Goal: Task Accomplishment & Management: Complete application form

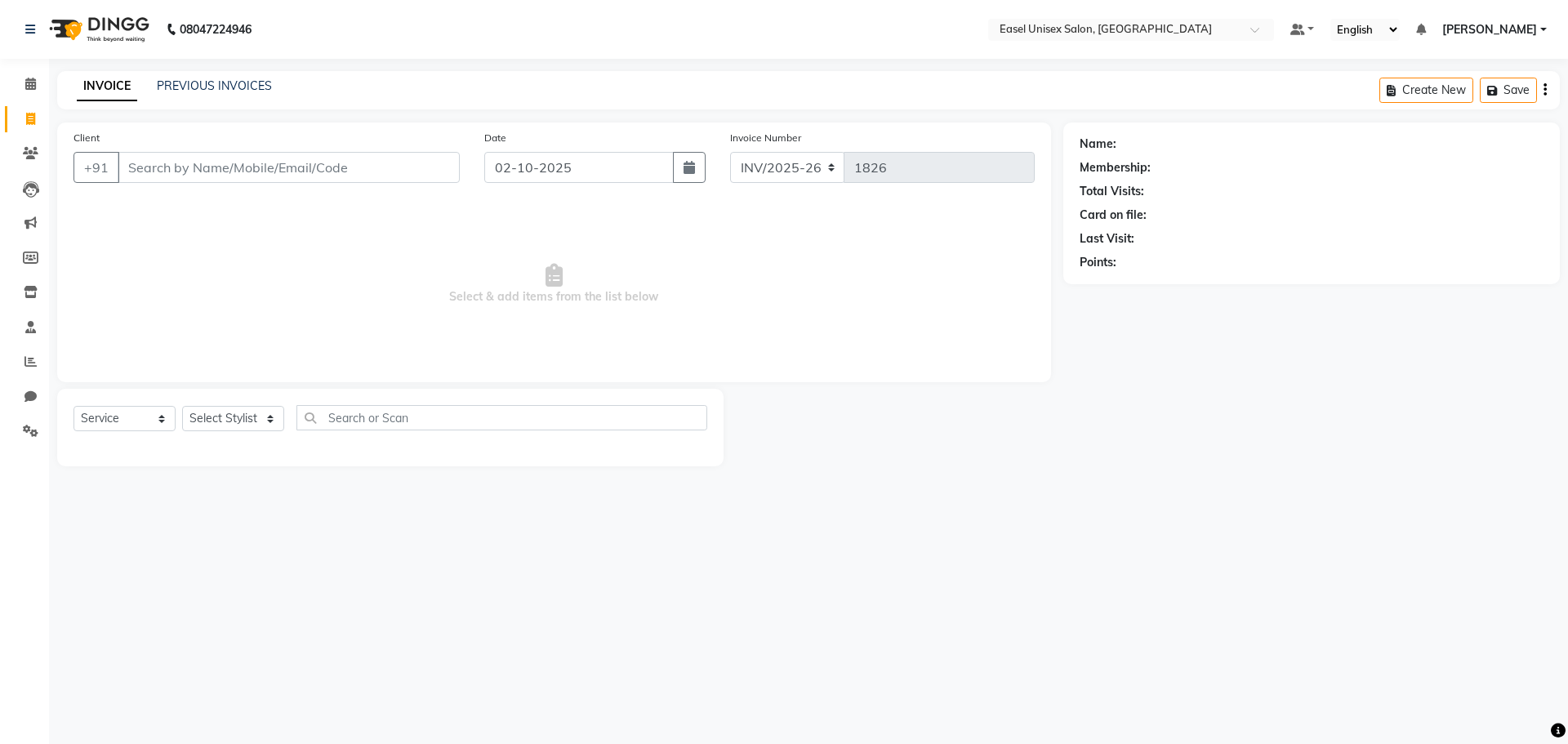
select select "service"
type input "7666114445"
click at [405, 165] on span "Add Client" at bounding box center [418, 167] width 64 height 16
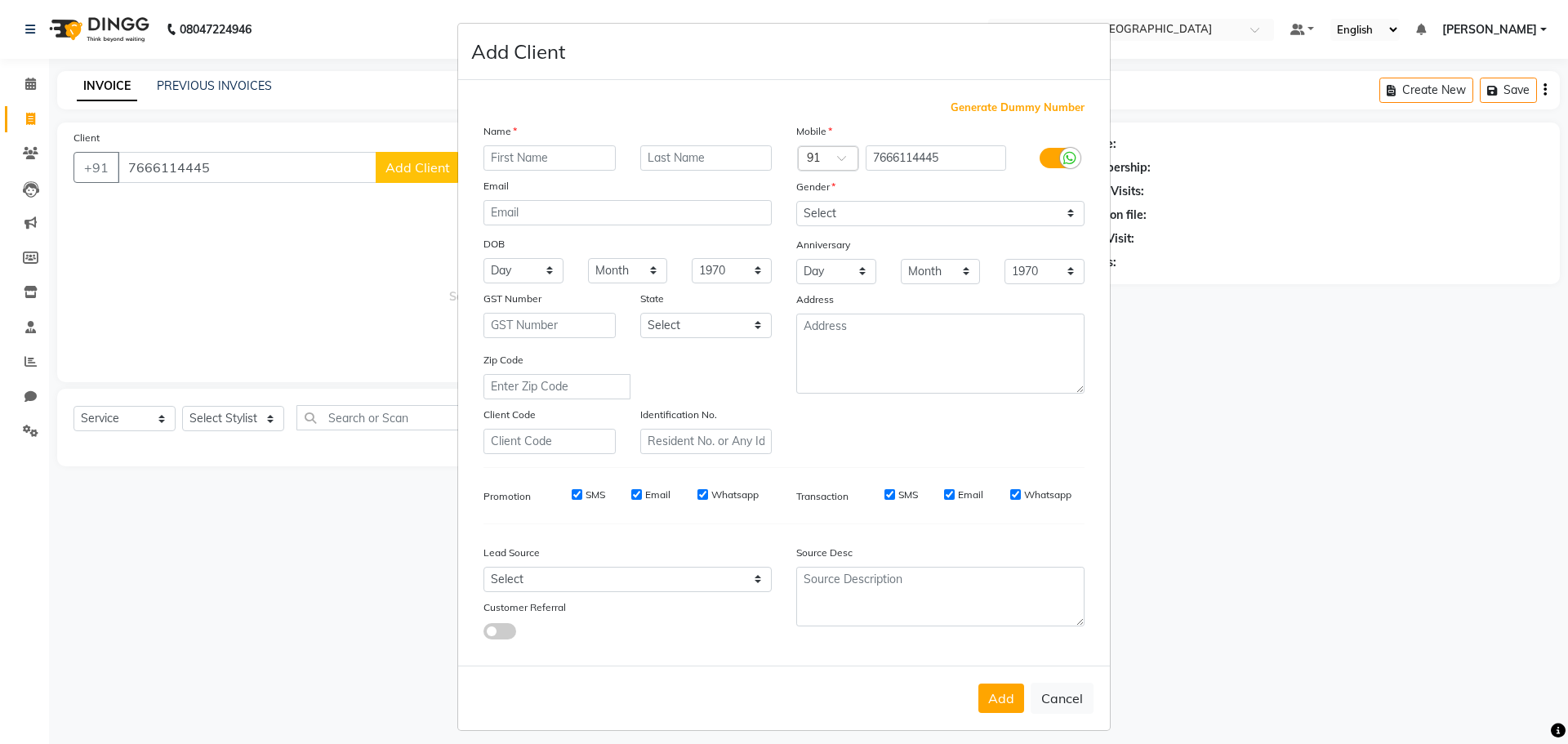
click at [278, 159] on ngb-modal-window "Add Client Generate Dummy Number Name Email DOB Day 01 02 03 04 05 06 07 08 09 …" at bounding box center [784, 372] width 1568 height 744
click at [285, 159] on ngb-modal-window "Add Client Generate Dummy Number Name Email DOB Day 01 02 03 04 05 06 07 08 09 …" at bounding box center [784, 372] width 1568 height 744
click at [541, 152] on input "text" at bounding box center [550, 158] width 133 height 25
type input "[PERSON_NAME]"
click at [1058, 211] on select "Select [DEMOGRAPHIC_DATA] [DEMOGRAPHIC_DATA] Other Prefer Not To Say" at bounding box center [940, 214] width 288 height 25
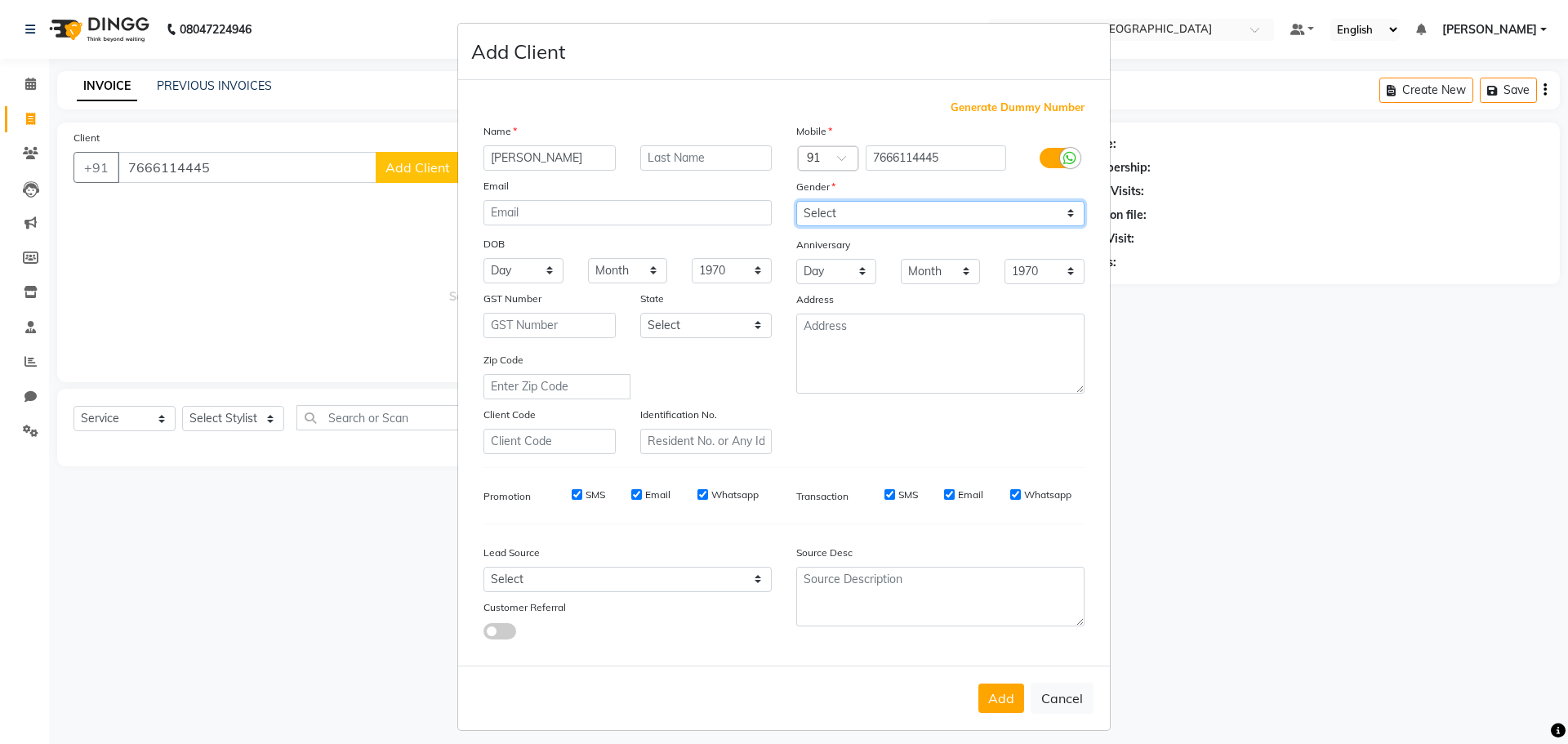
select select "[DEMOGRAPHIC_DATA]"
click at [796, 201] on select "Select [DEMOGRAPHIC_DATA] [DEMOGRAPHIC_DATA] Other Prefer Not To Say" at bounding box center [940, 214] width 288 height 25
click at [987, 694] on button "Add" at bounding box center [1001, 698] width 46 height 30
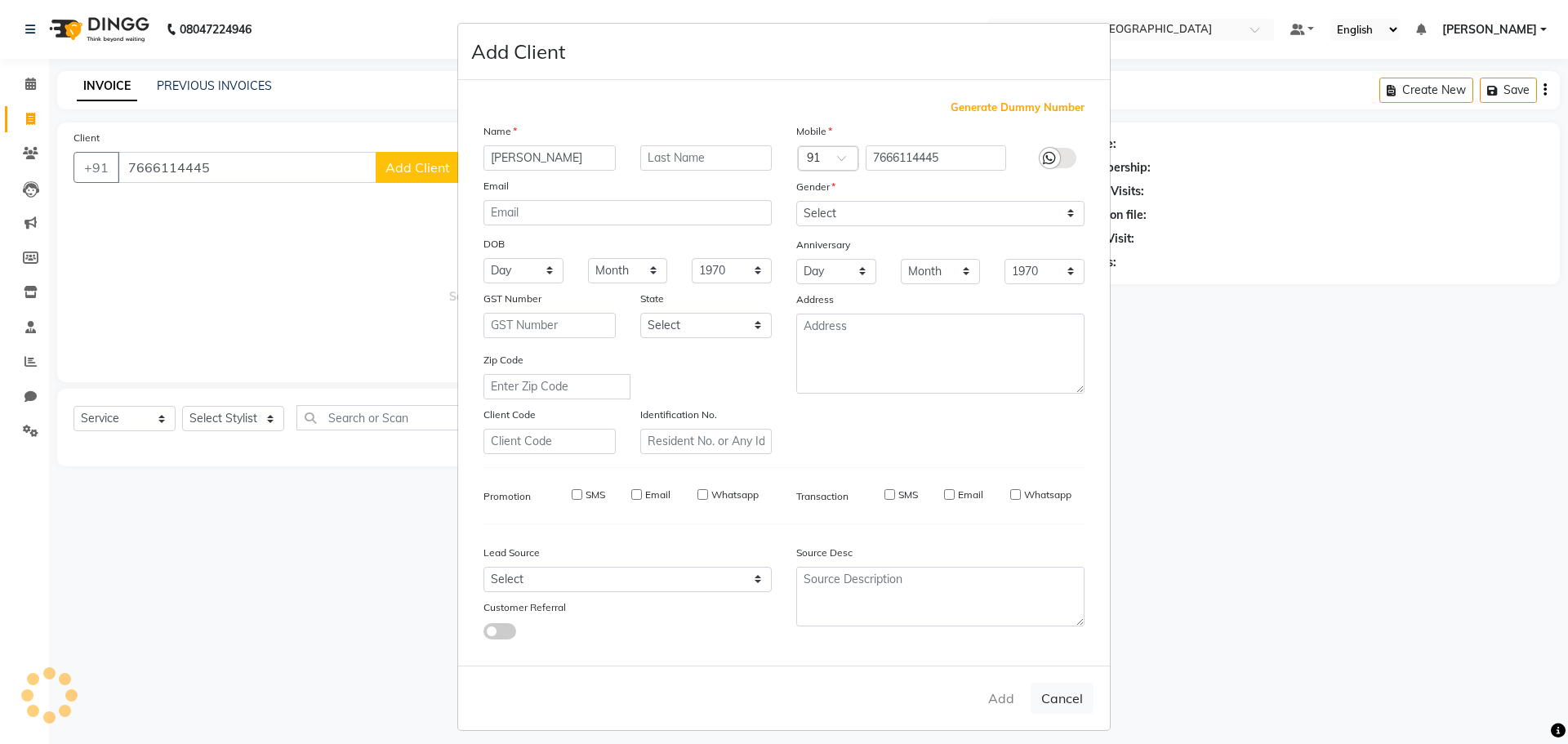
select select
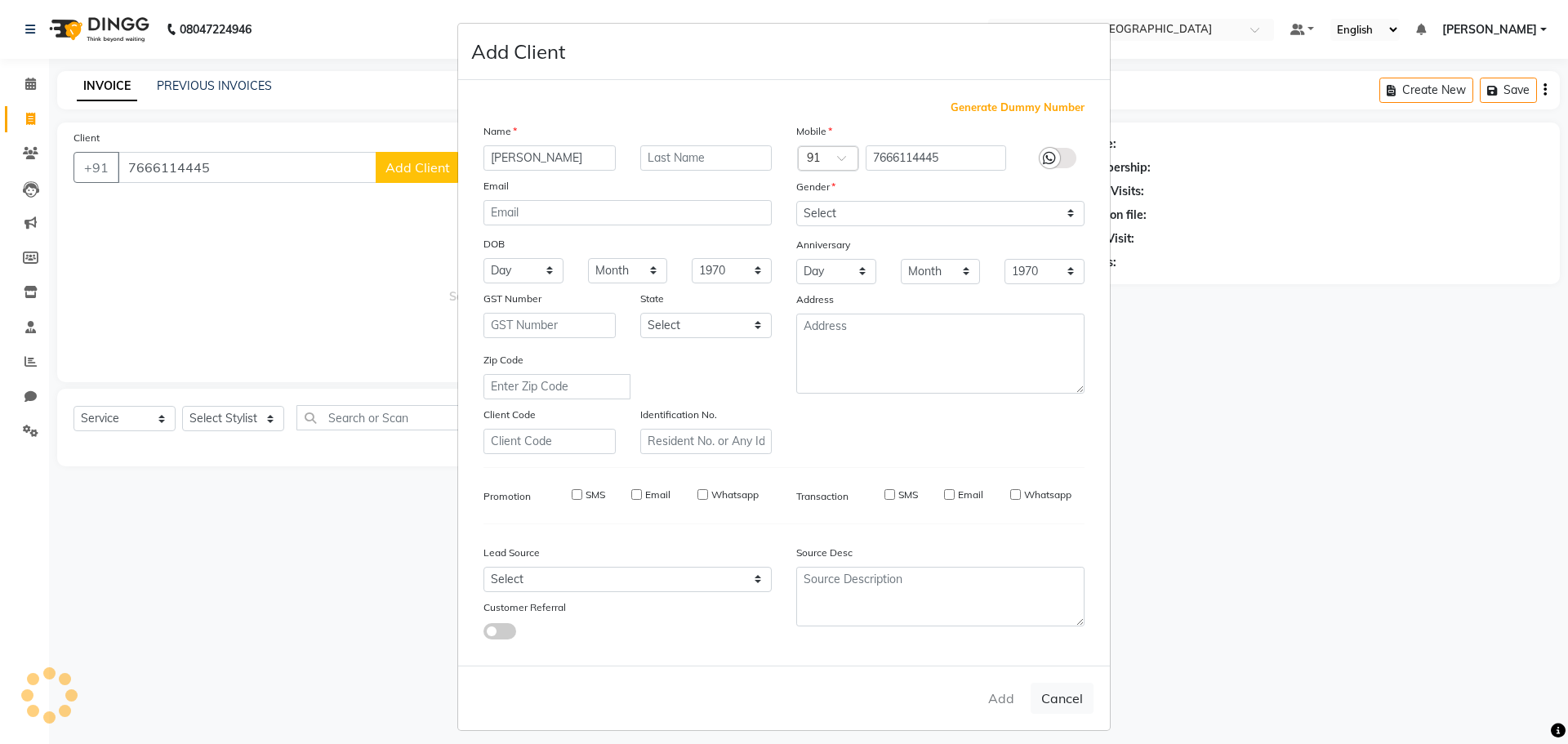
select select
checkbox input "false"
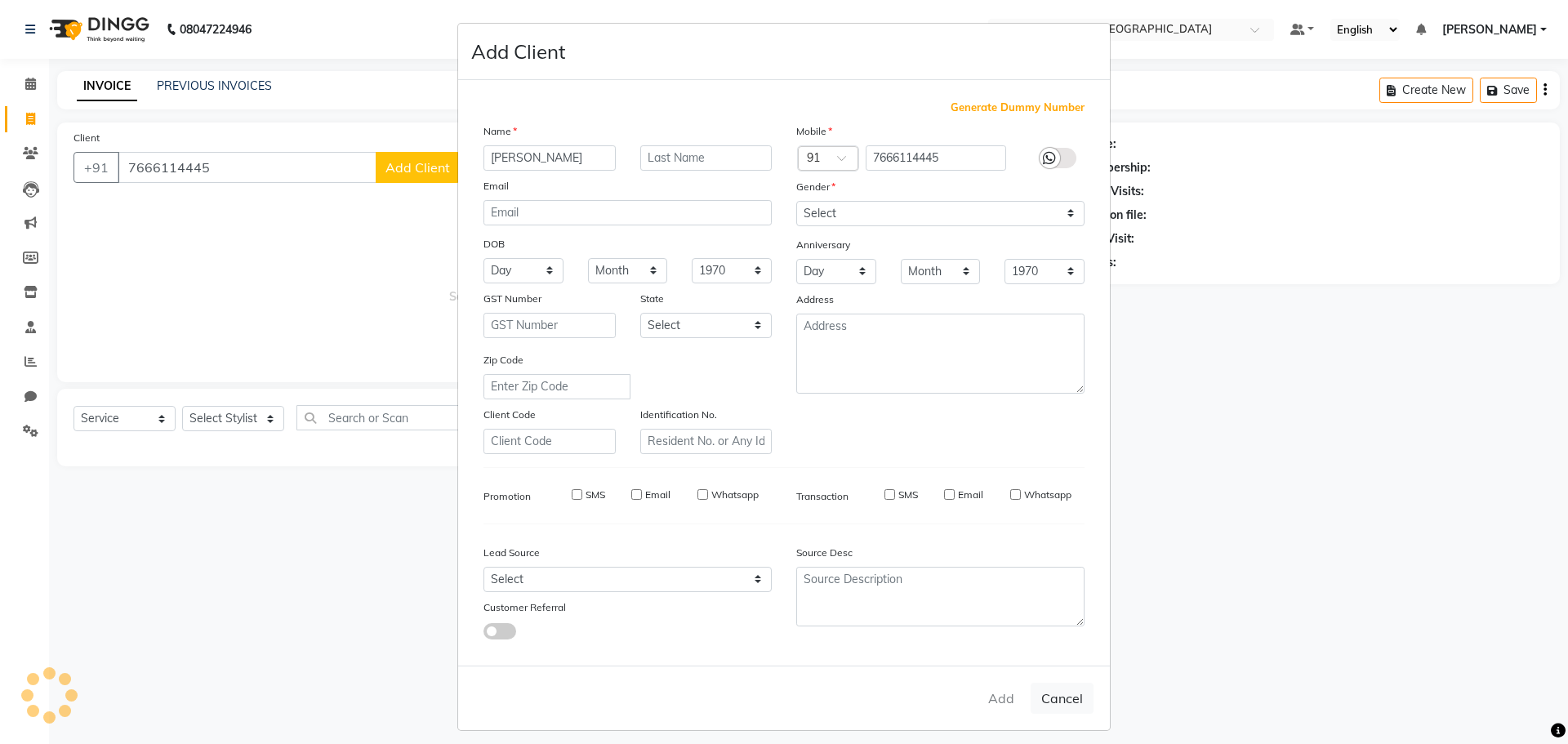
checkbox input "false"
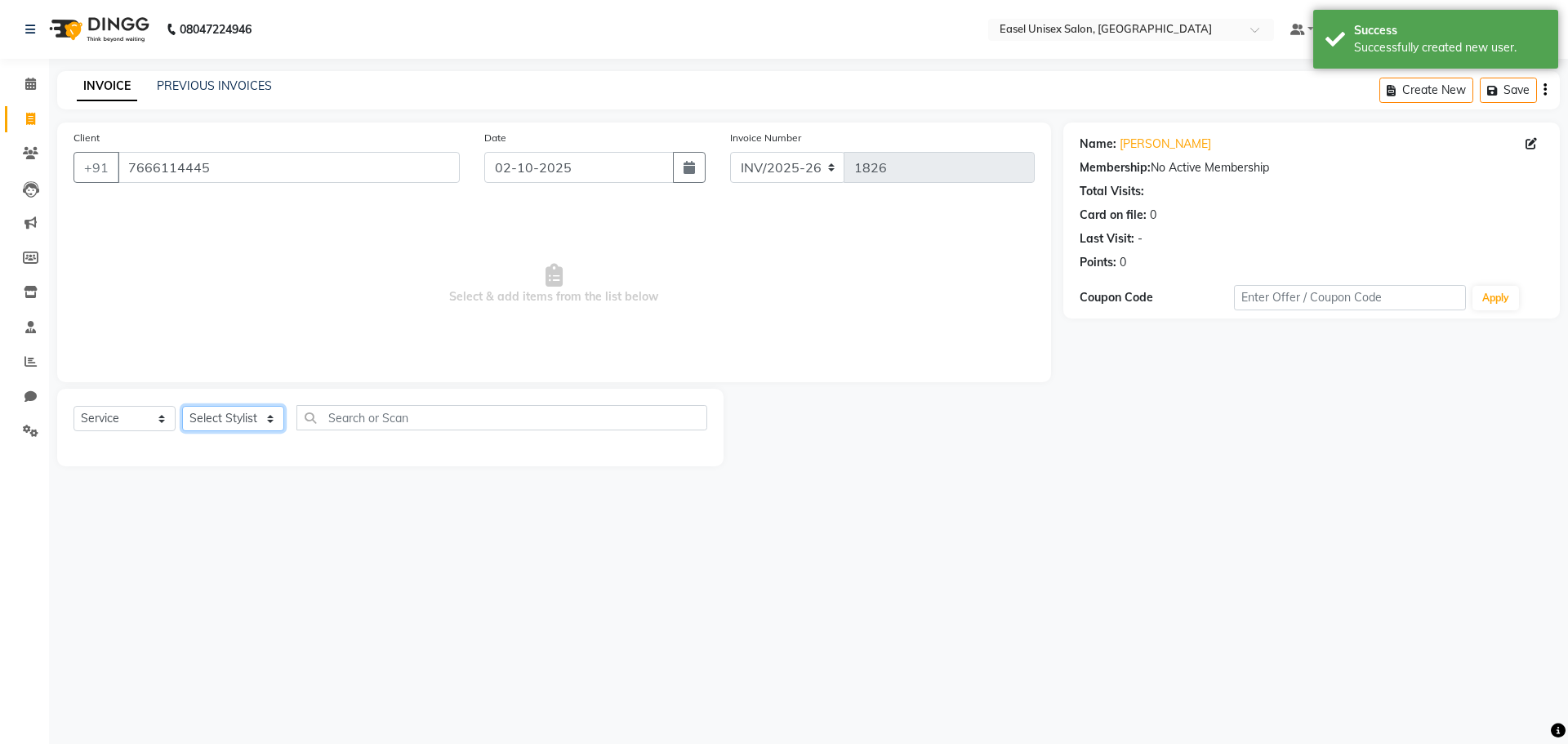
click at [256, 421] on select "Select Stylist admin [PERSON_NAME] jiya [PERSON_NAME] Priyanka [PERSON_NAME] [P…" at bounding box center [233, 419] width 102 height 25
select select "82875"
click at [182, 406] on select "Select Stylist admin [PERSON_NAME] jiya [PERSON_NAME] Priyanka [PERSON_NAME] [P…" at bounding box center [233, 419] width 102 height 25
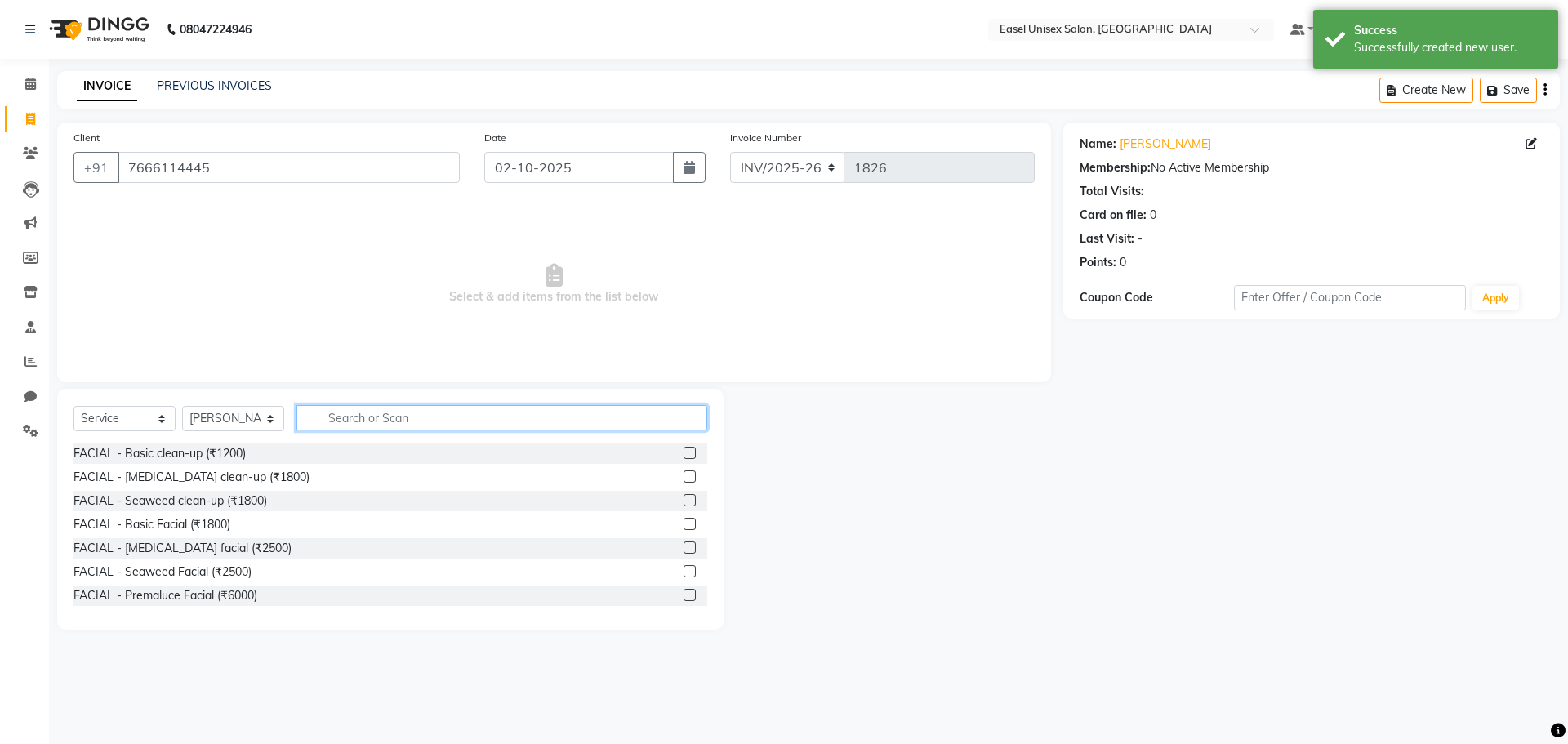
click at [505, 408] on input "text" at bounding box center [502, 418] width 410 height 25
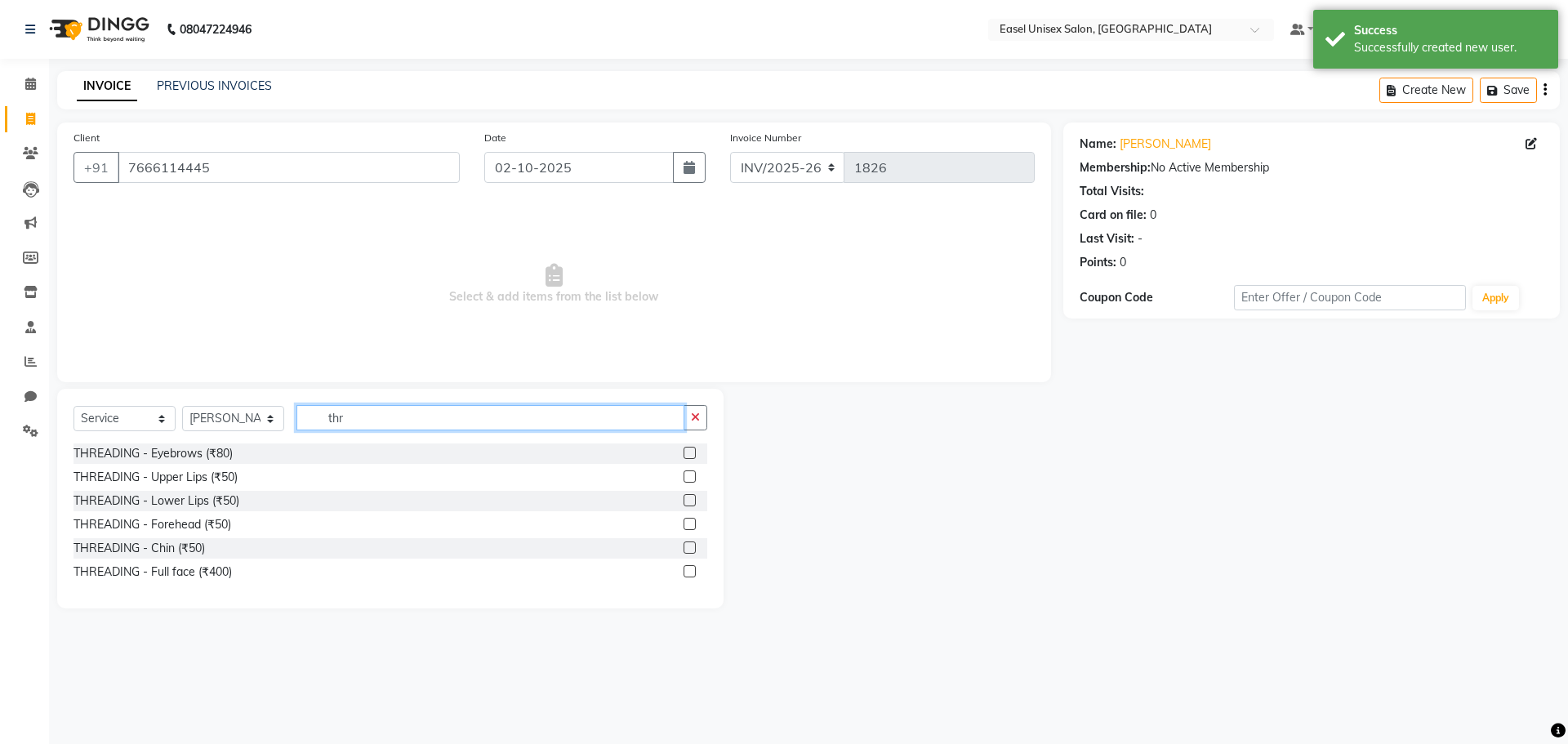
type input "thr"
click at [689, 453] on label at bounding box center [690, 453] width 13 height 13
click at [689, 453] on input "checkbox" at bounding box center [689, 453] width 11 height 11
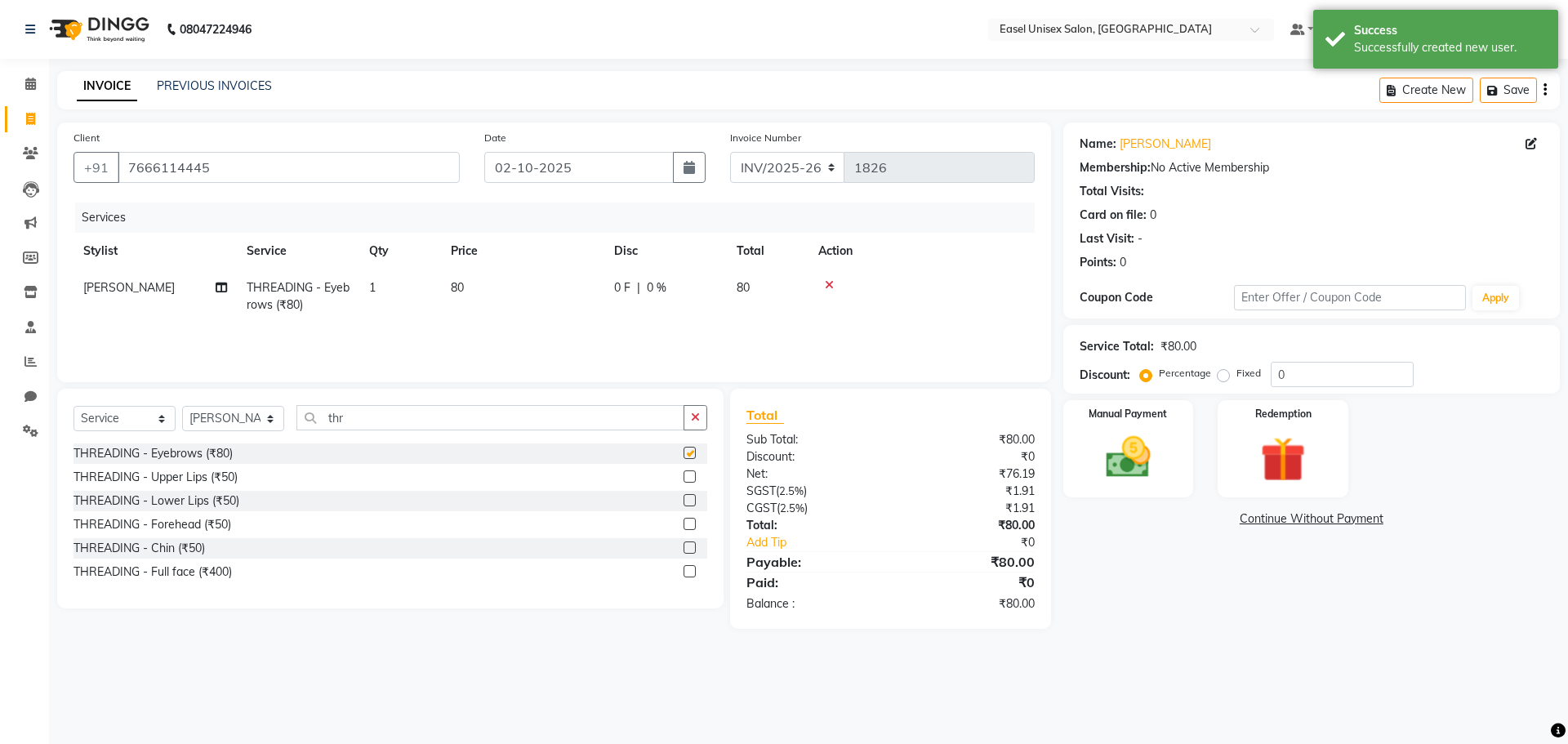
checkbox input "false"
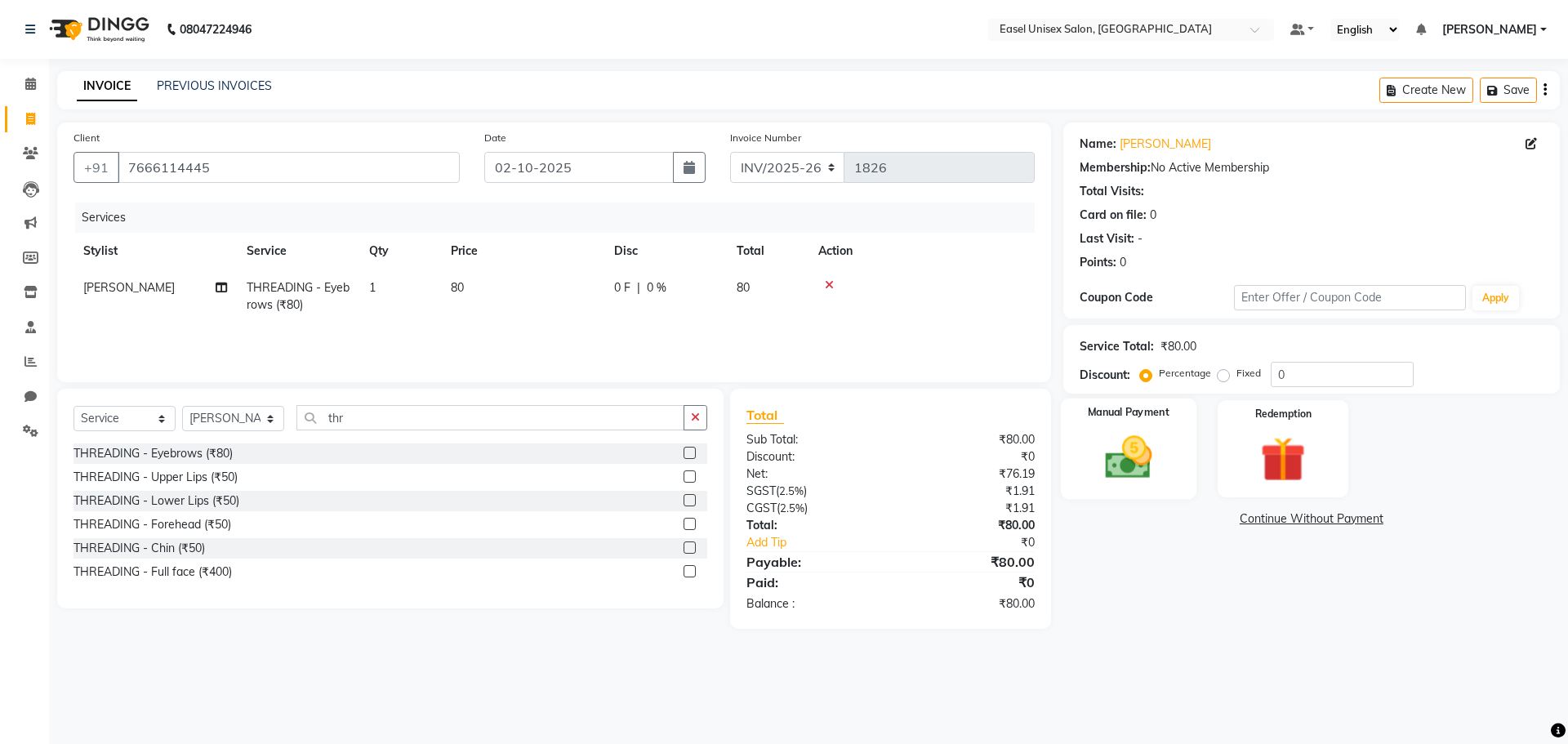
click at [1136, 481] on img at bounding box center [1128, 458] width 76 height 54
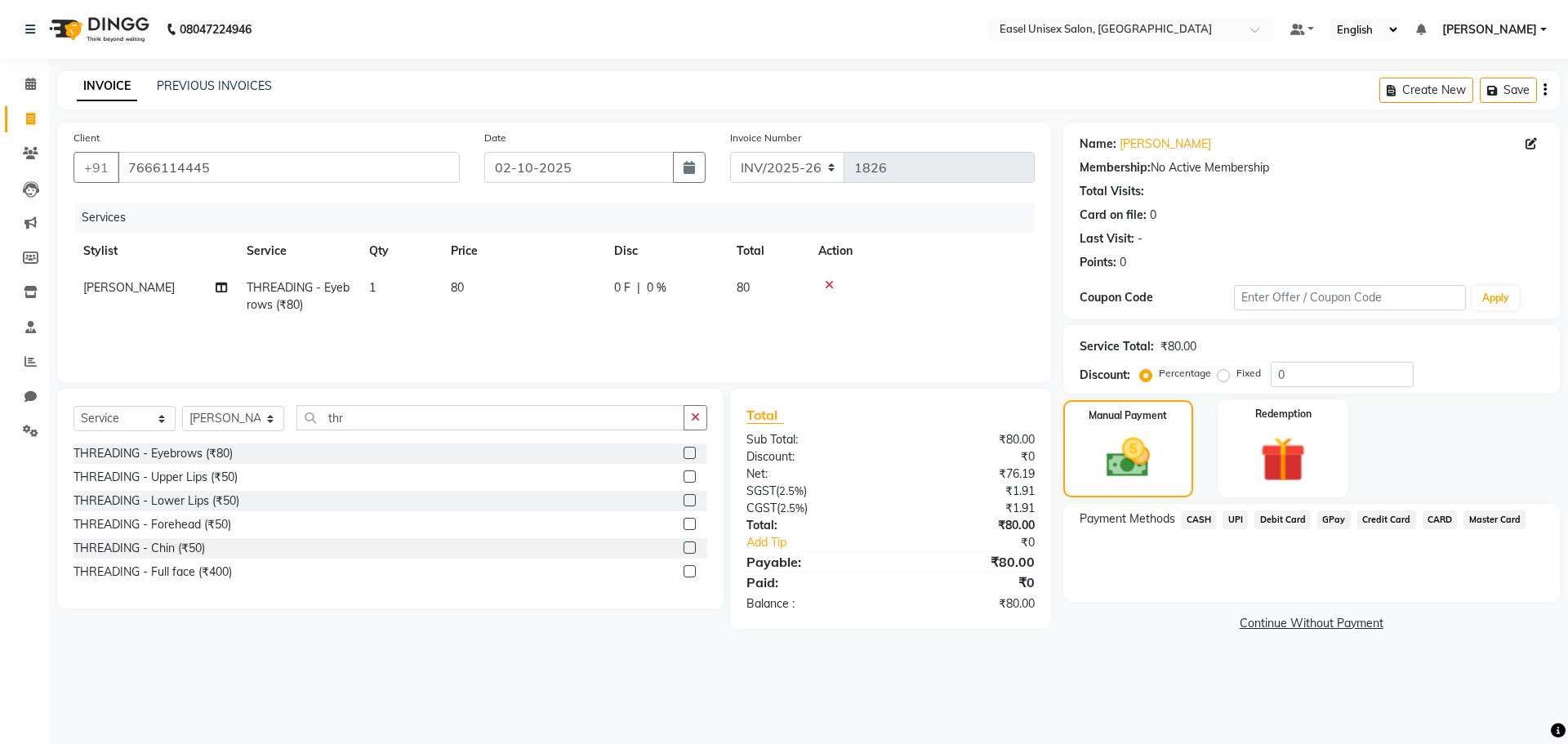
click at [1241, 517] on span "UPI" at bounding box center [1235, 519] width 25 height 19
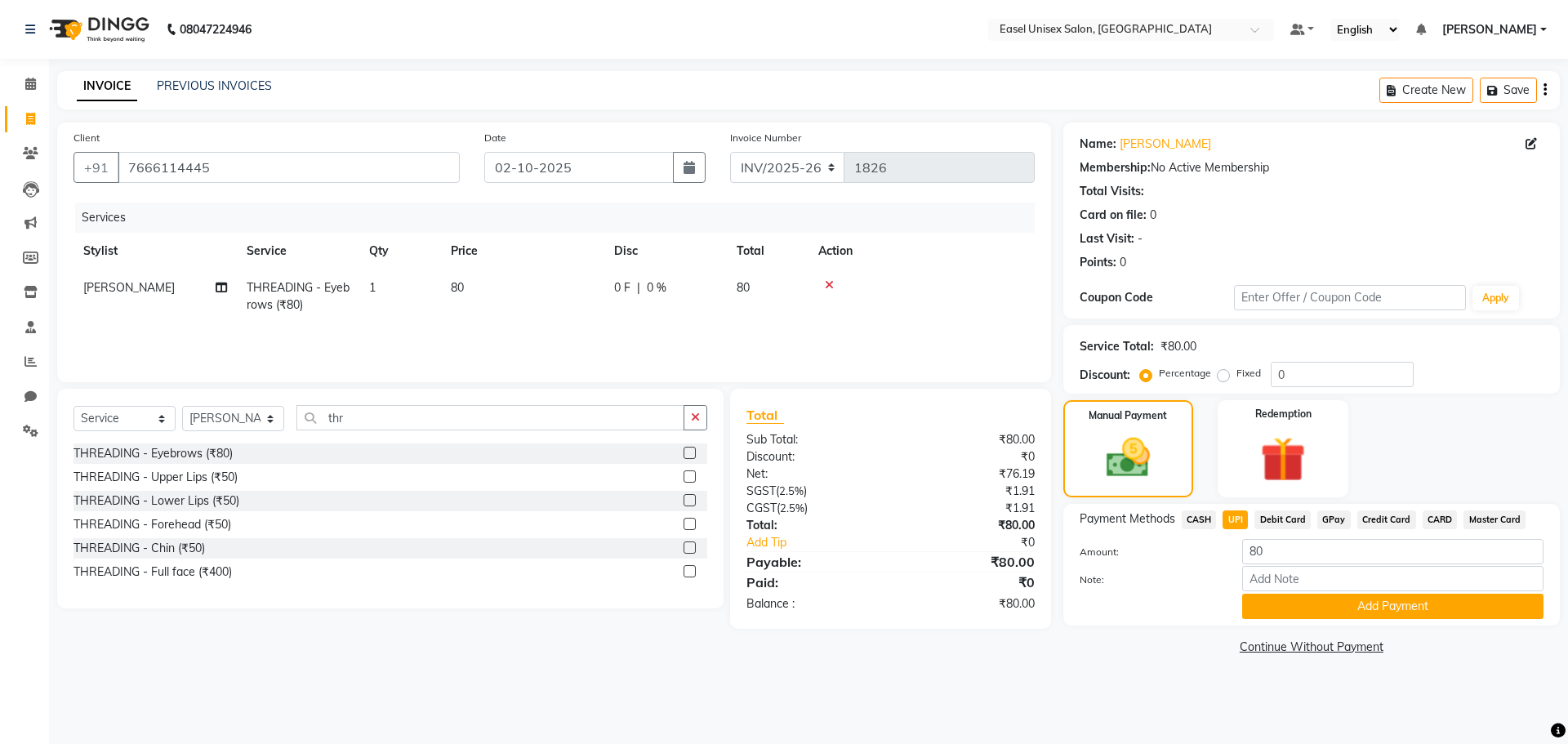
click at [1320, 607] on button "Add Payment" at bounding box center [1392, 606] width 301 height 25
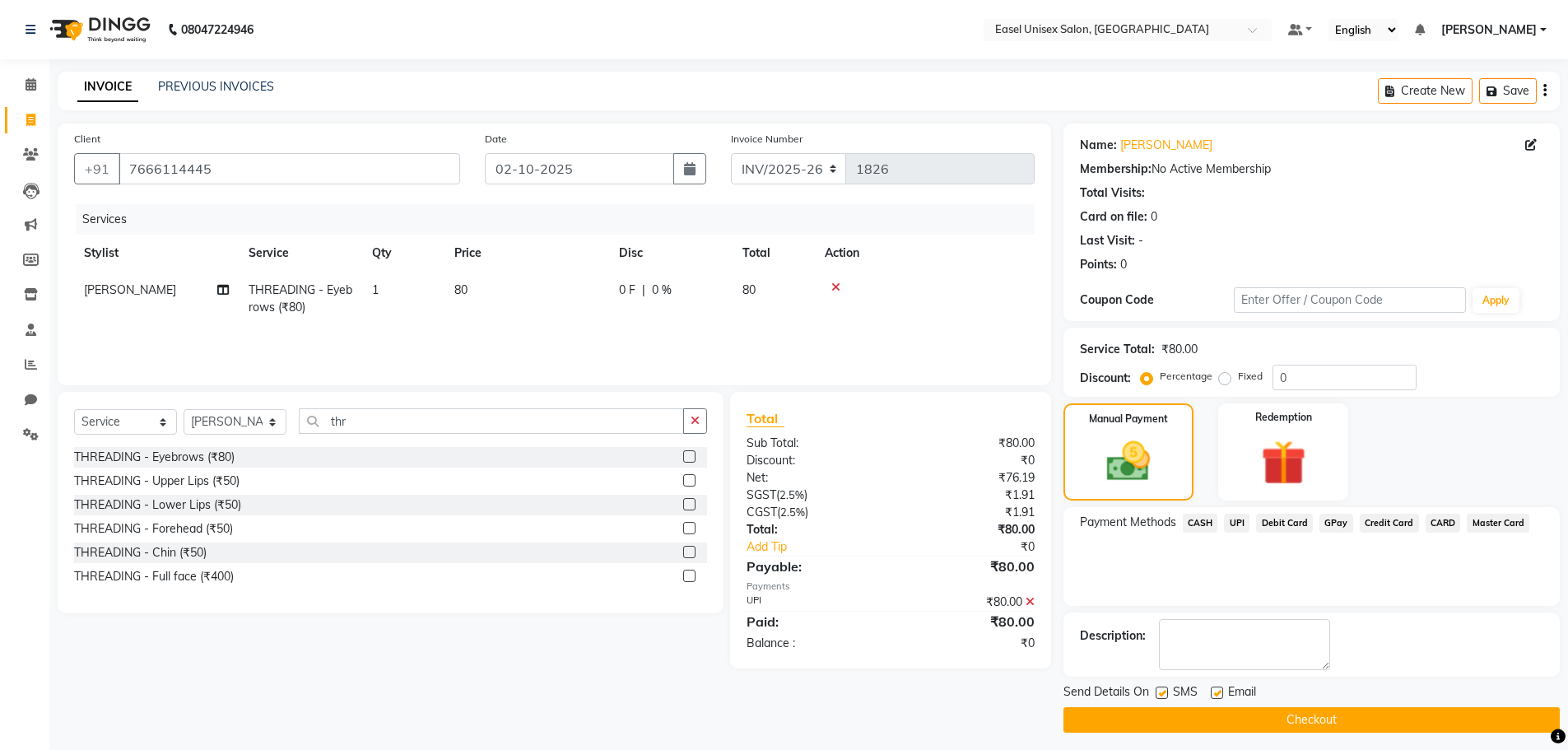
click at [1359, 713] on button "Checkout" at bounding box center [1312, 720] width 496 height 26
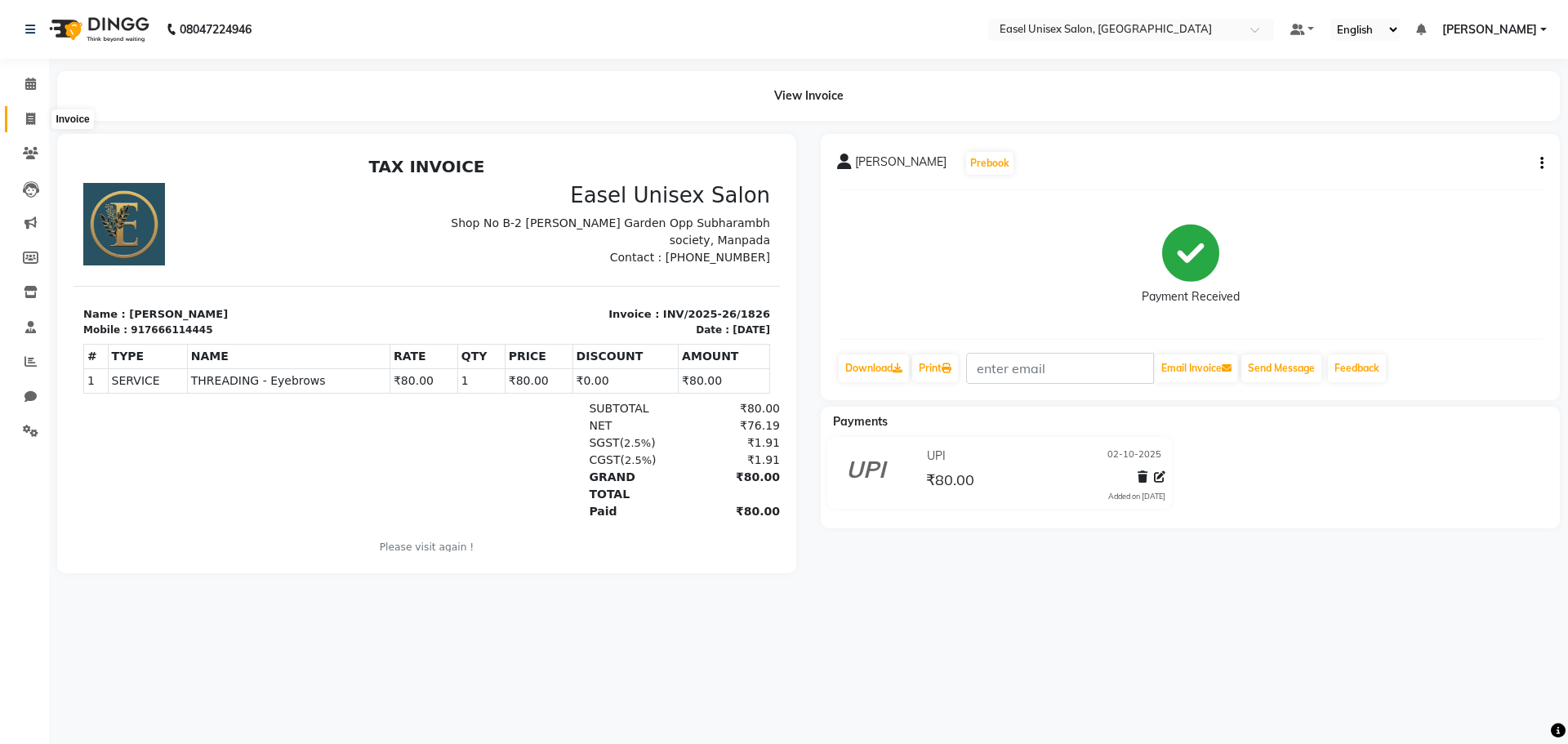
click at [30, 119] on icon at bounding box center [30, 118] width 9 height 13
select select "service"
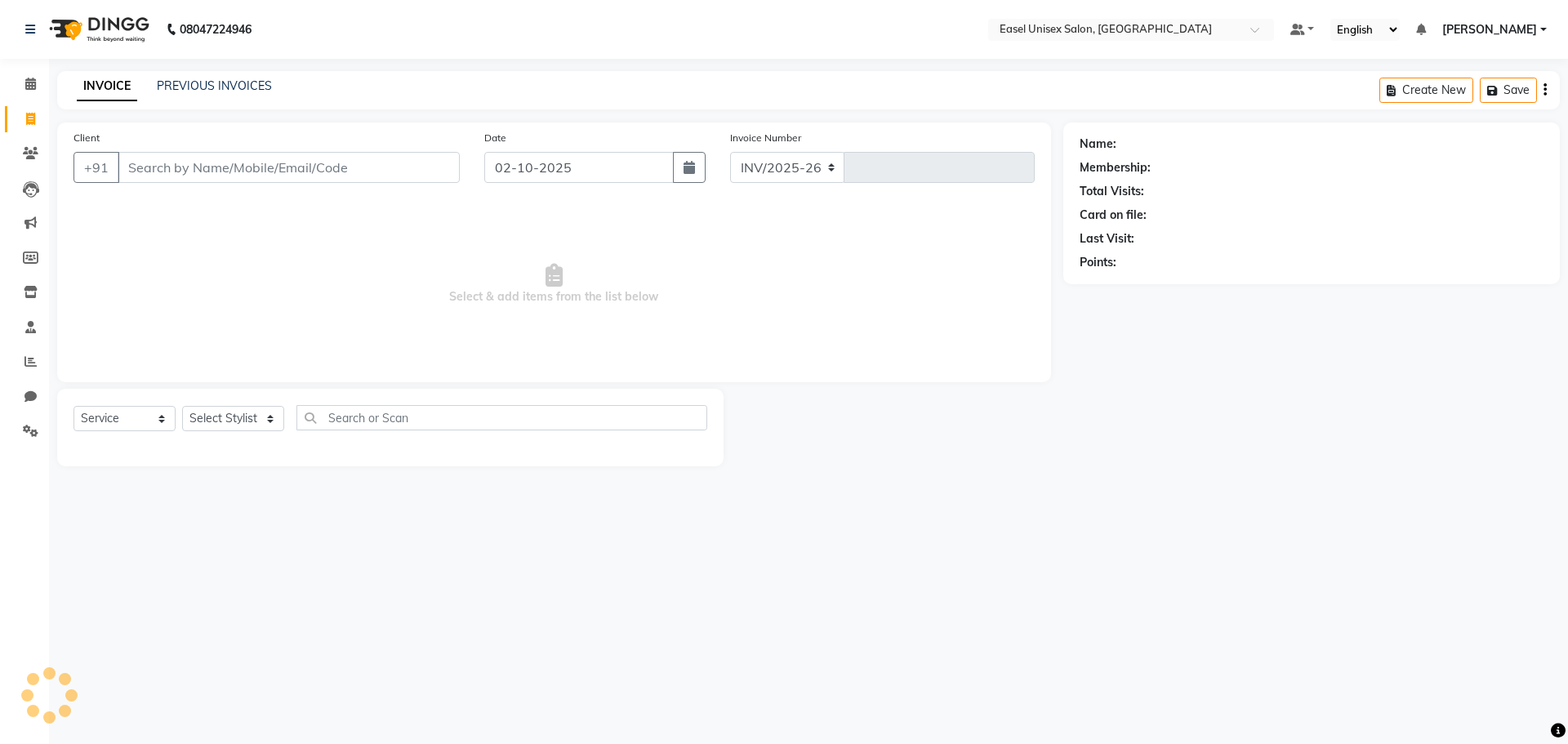
select select "8639"
type input "1827"
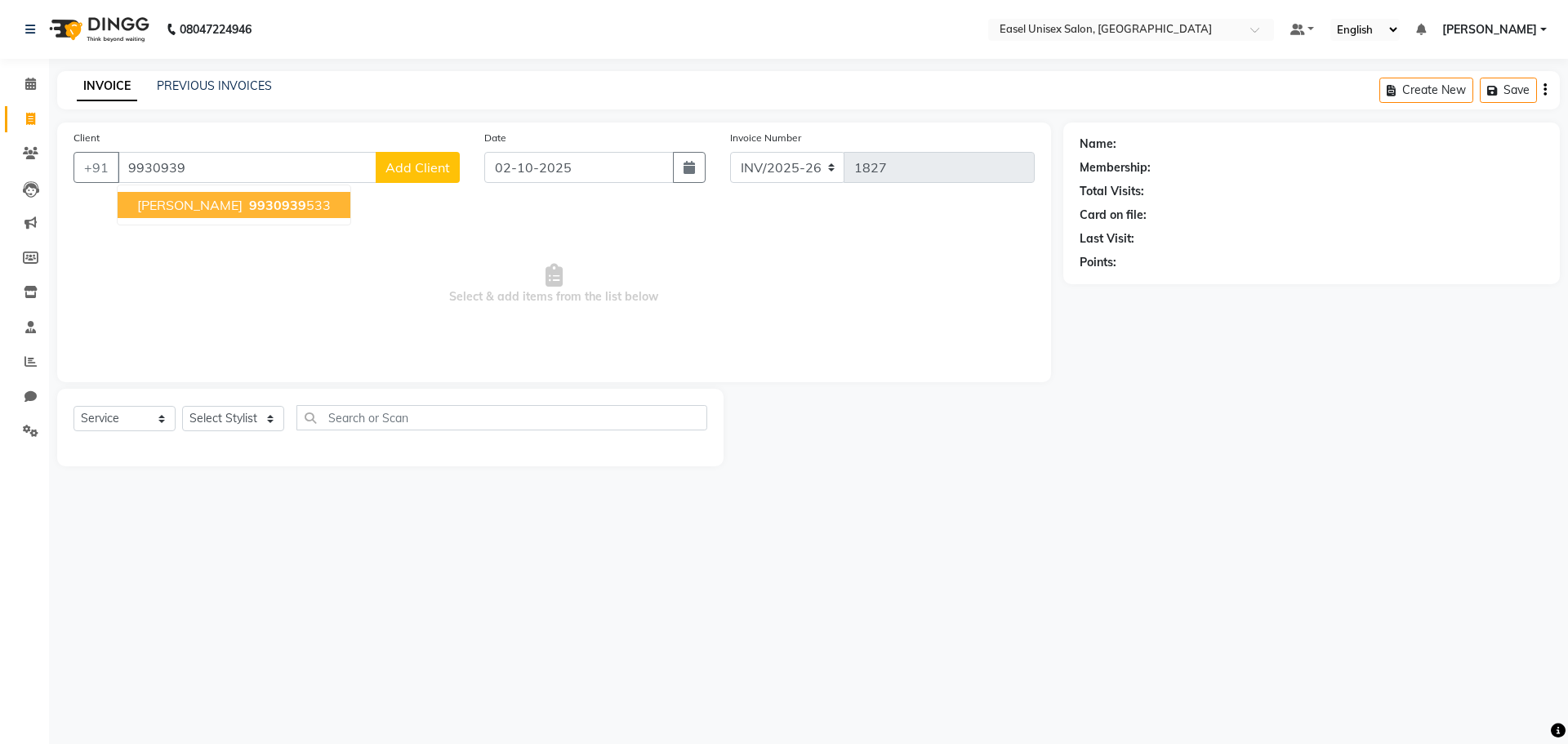
click at [249, 201] on span "9930939" at bounding box center [278, 204] width 57 height 16
type input "9930939533"
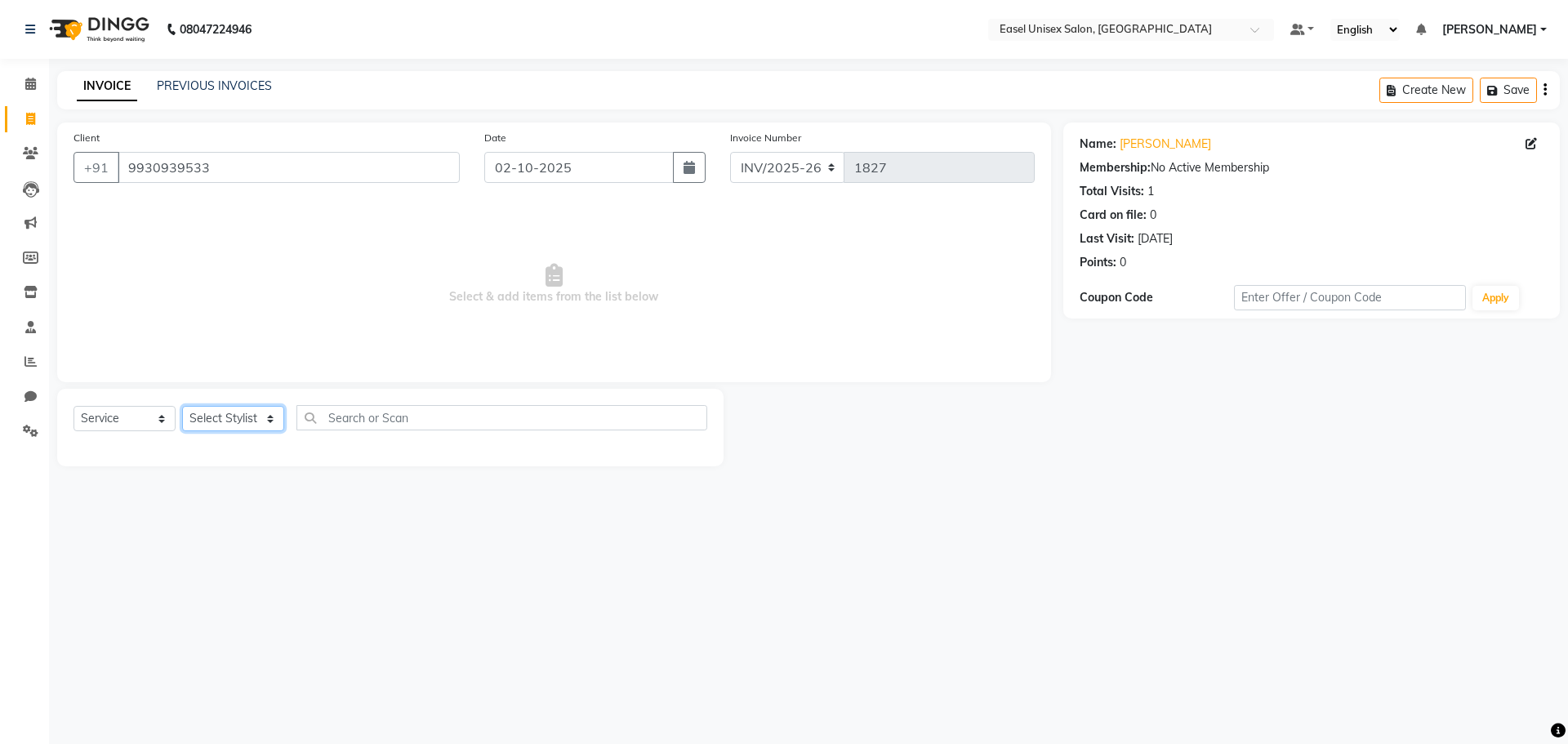
click at [236, 418] on select "Select Stylist admin [PERSON_NAME] jiya [PERSON_NAME] Priyanka [PERSON_NAME] [P…" at bounding box center [233, 419] width 102 height 25
select select "83238"
click at [182, 406] on select "Select Stylist admin [PERSON_NAME] jiya [PERSON_NAME] Priyanka [PERSON_NAME] [P…" at bounding box center [233, 419] width 102 height 25
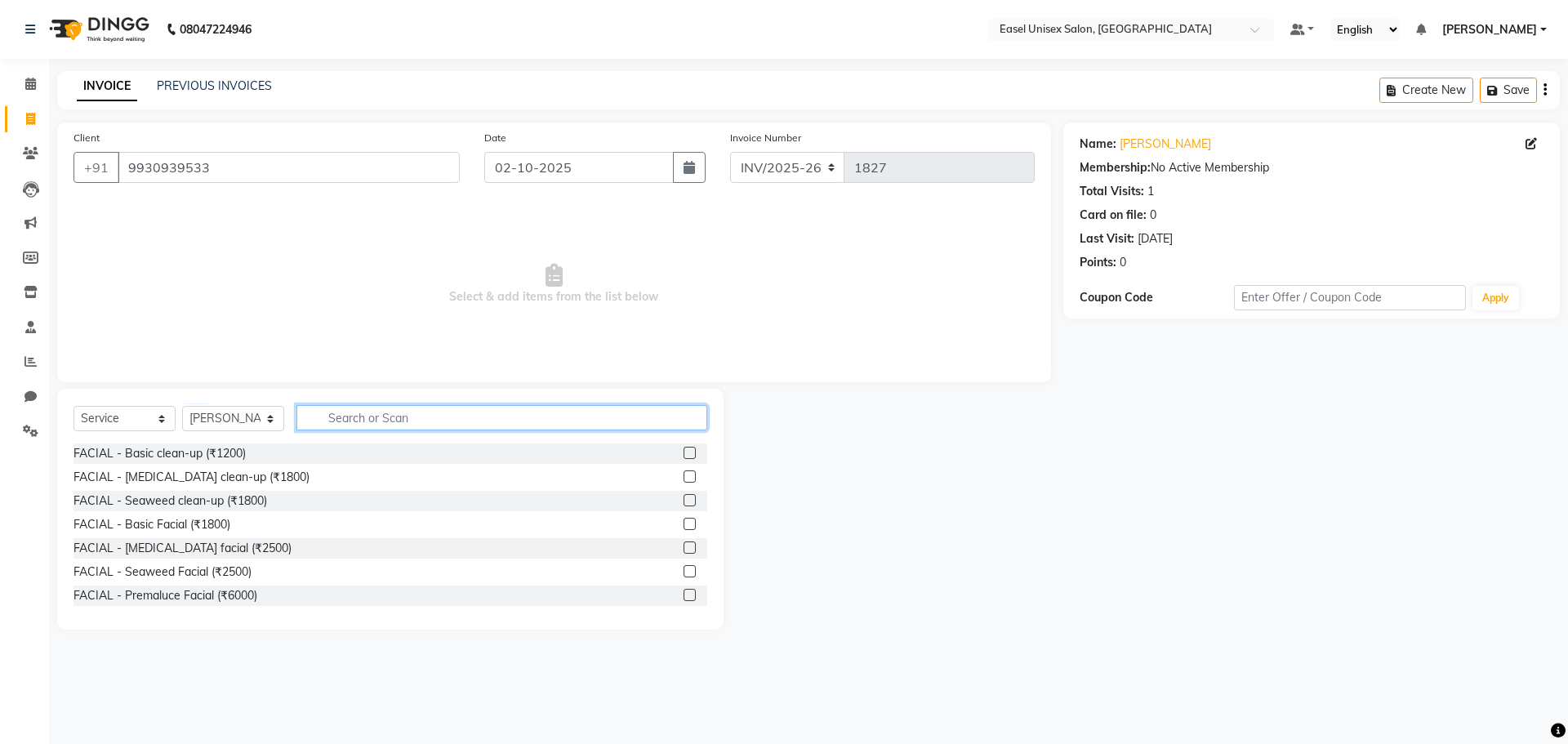
click at [409, 417] on input "text" at bounding box center [502, 418] width 410 height 25
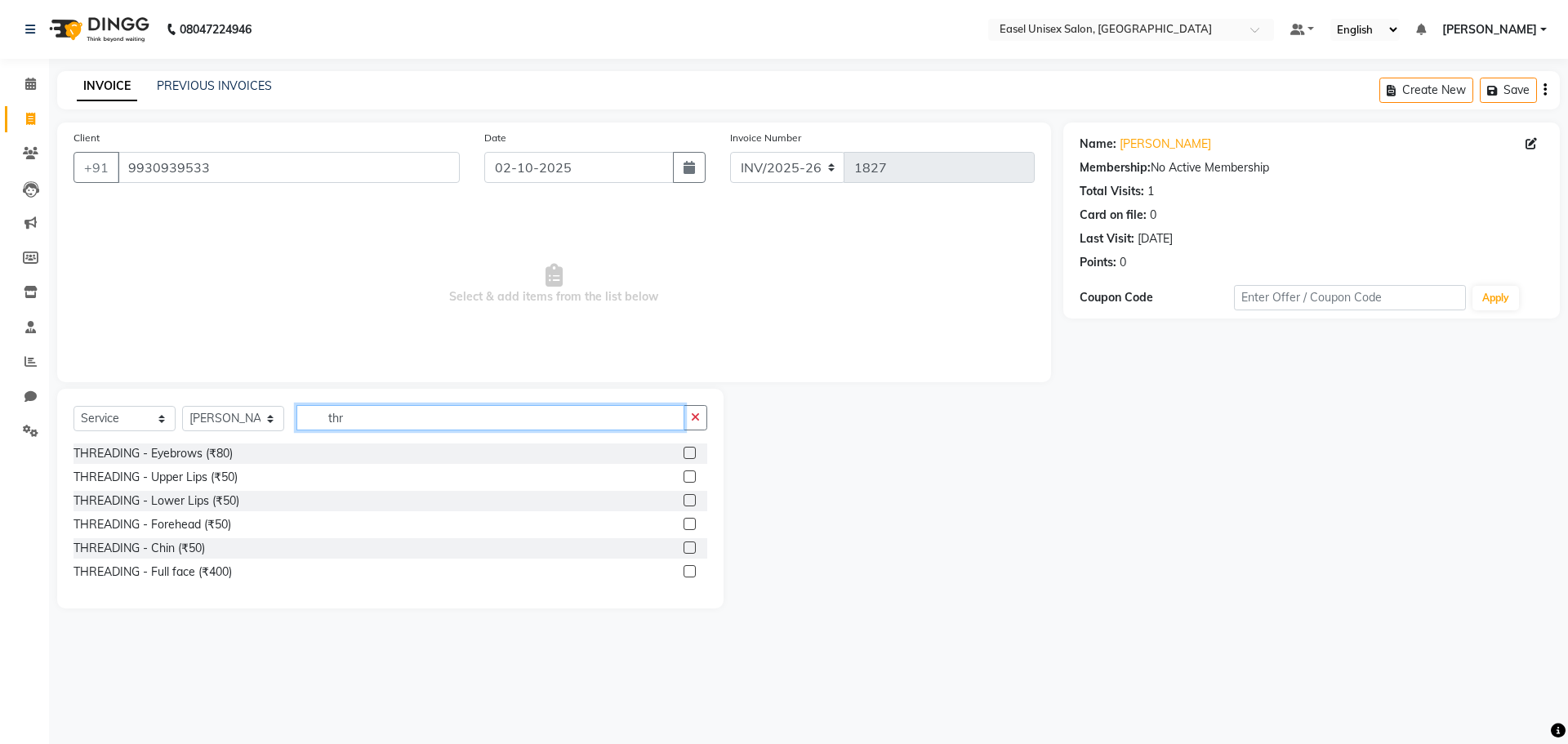
type input "thr"
click at [690, 455] on label at bounding box center [690, 453] width 13 height 13
click at [690, 455] on input "checkbox" at bounding box center [689, 453] width 11 height 11
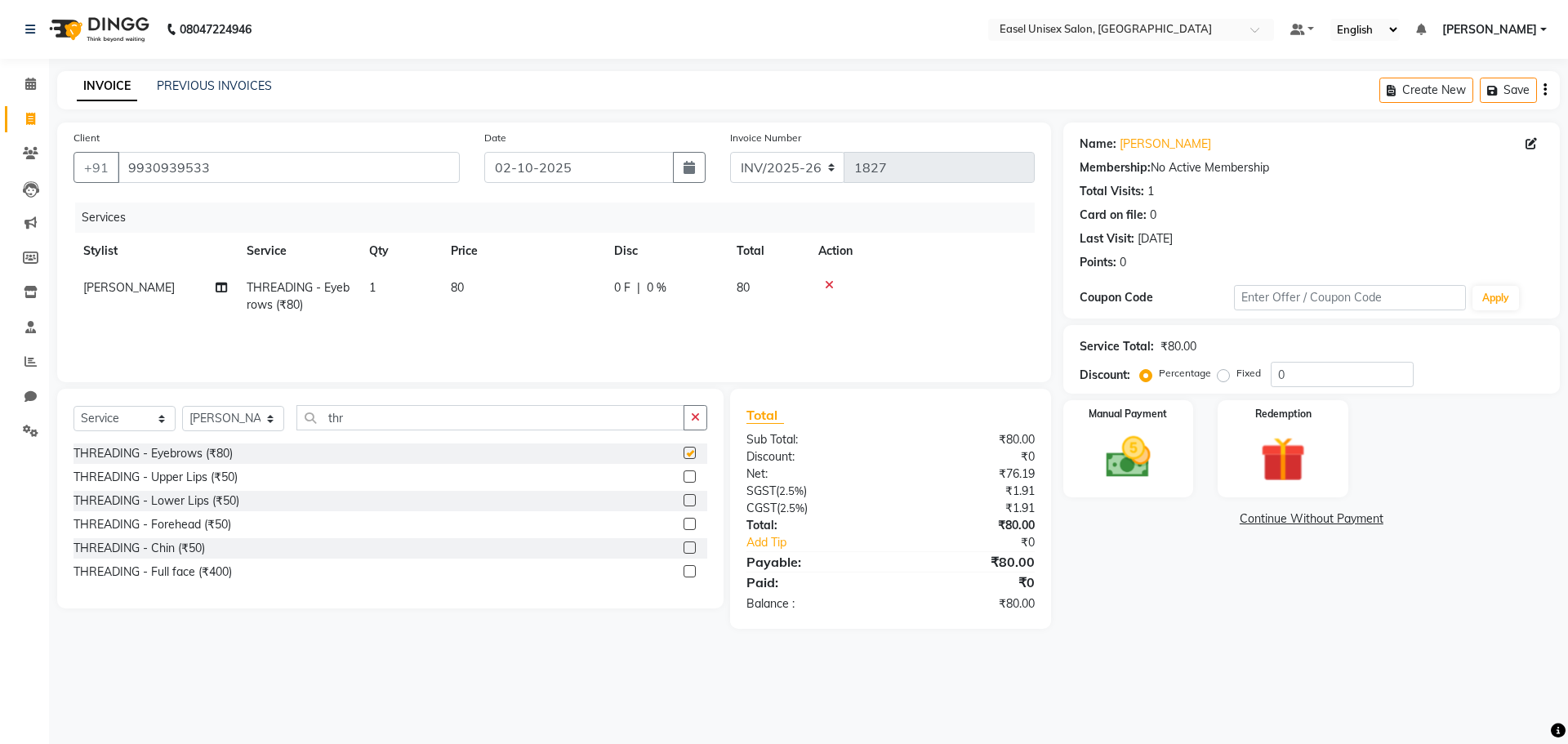
checkbox input "false"
click at [691, 477] on label at bounding box center [690, 476] width 13 height 13
click at [691, 477] on input "checkbox" at bounding box center [689, 477] width 11 height 11
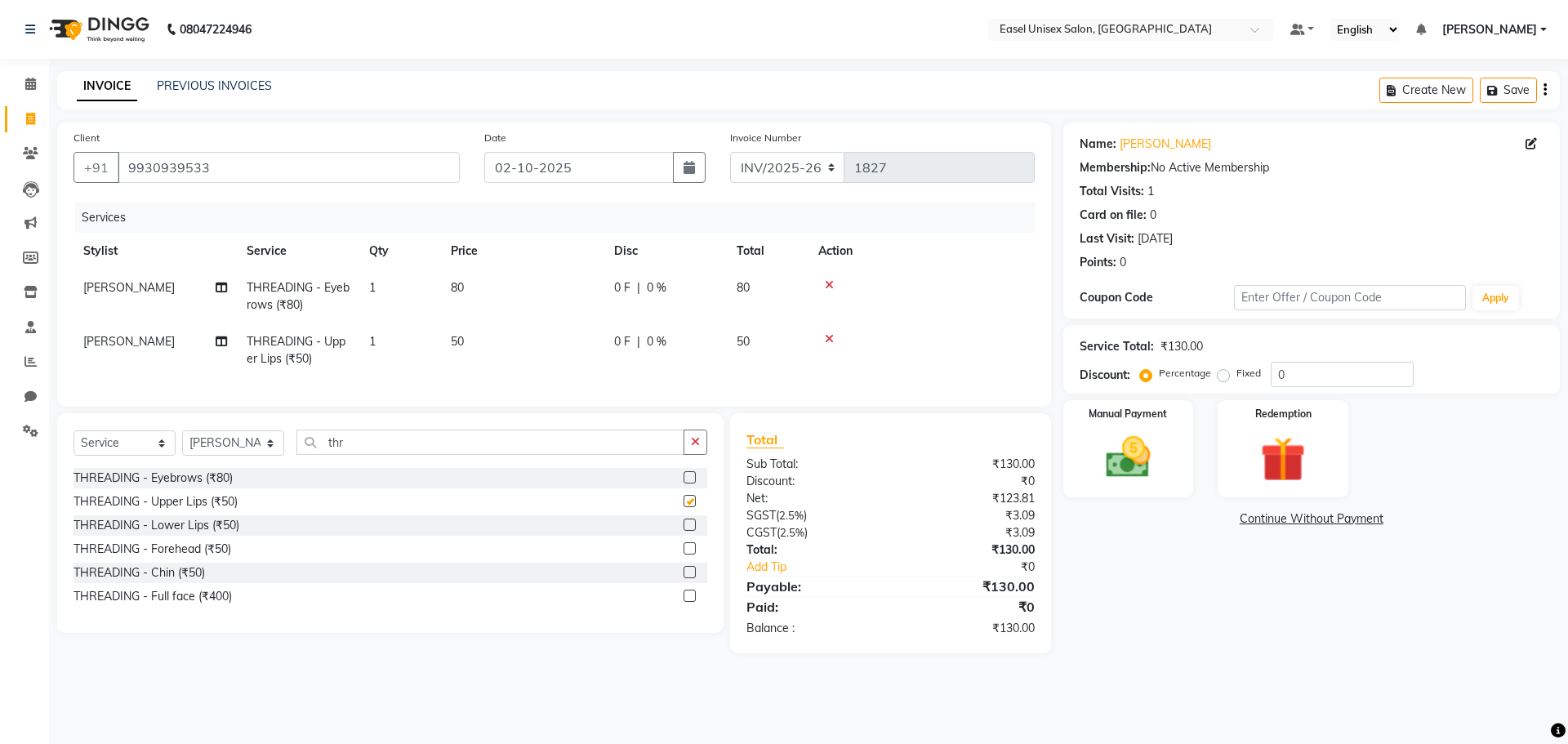
checkbox input "false"
click at [1127, 469] on img at bounding box center [1128, 458] width 76 height 54
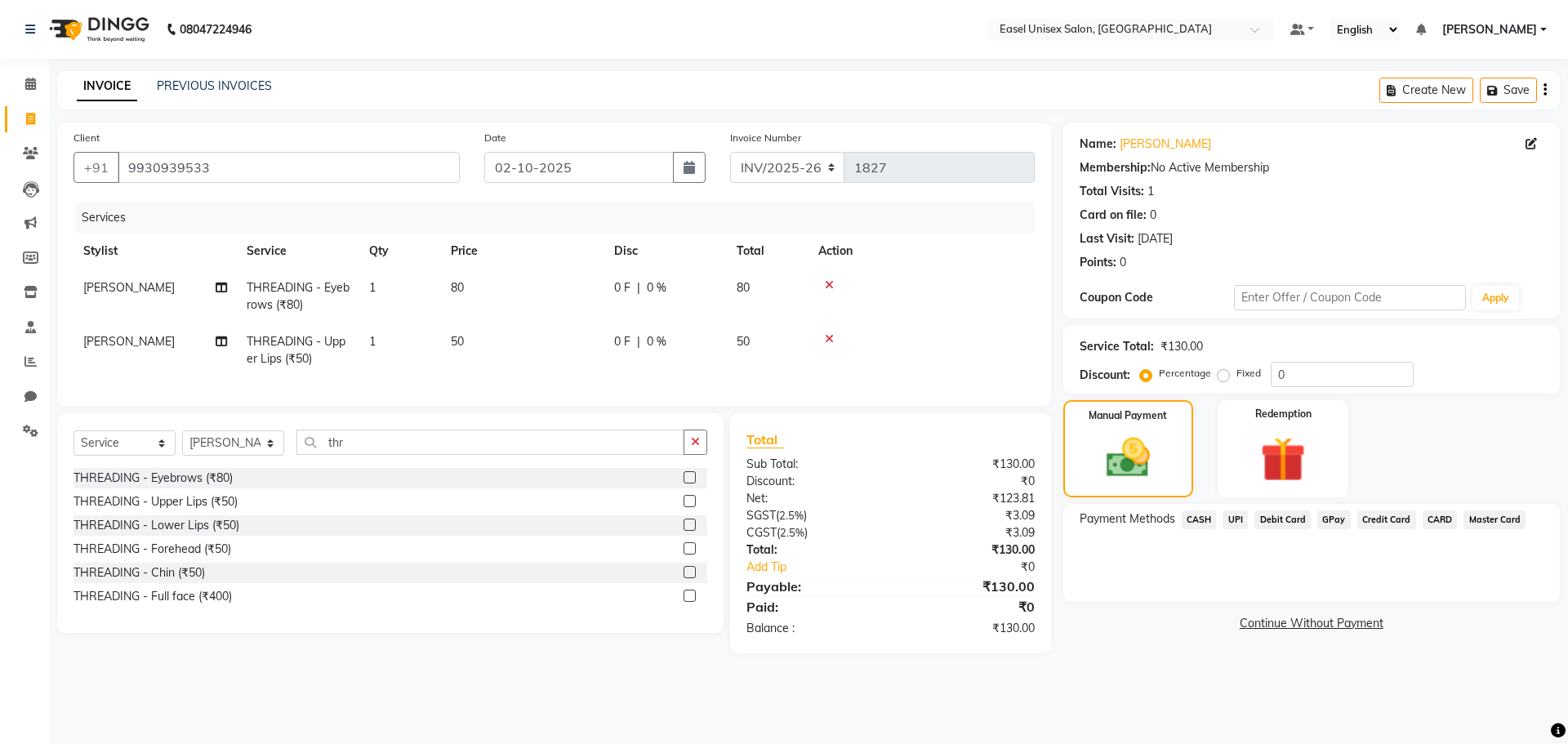
click at [1234, 519] on span "UPI" at bounding box center [1235, 519] width 25 height 19
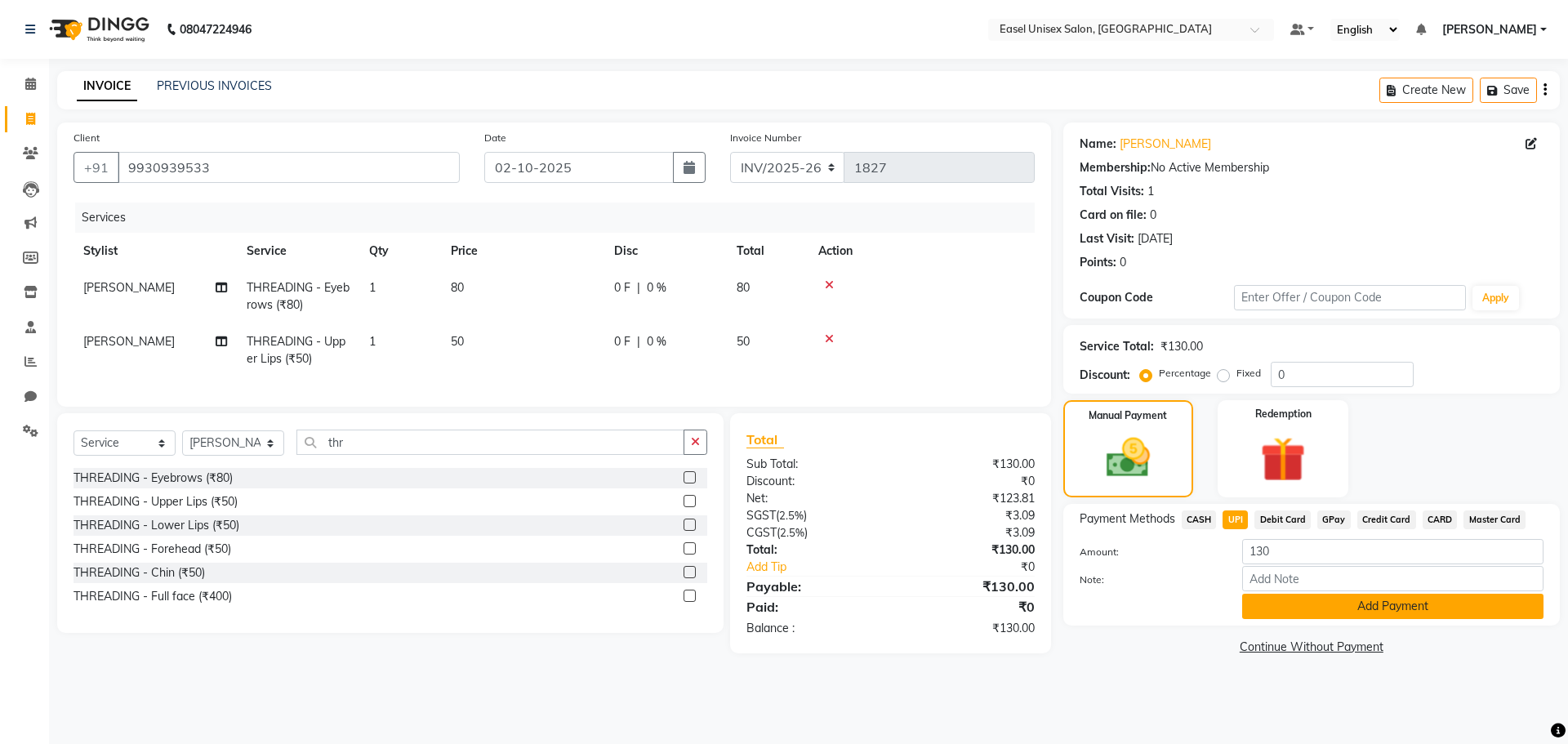
click at [1331, 608] on button "Add Payment" at bounding box center [1392, 606] width 301 height 25
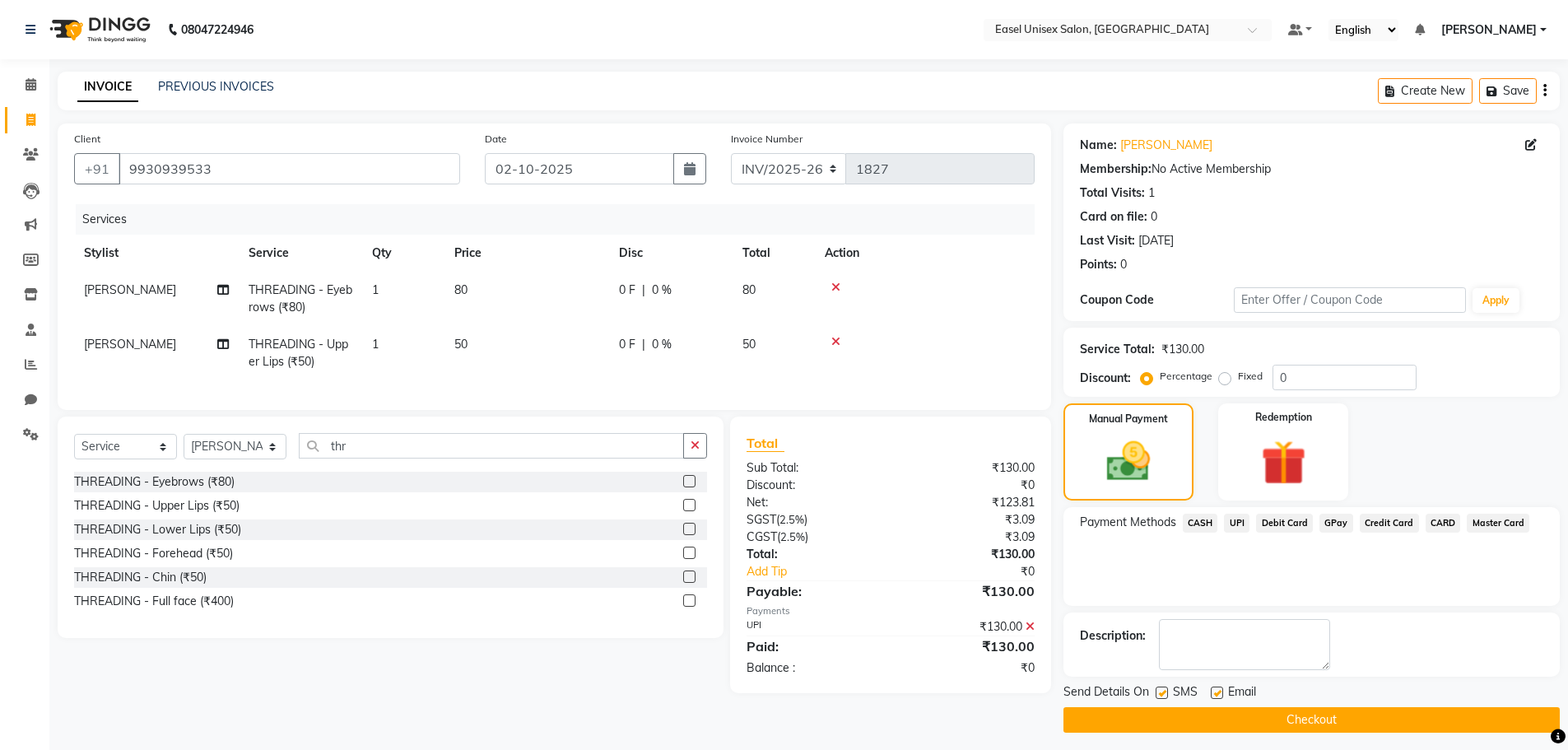
click at [1426, 715] on button "Checkout" at bounding box center [1312, 720] width 496 height 26
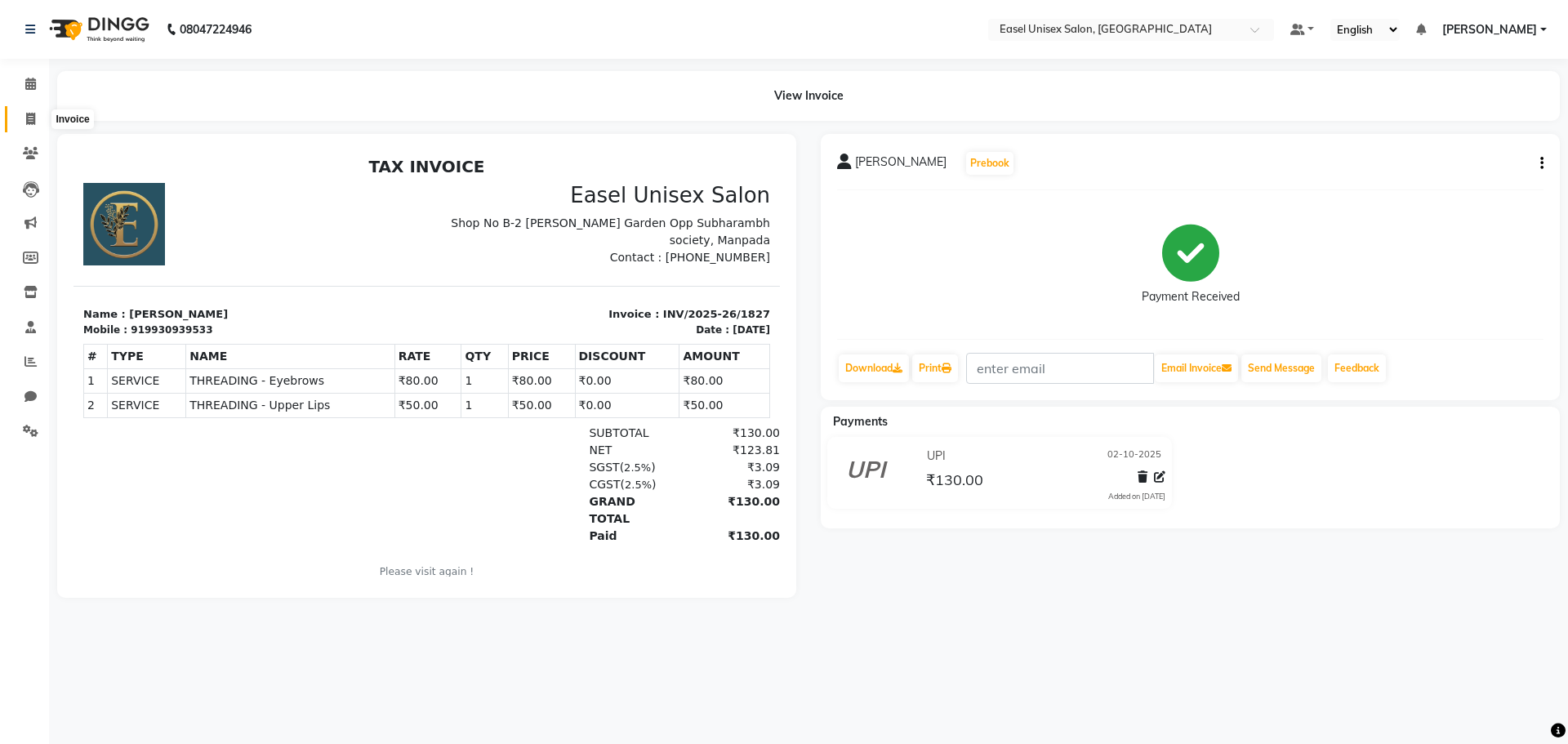
click at [27, 113] on icon at bounding box center [30, 118] width 9 height 13
select select "service"
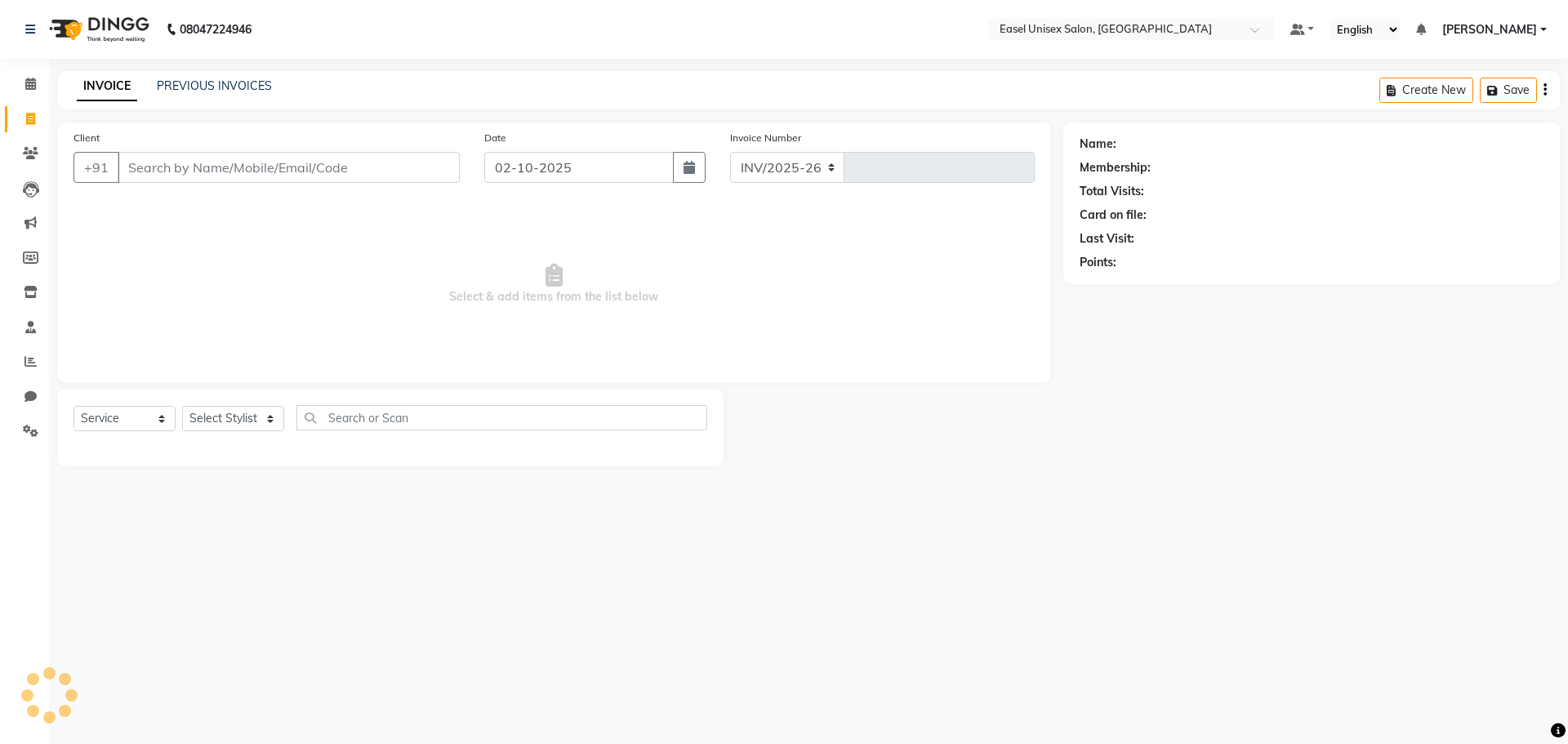
select select "8639"
type input "1828"
click at [176, 169] on input "Client" at bounding box center [288, 167] width 342 height 31
click at [256, 80] on div "INVOICE PREVIOUS INVOICES Create New Save" at bounding box center [809, 90] width 1503 height 38
click at [202, 85] on link "PREVIOUS INVOICES" at bounding box center [214, 85] width 115 height 14
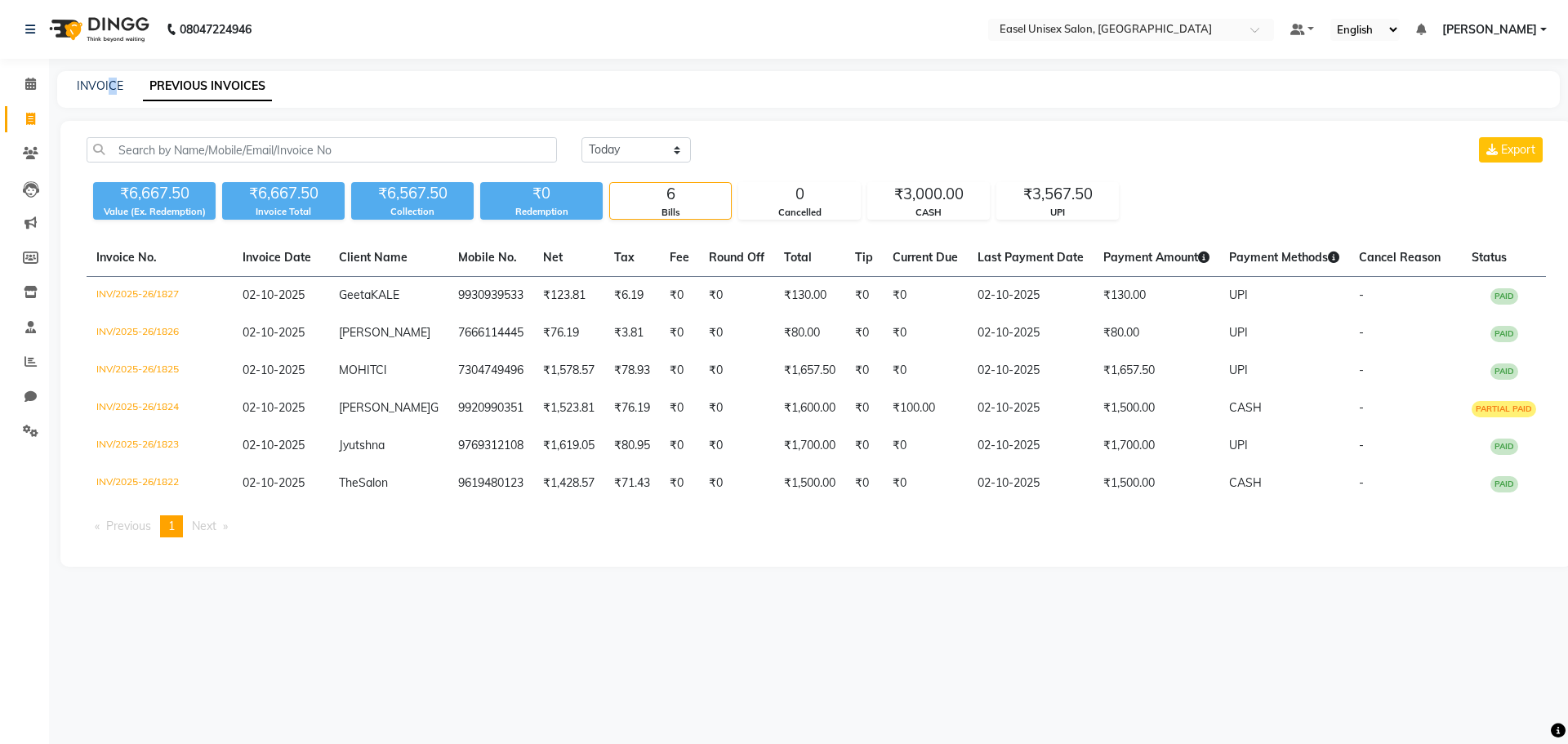
click at [112, 94] on div "INVOICE" at bounding box center [100, 86] width 46 height 17
click at [95, 82] on link "INVOICE" at bounding box center [100, 85] width 46 height 14
select select "service"
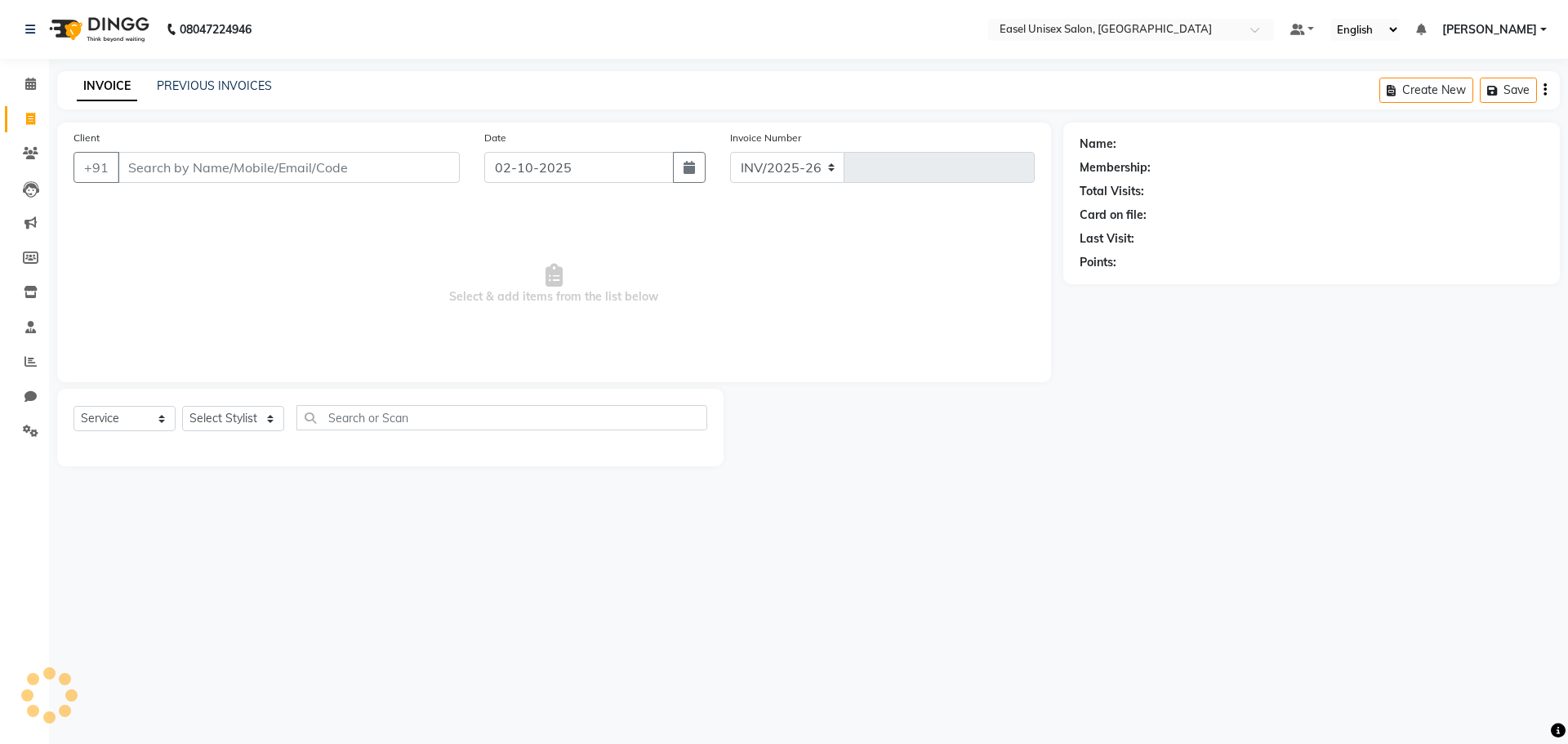
select select "8639"
type input "1828"
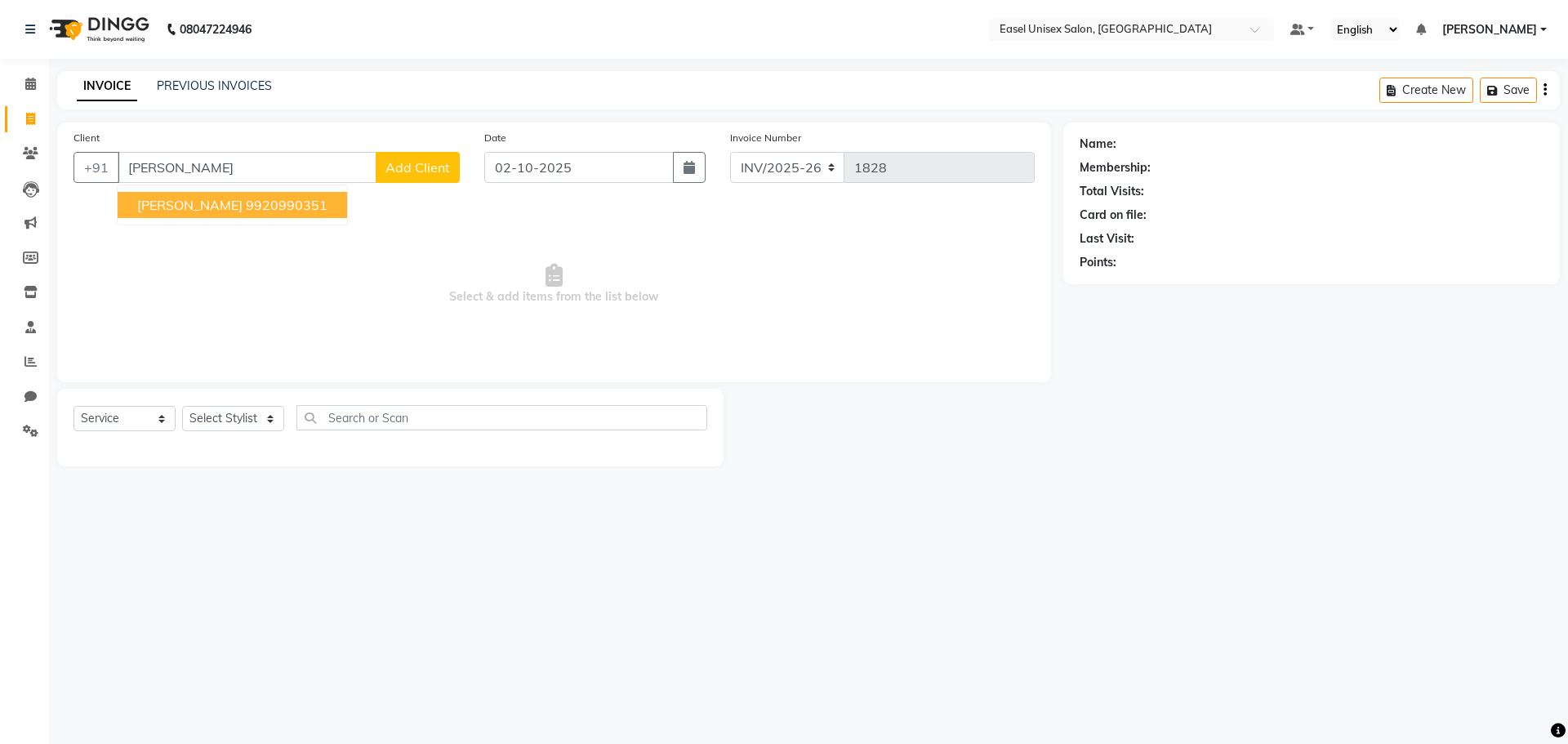
click at [246, 205] on ngb-highlight "9920990351" at bounding box center [286, 204] width 82 height 16
type input "9920990351"
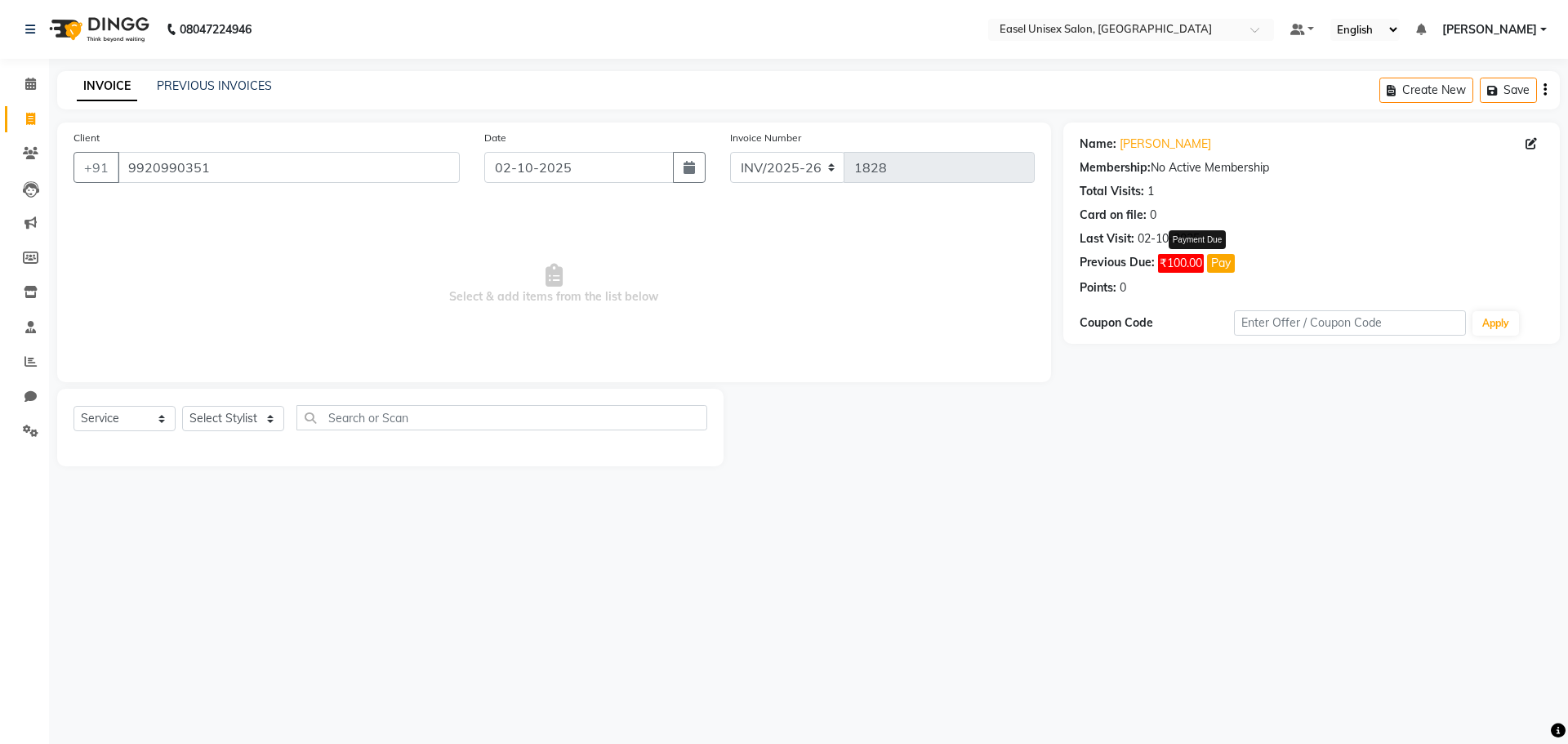
click at [1228, 265] on button "Pay" at bounding box center [1220, 263] width 28 height 19
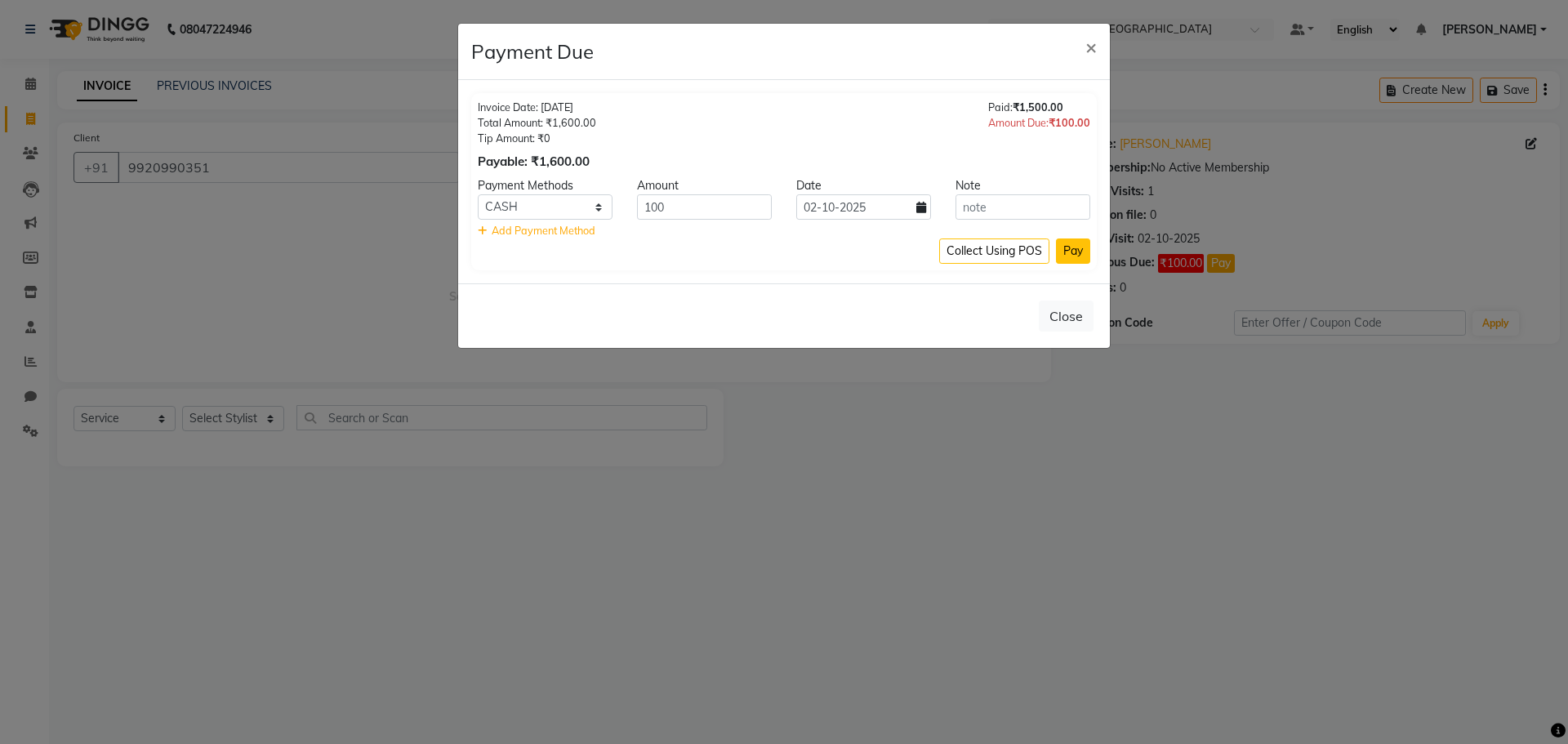
click at [1079, 251] on button "Pay" at bounding box center [1073, 251] width 35 height 25
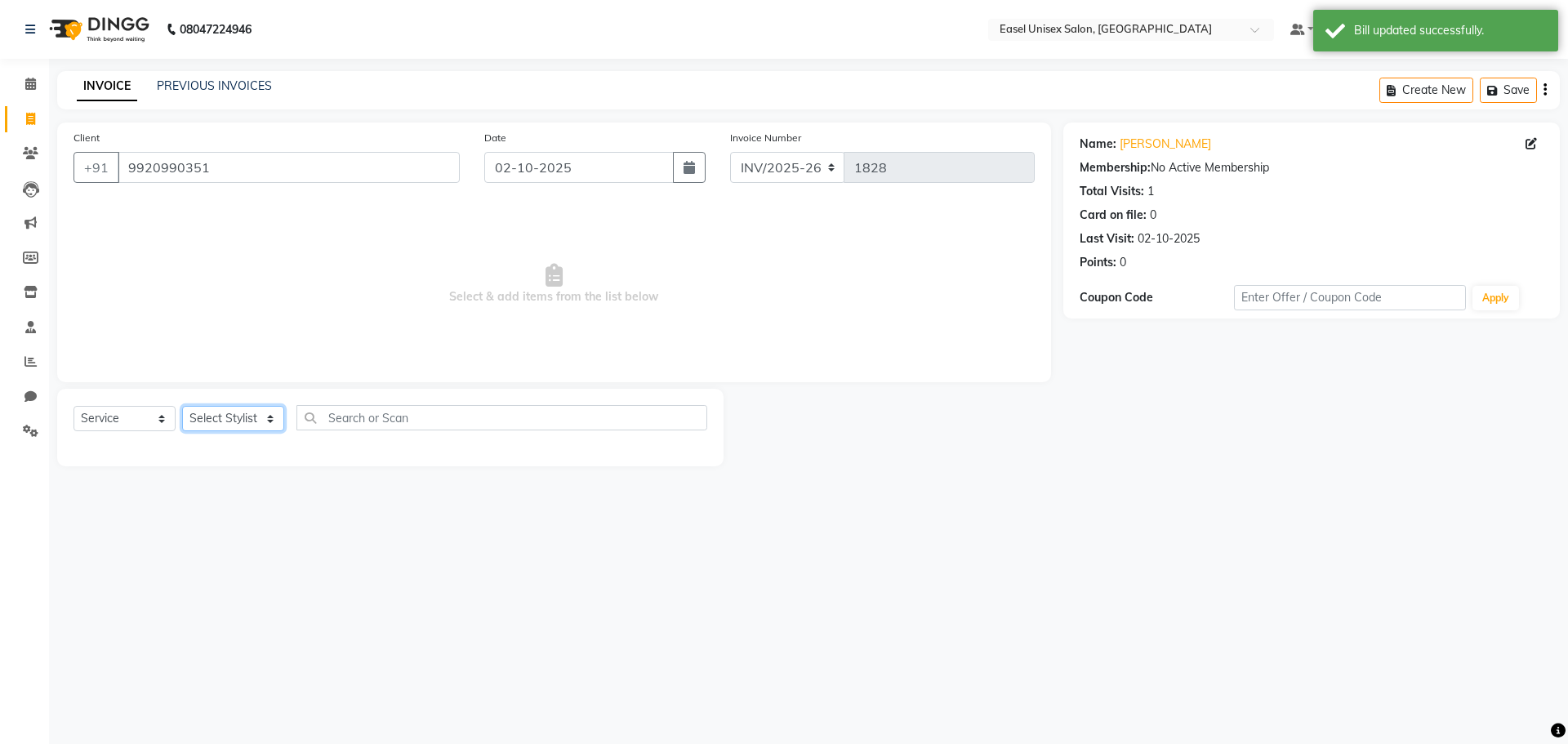
click at [247, 413] on select "Select Stylist admin [PERSON_NAME] jiya [PERSON_NAME] Priyanka [PERSON_NAME] [P…" at bounding box center [233, 419] width 102 height 25
select select "83237"
click at [182, 406] on select "Select Stylist admin [PERSON_NAME] jiya [PERSON_NAME] Priyanka [PERSON_NAME] [P…" at bounding box center [233, 419] width 102 height 25
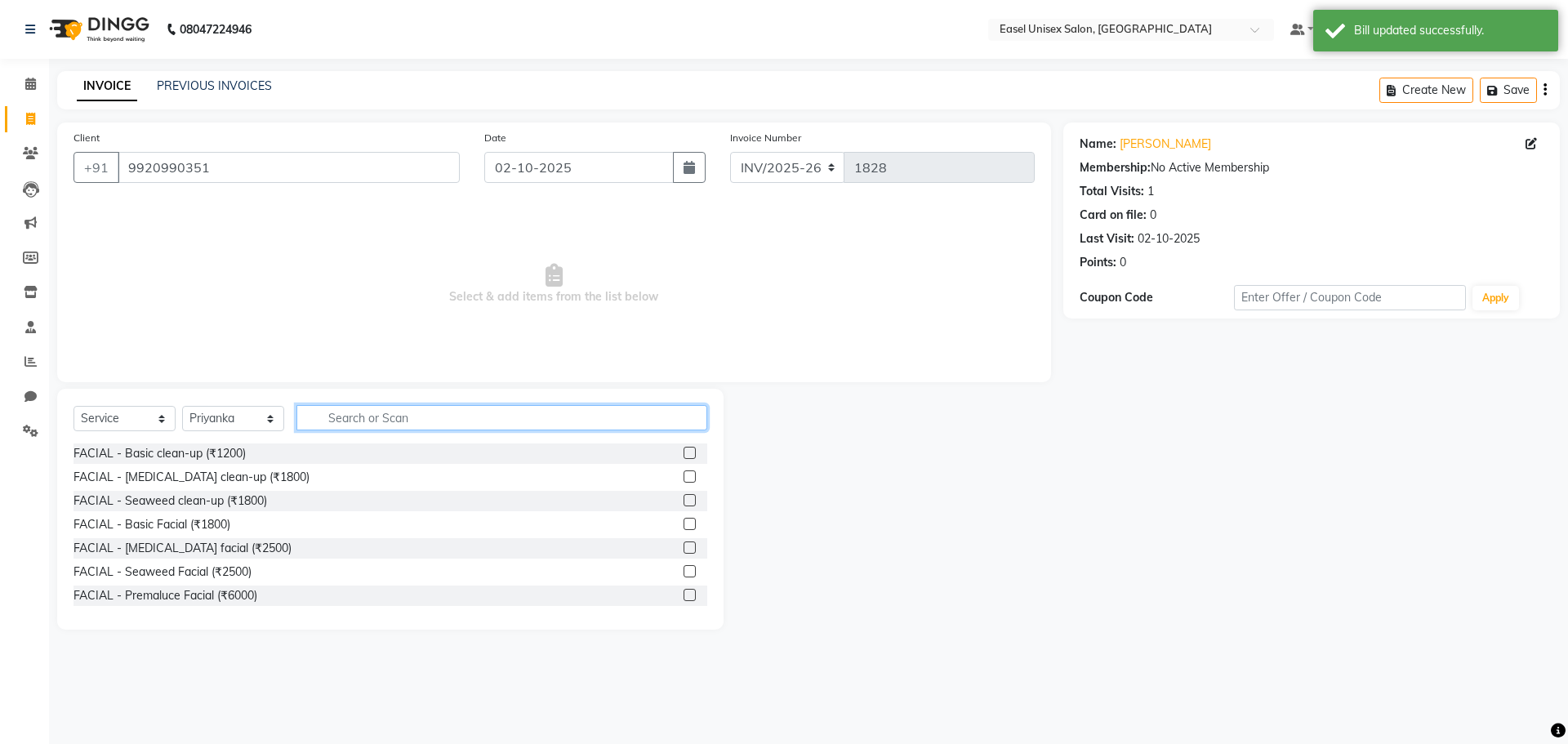
click at [500, 406] on input "text" at bounding box center [502, 418] width 410 height 25
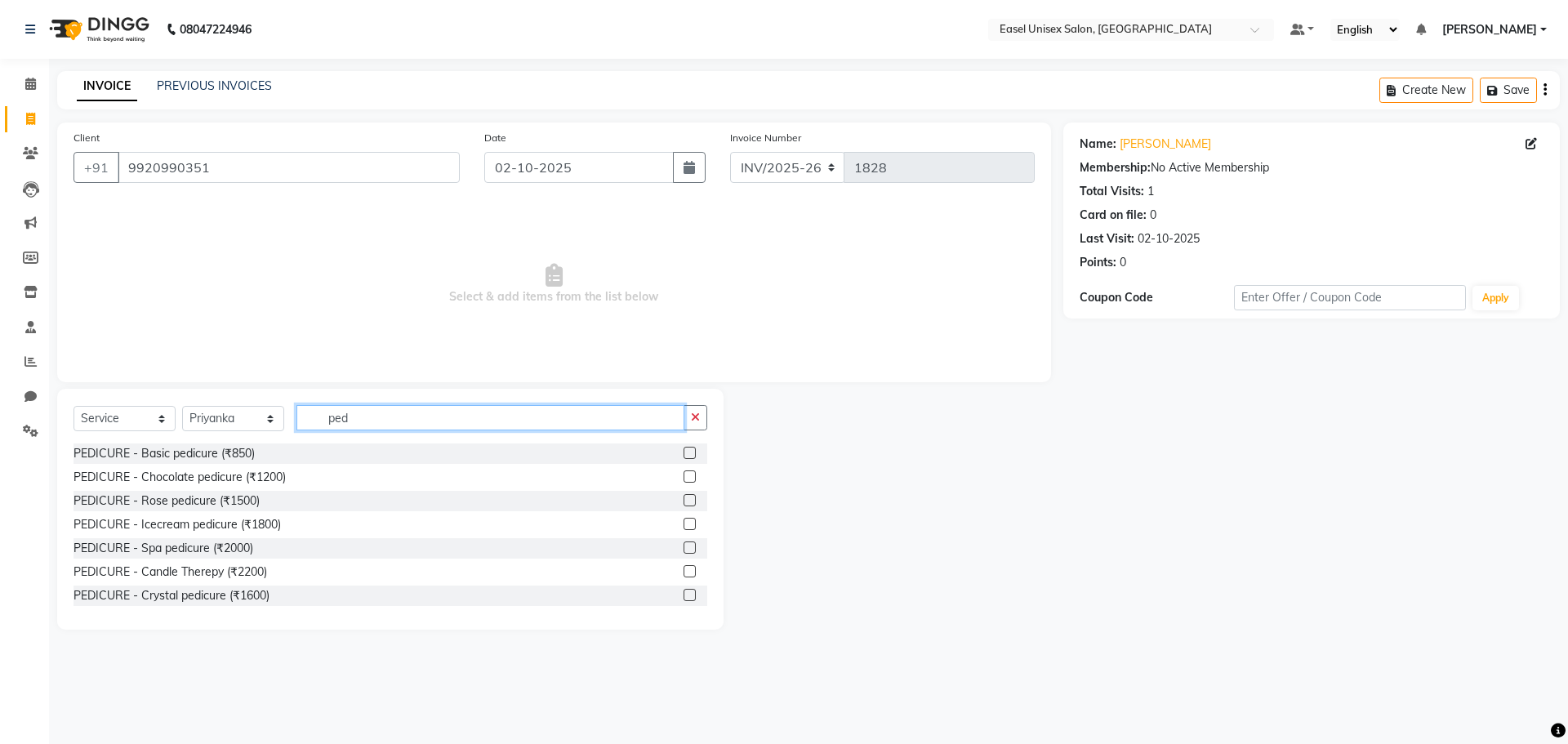
type input "ped"
click at [684, 458] on label at bounding box center [690, 453] width 13 height 13
click at [684, 458] on input "checkbox" at bounding box center [689, 453] width 11 height 11
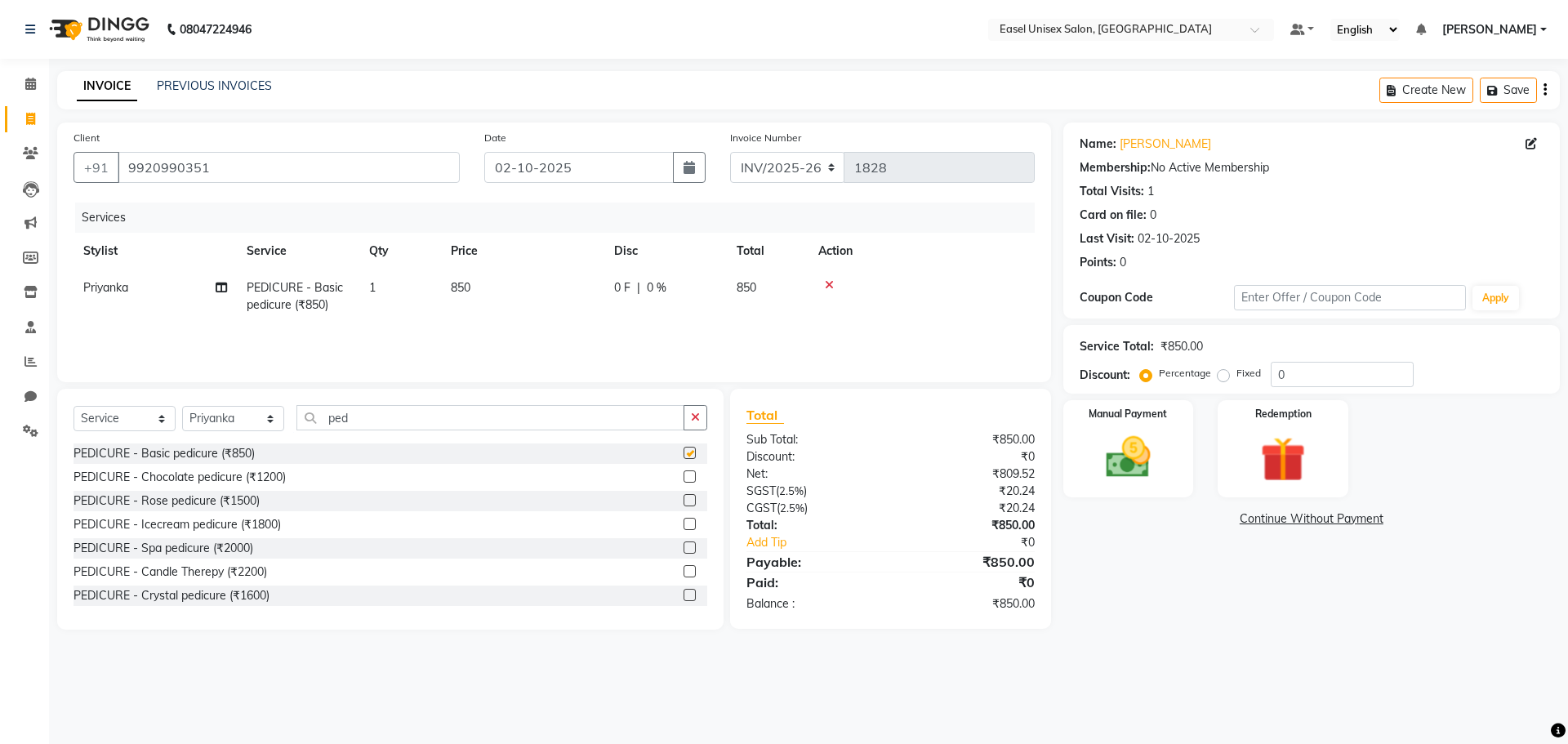
checkbox input "false"
click at [1150, 440] on img at bounding box center [1128, 458] width 76 height 54
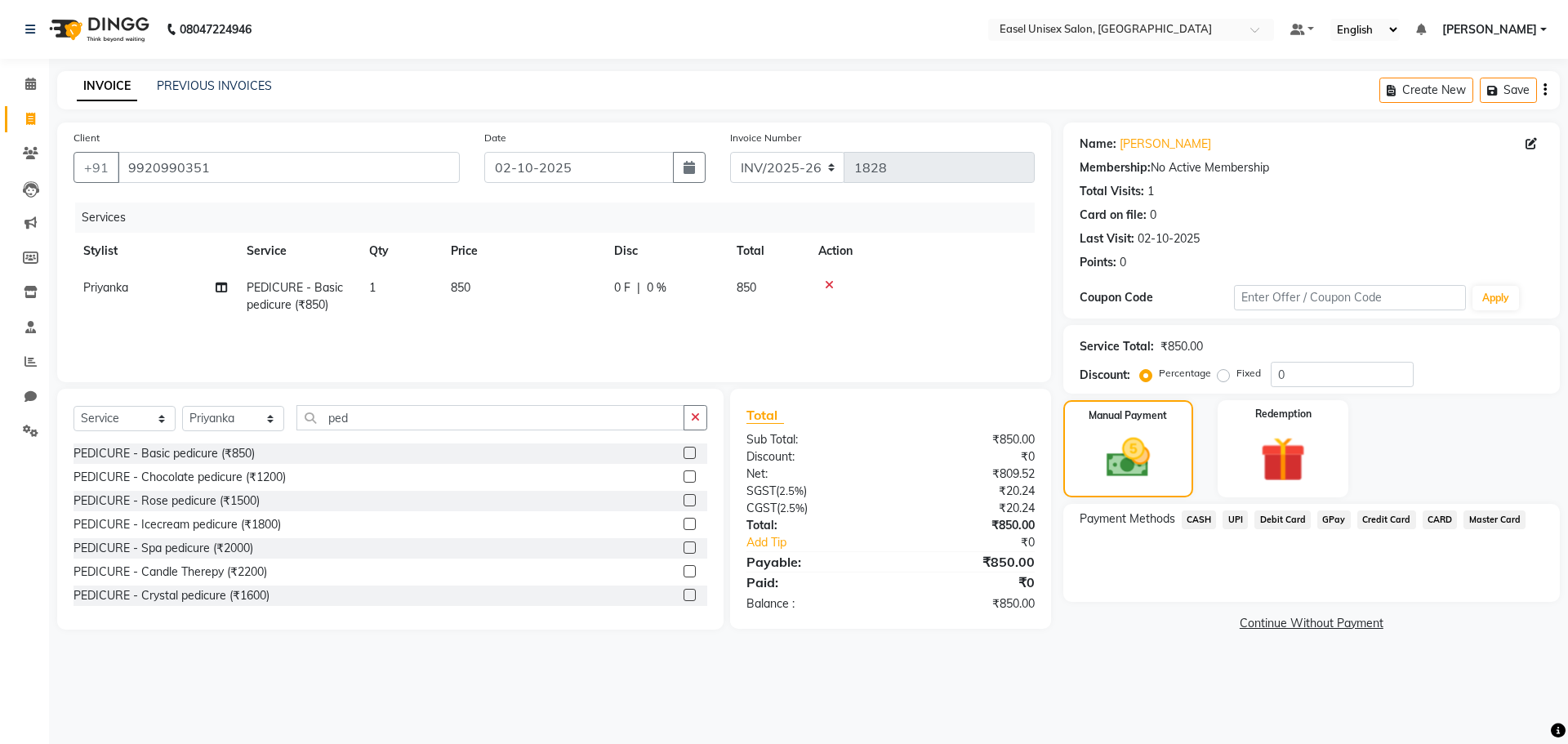
click at [1194, 517] on span "CASH" at bounding box center [1199, 519] width 35 height 19
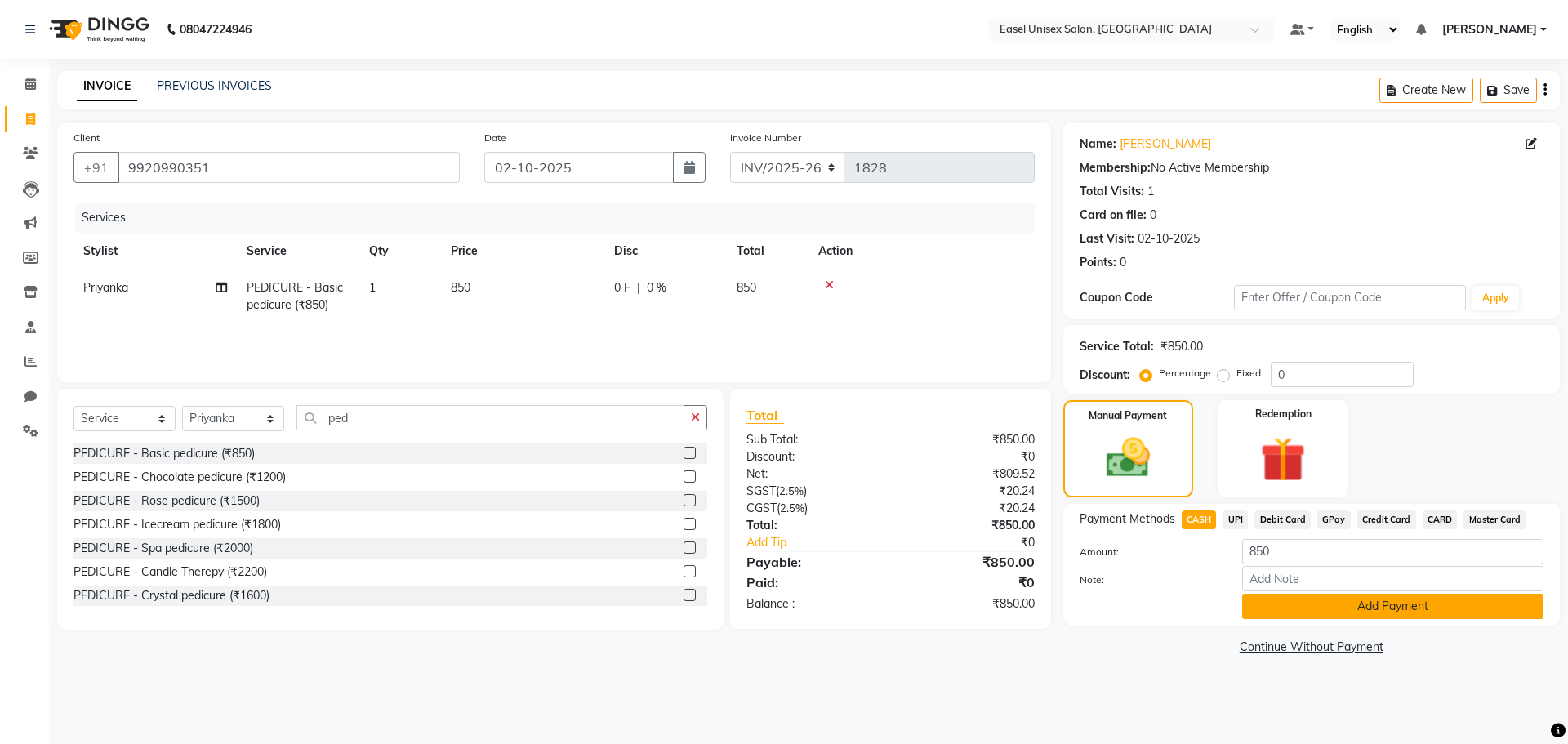
click at [1408, 612] on button "Add Payment" at bounding box center [1392, 606] width 301 height 25
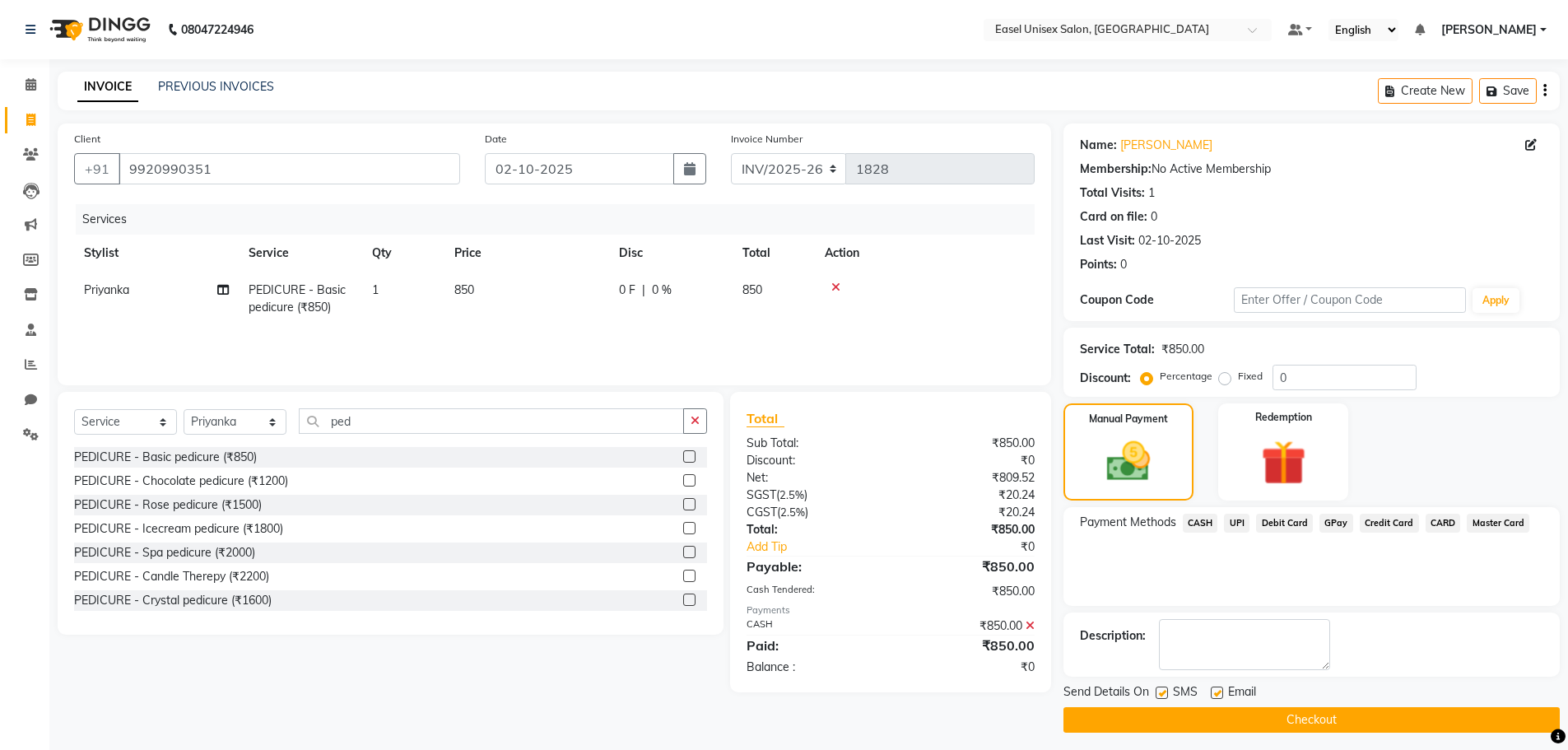
click at [1365, 725] on button "Checkout" at bounding box center [1312, 720] width 496 height 26
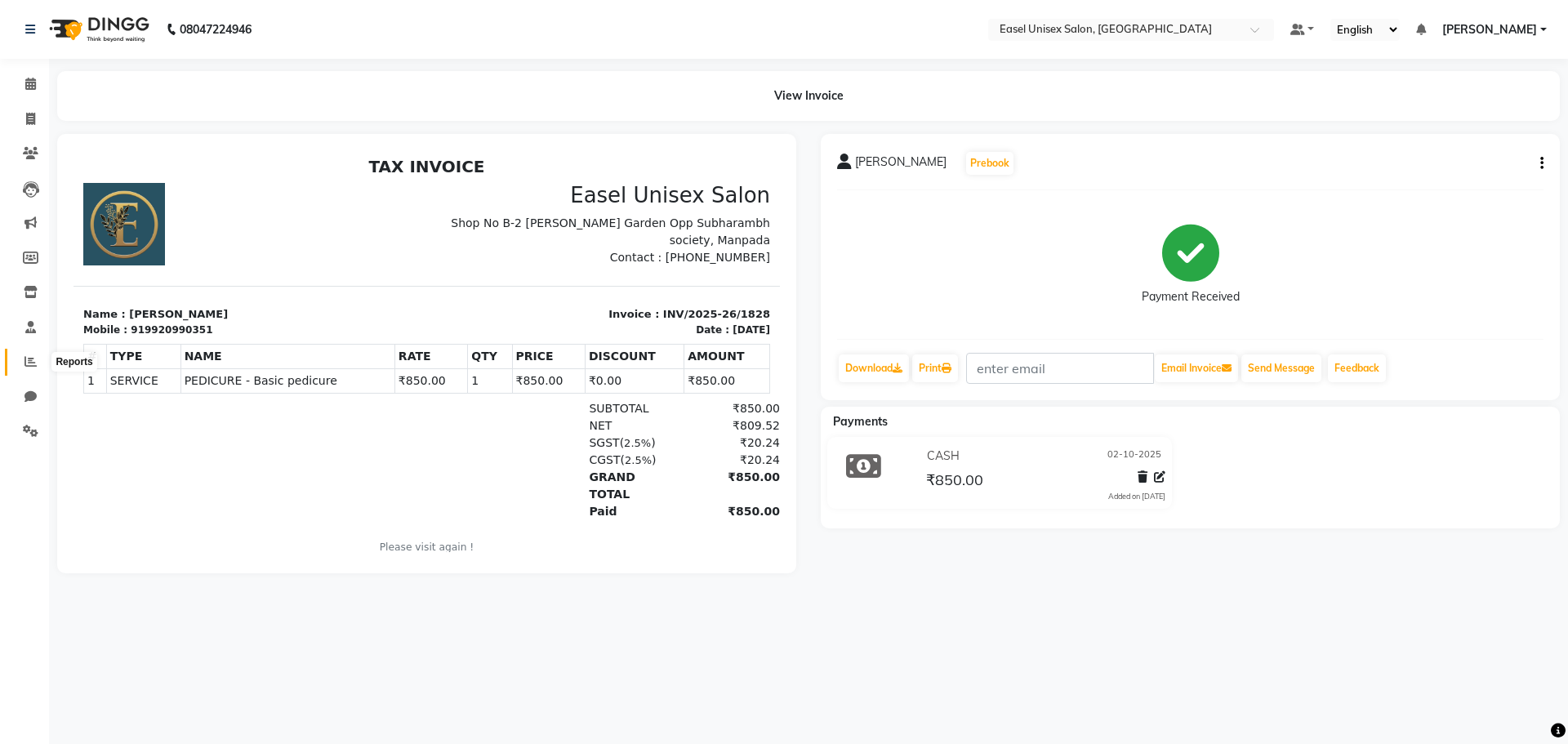
click at [35, 361] on icon at bounding box center [30, 361] width 13 height 13
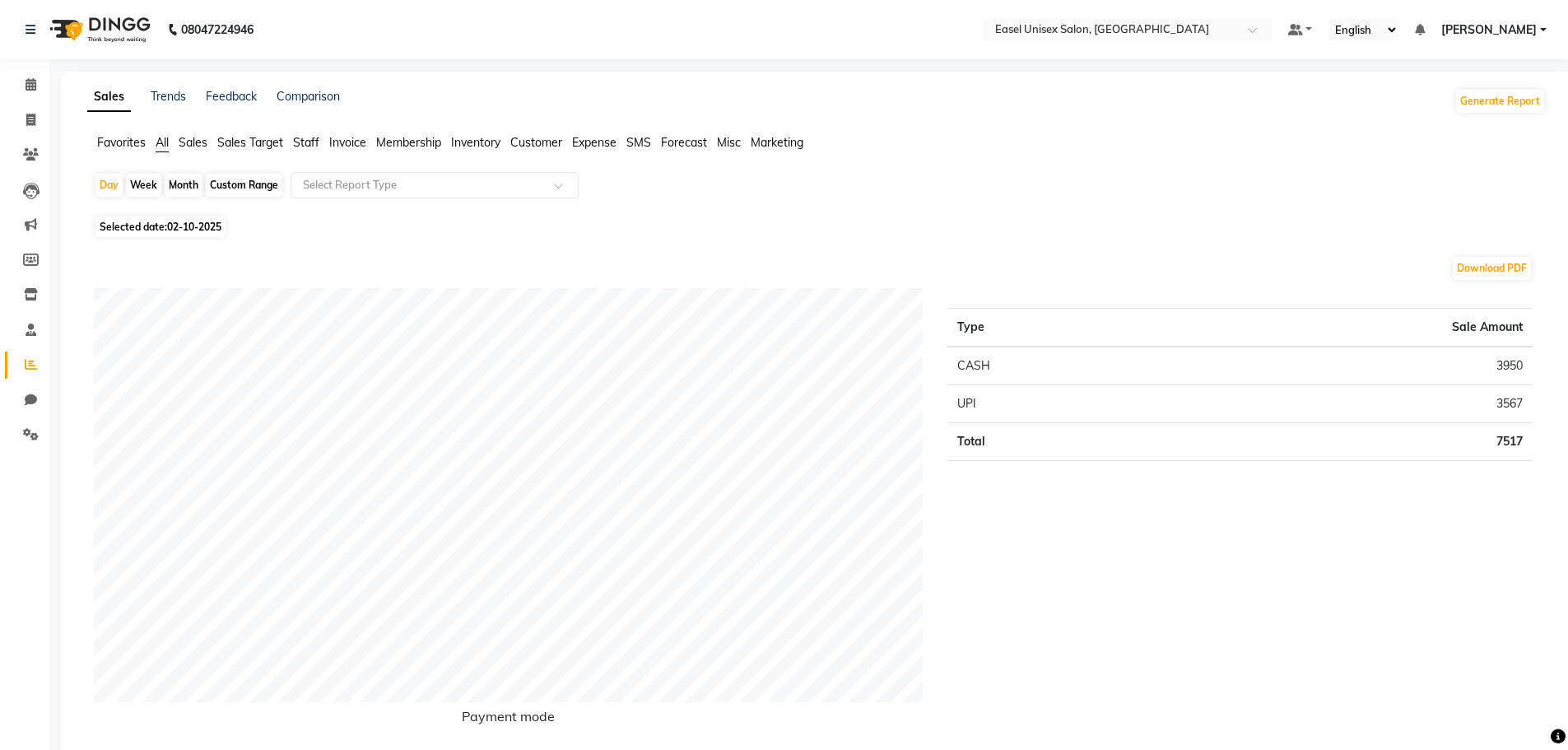
click at [181, 186] on div "Month" at bounding box center [183, 185] width 37 height 23
select select "10"
select select "2025"
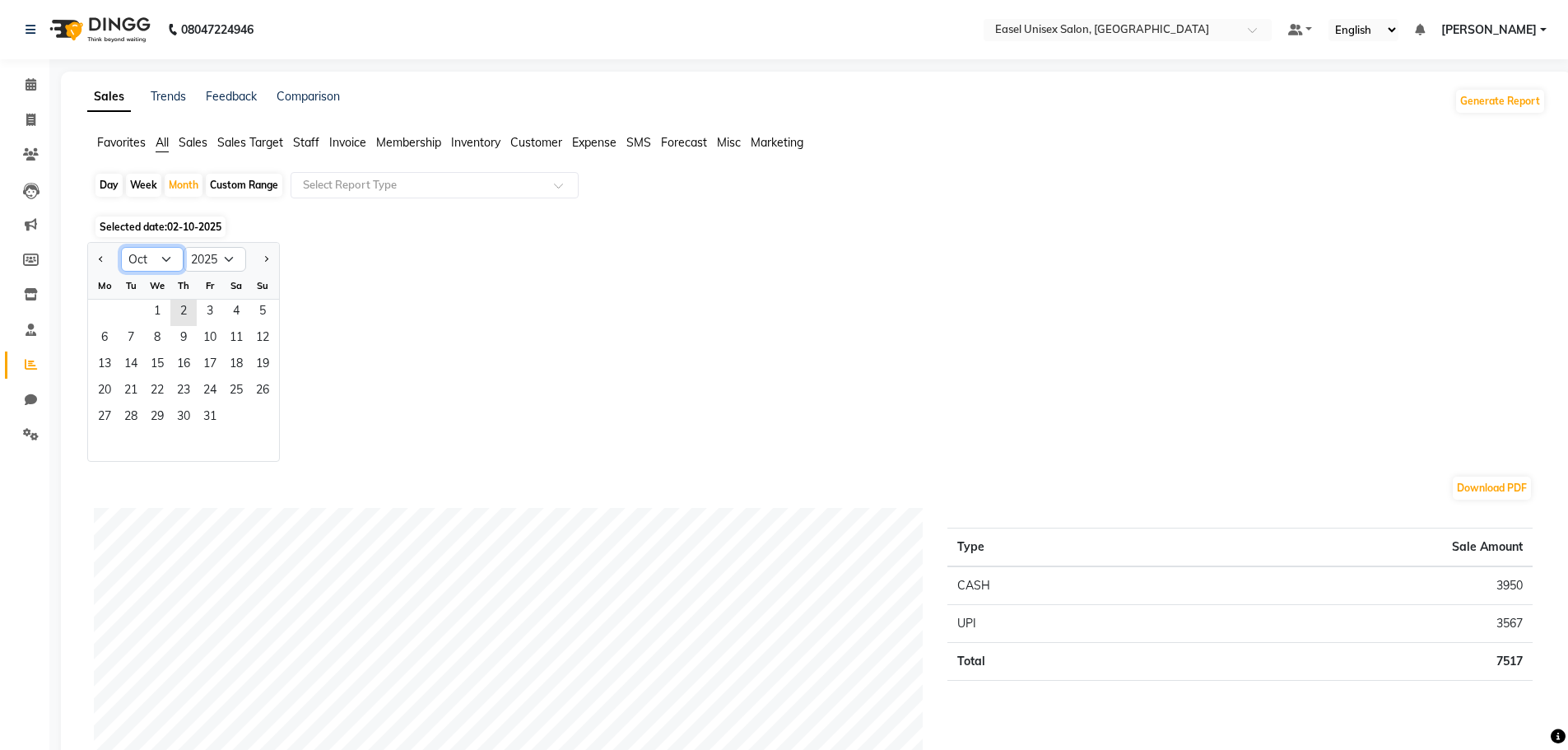
click at [170, 255] on select "Jan Feb Mar Apr May Jun [DATE] Aug Sep Oct Nov Dec" at bounding box center [152, 259] width 63 height 25
select select "9"
click at [121, 247] on select "Jan Feb Mar Apr May Jun [DATE] Aug Sep Oct Nov Dec" at bounding box center [152, 259] width 63 height 25
click at [100, 313] on span "1" at bounding box center [104, 312] width 26 height 26
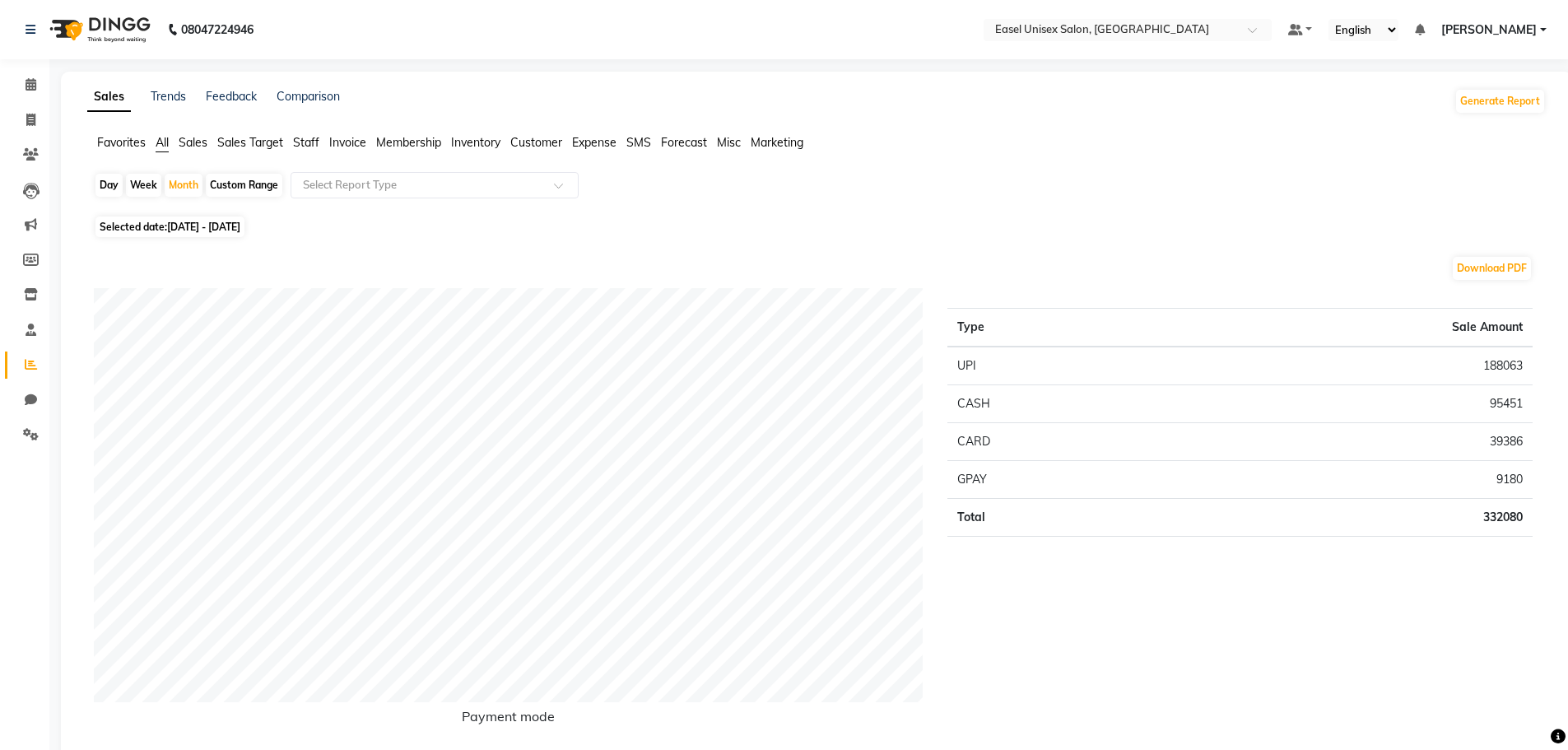
click at [308, 142] on span "Staff" at bounding box center [306, 142] width 26 height 14
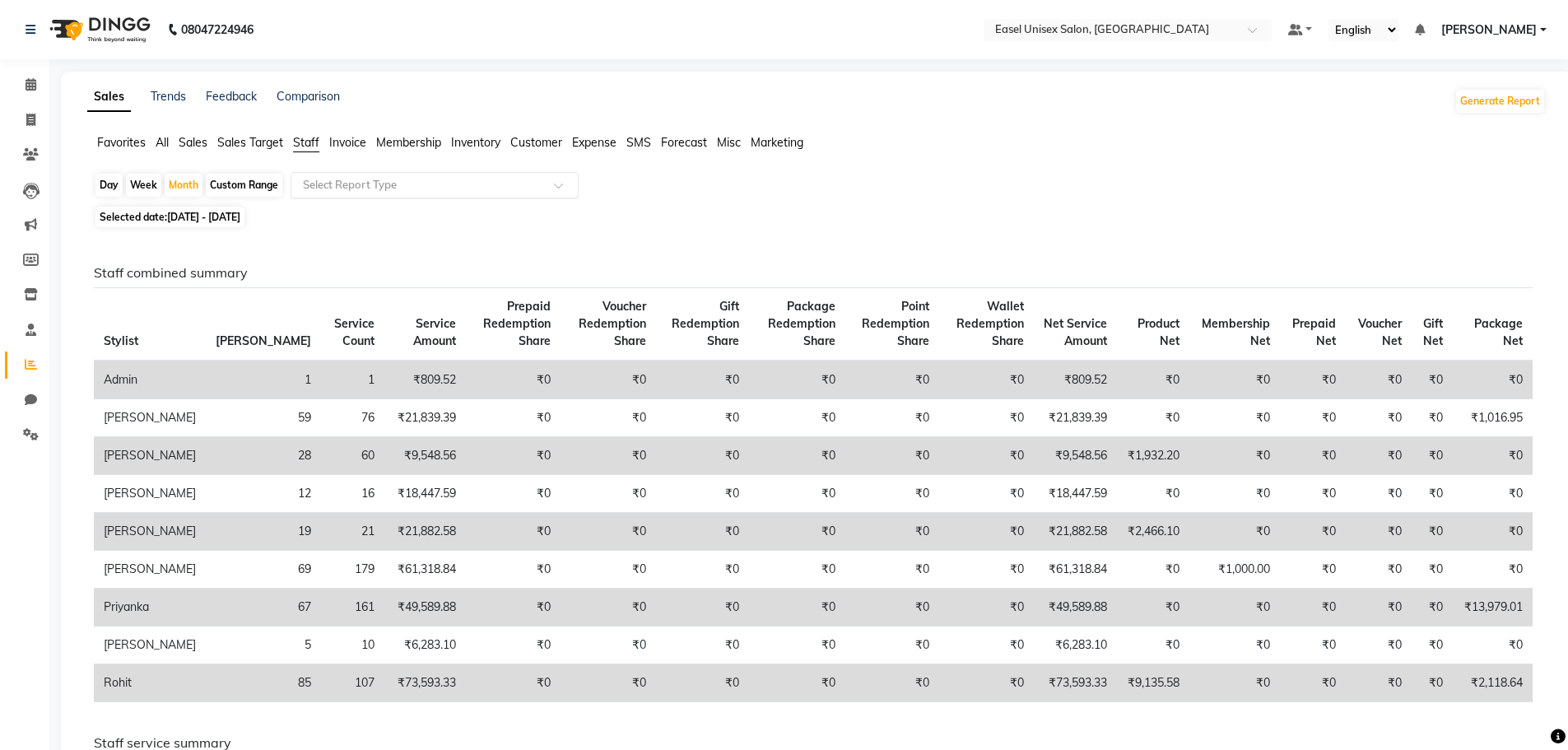
click at [521, 189] on input "text" at bounding box center [418, 185] width 237 height 16
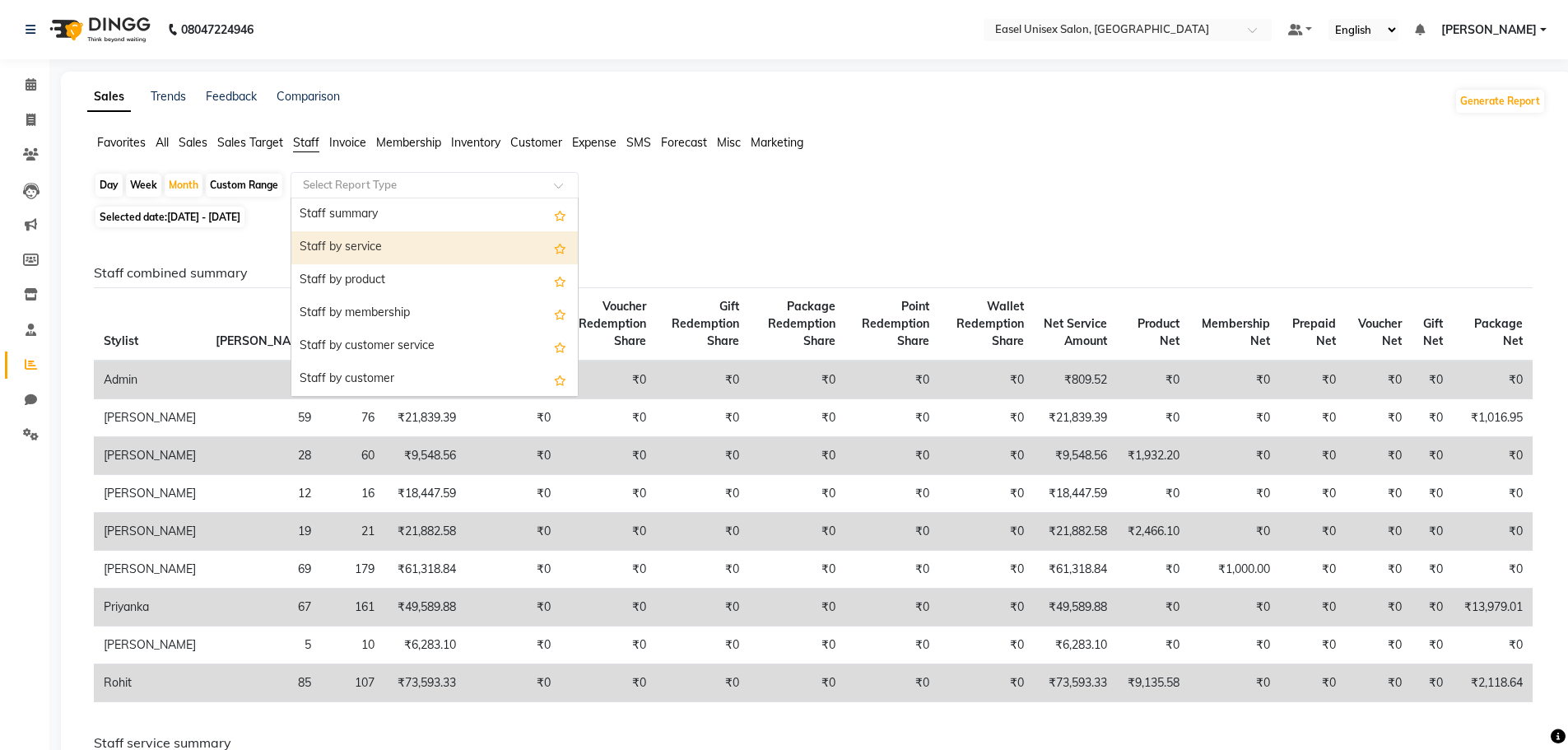
click at [503, 238] on div "Staff by service" at bounding box center [434, 248] width 287 height 33
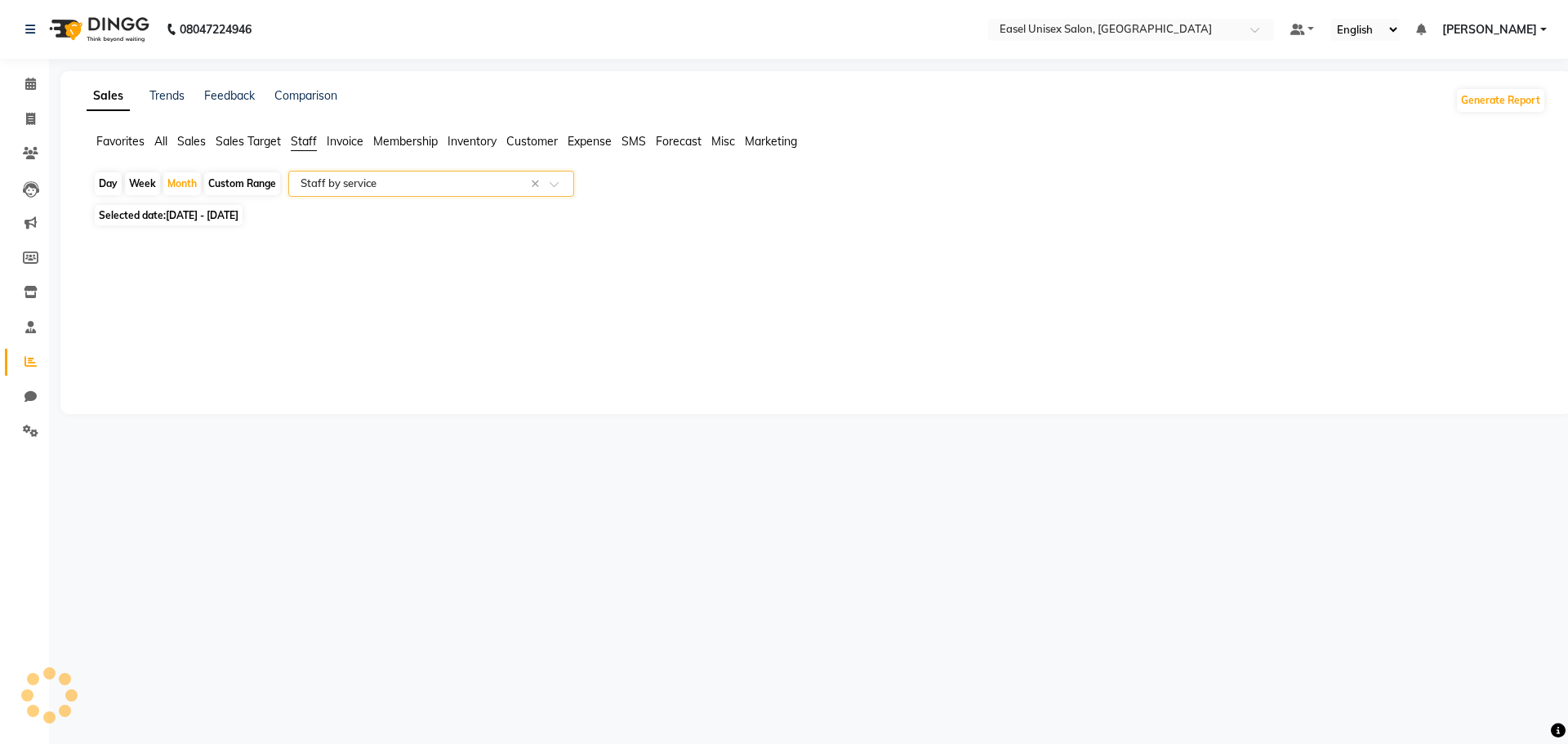
select select "full_report"
select select "csv"
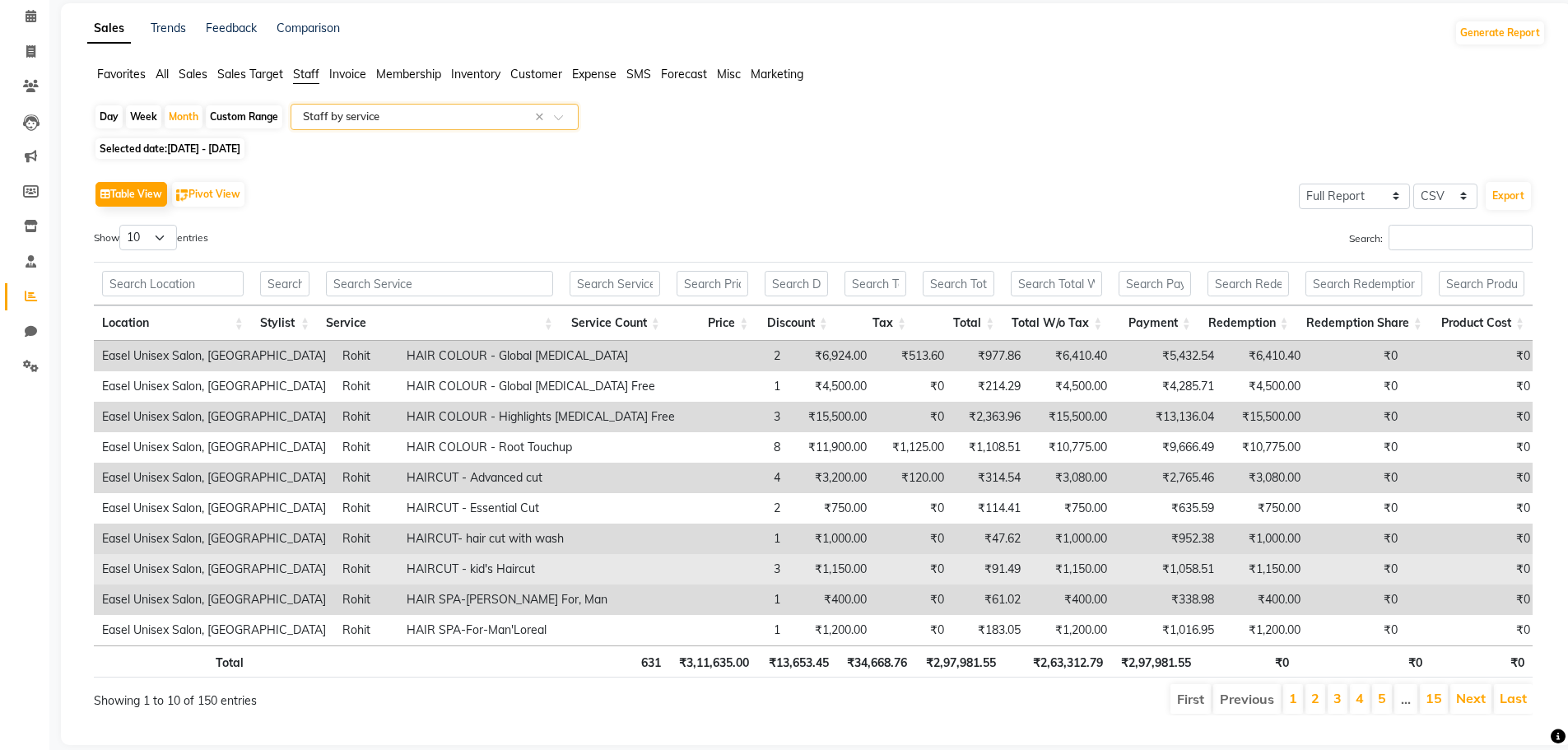
scroll to position [100, 0]
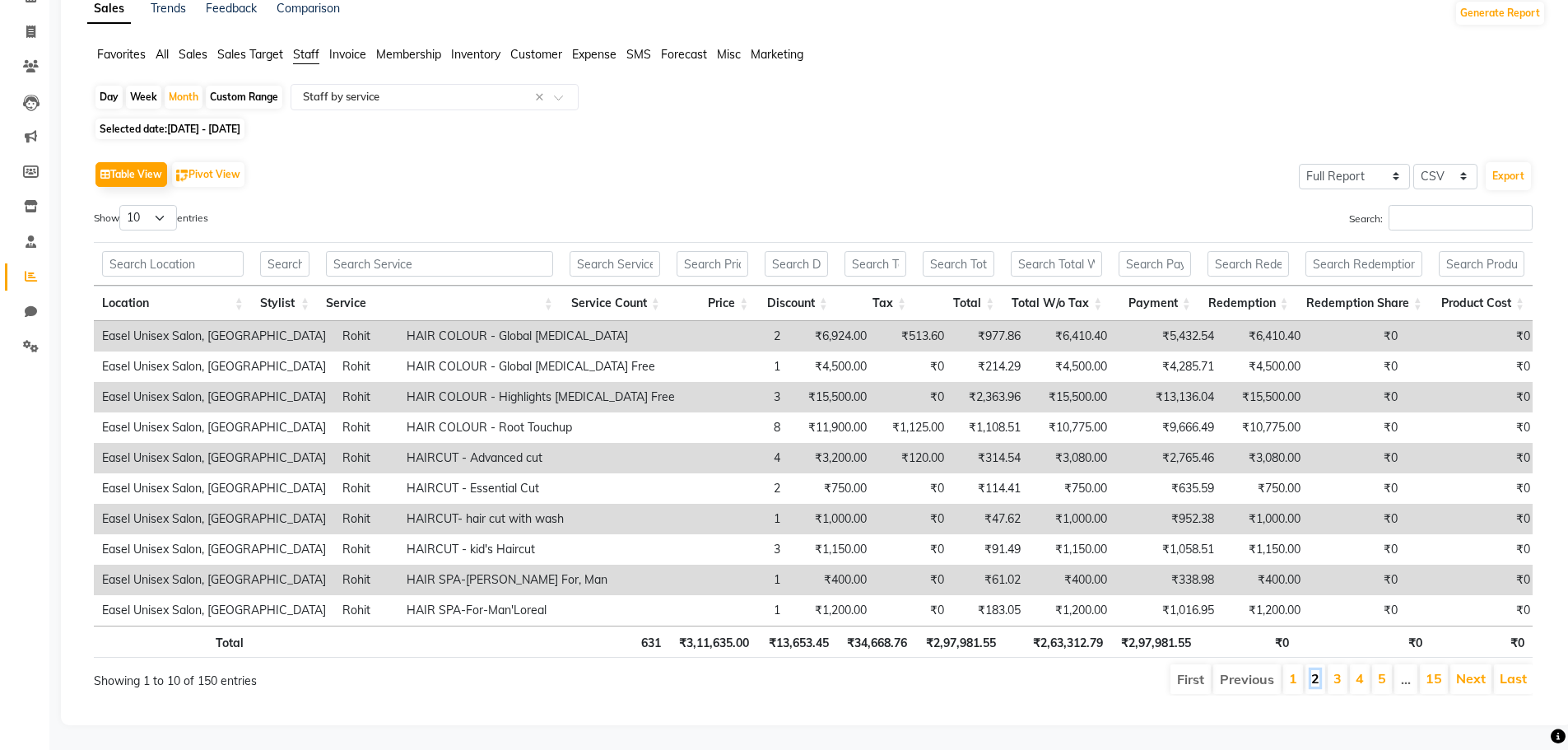
click at [1317, 670] on link "2" at bounding box center [1316, 678] width 9 height 16
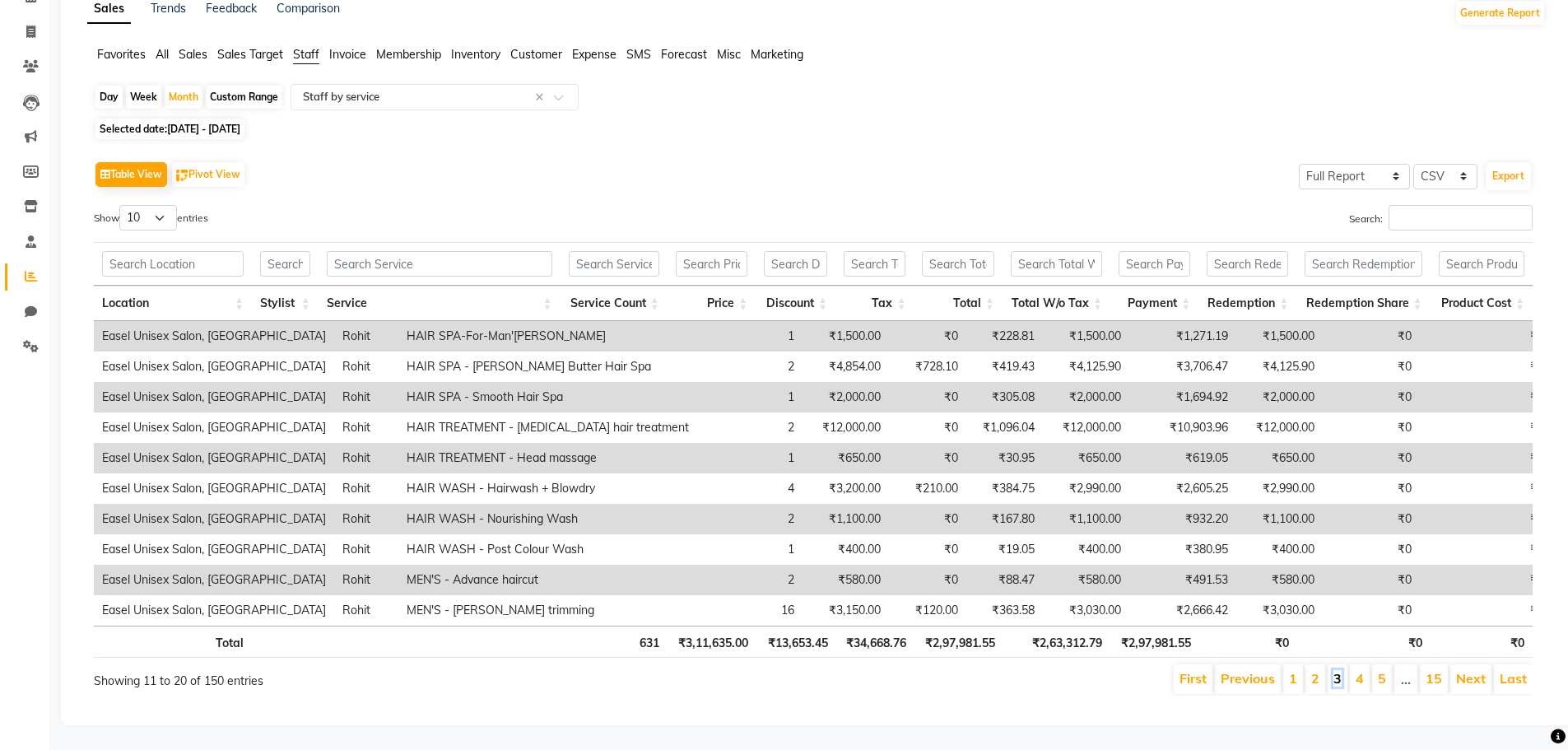
click at [1336, 670] on link "3" at bounding box center [1338, 678] width 9 height 16
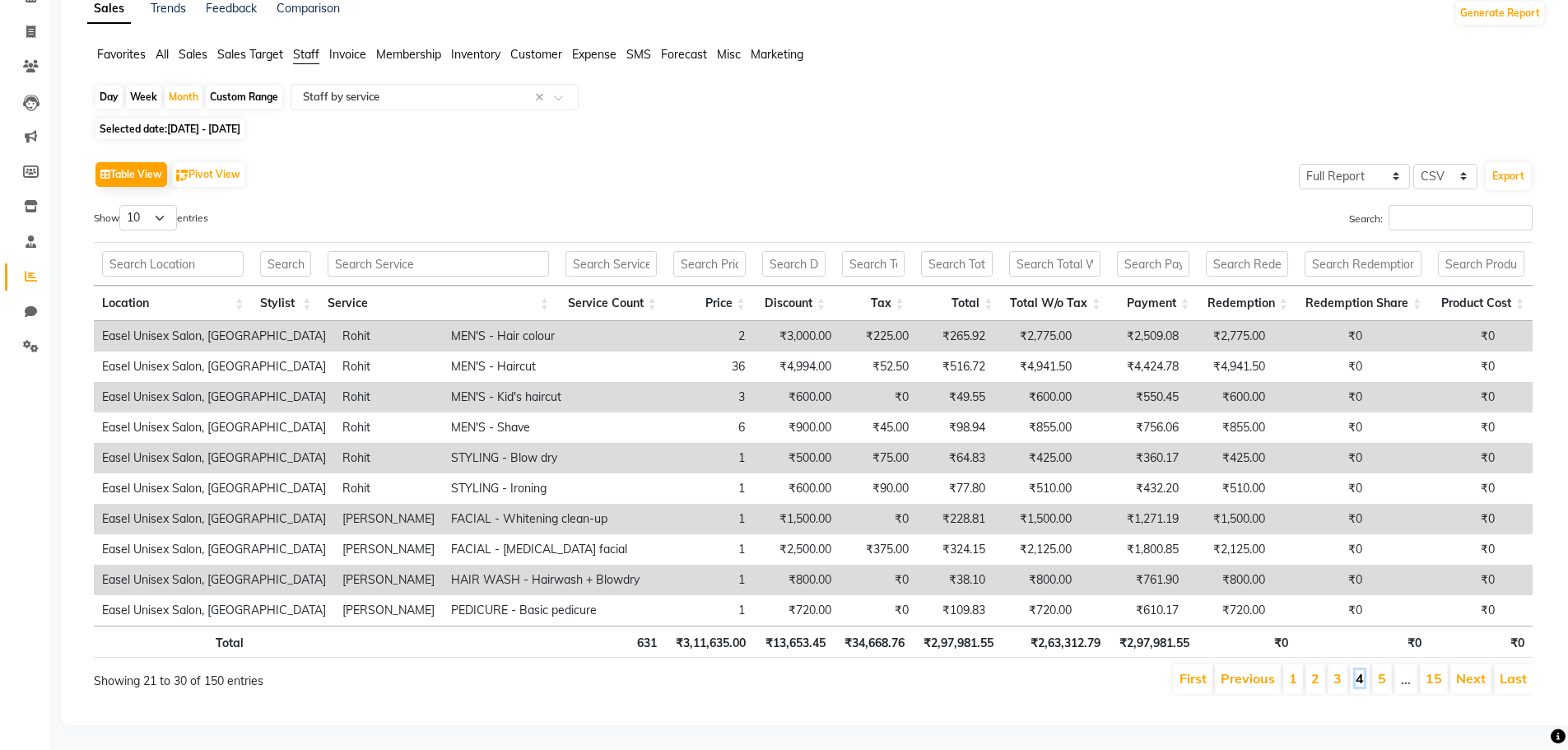
click at [1364, 672] on link "4" at bounding box center [1360, 678] width 9 height 16
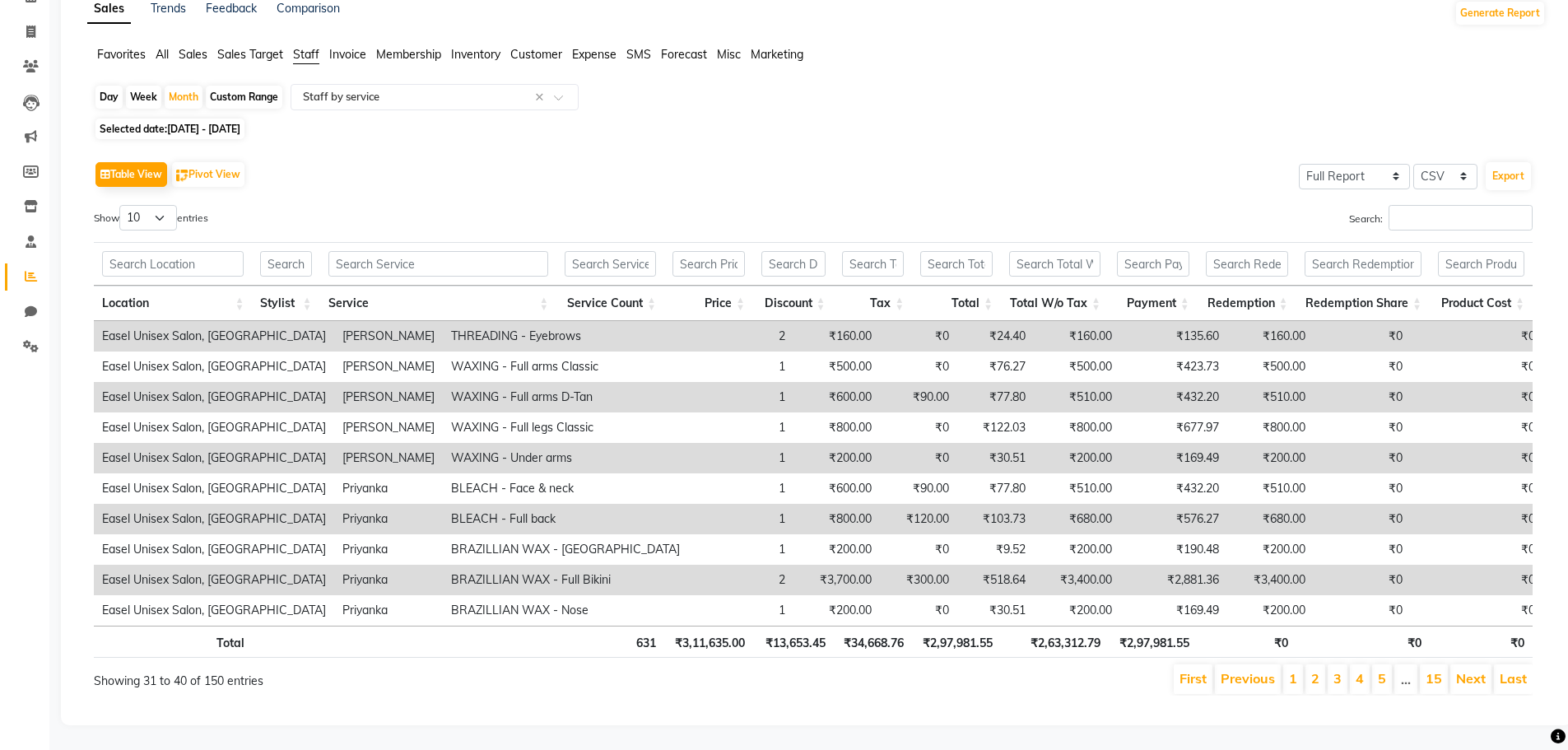
click at [1372, 672] on ul "First Previous 1 2 3 4 5 … 15 Next Last" at bounding box center [1119, 679] width 829 height 30
click at [1377, 672] on li "5" at bounding box center [1382, 679] width 20 height 30
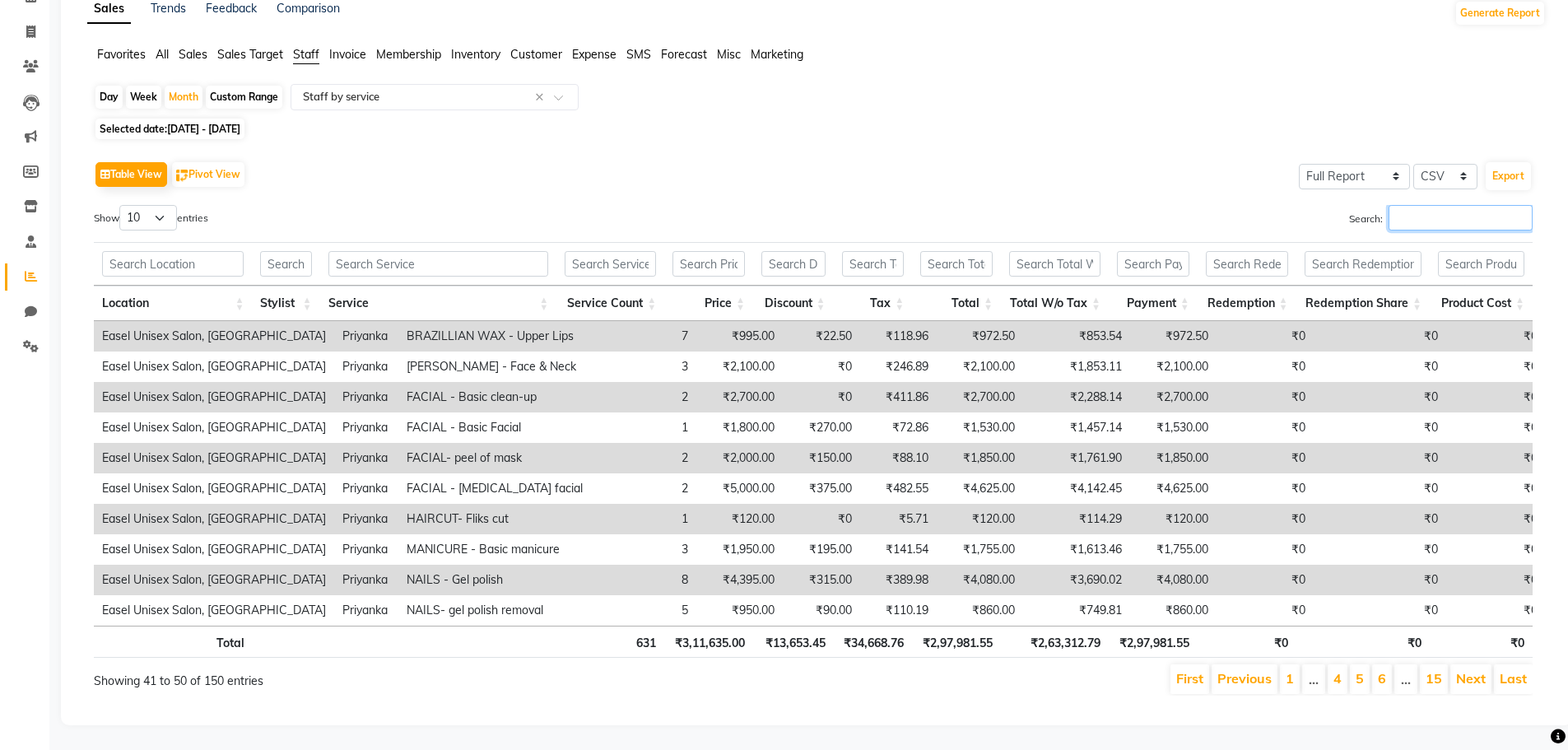
click at [1477, 205] on input "Search:" at bounding box center [1461, 218] width 144 height 26
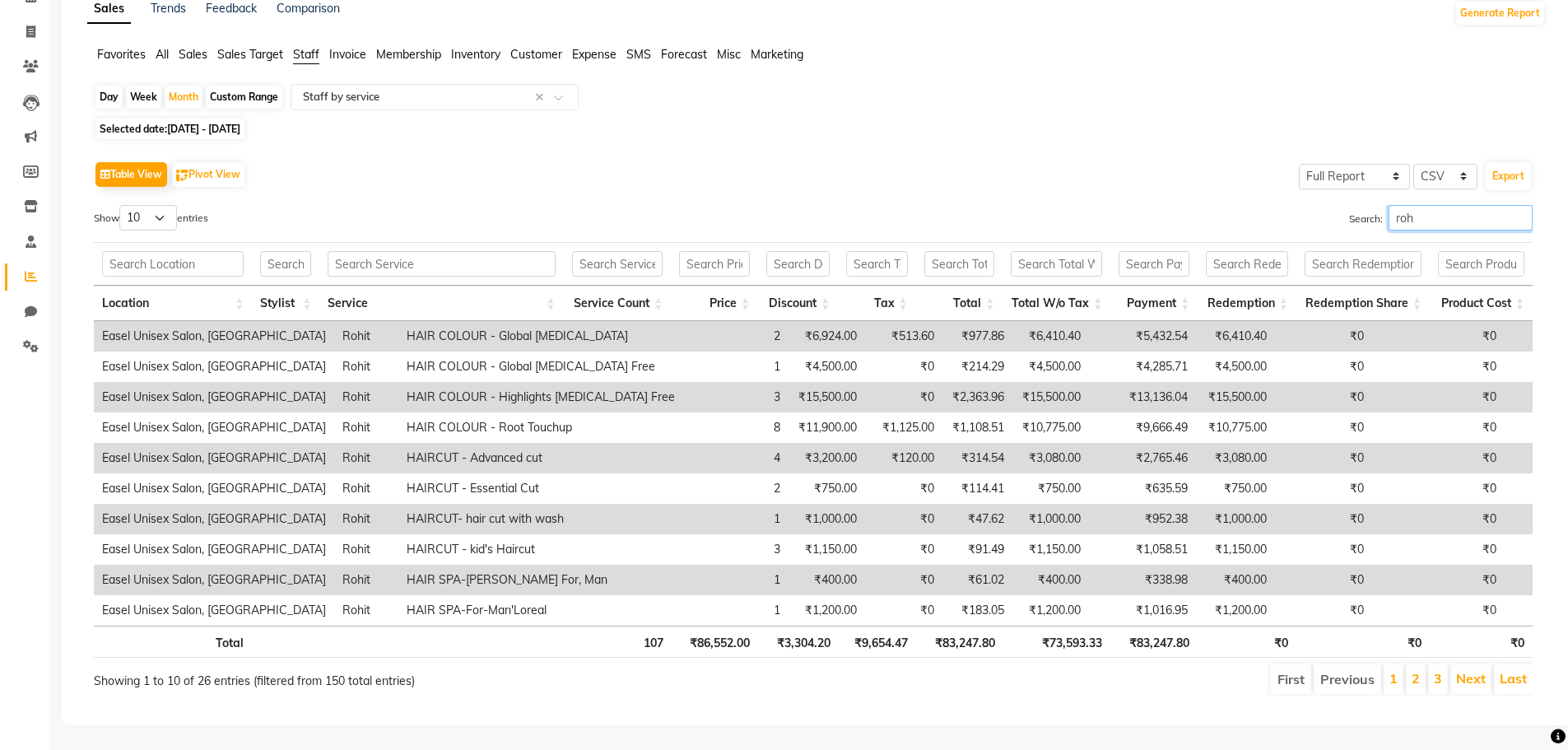
type input "roh"
click at [1443, 670] on li "3" at bounding box center [1438, 679] width 20 height 30
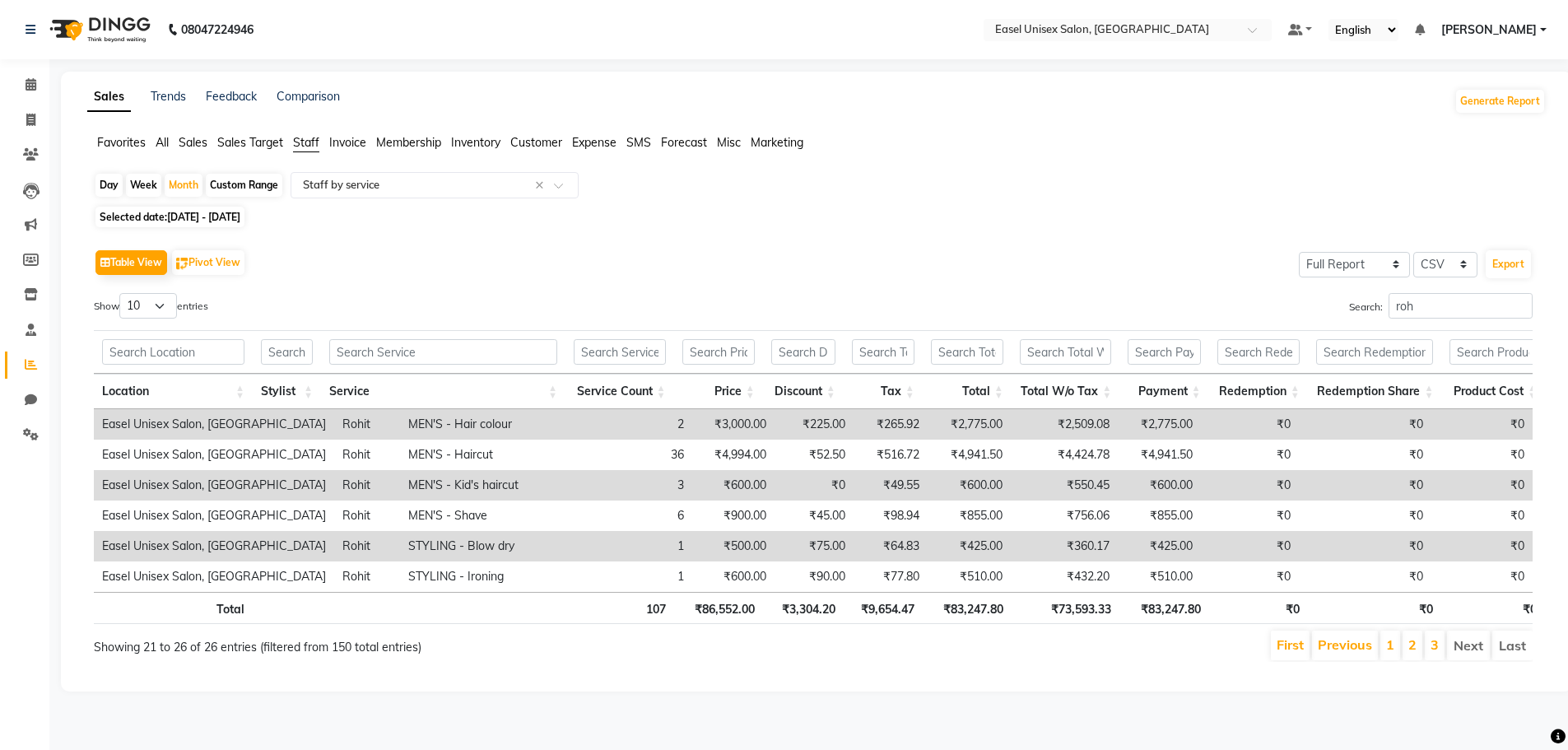
scroll to position [0, 0]
click at [185, 184] on div "Month" at bounding box center [183, 185] width 37 height 23
select select "9"
select select "2025"
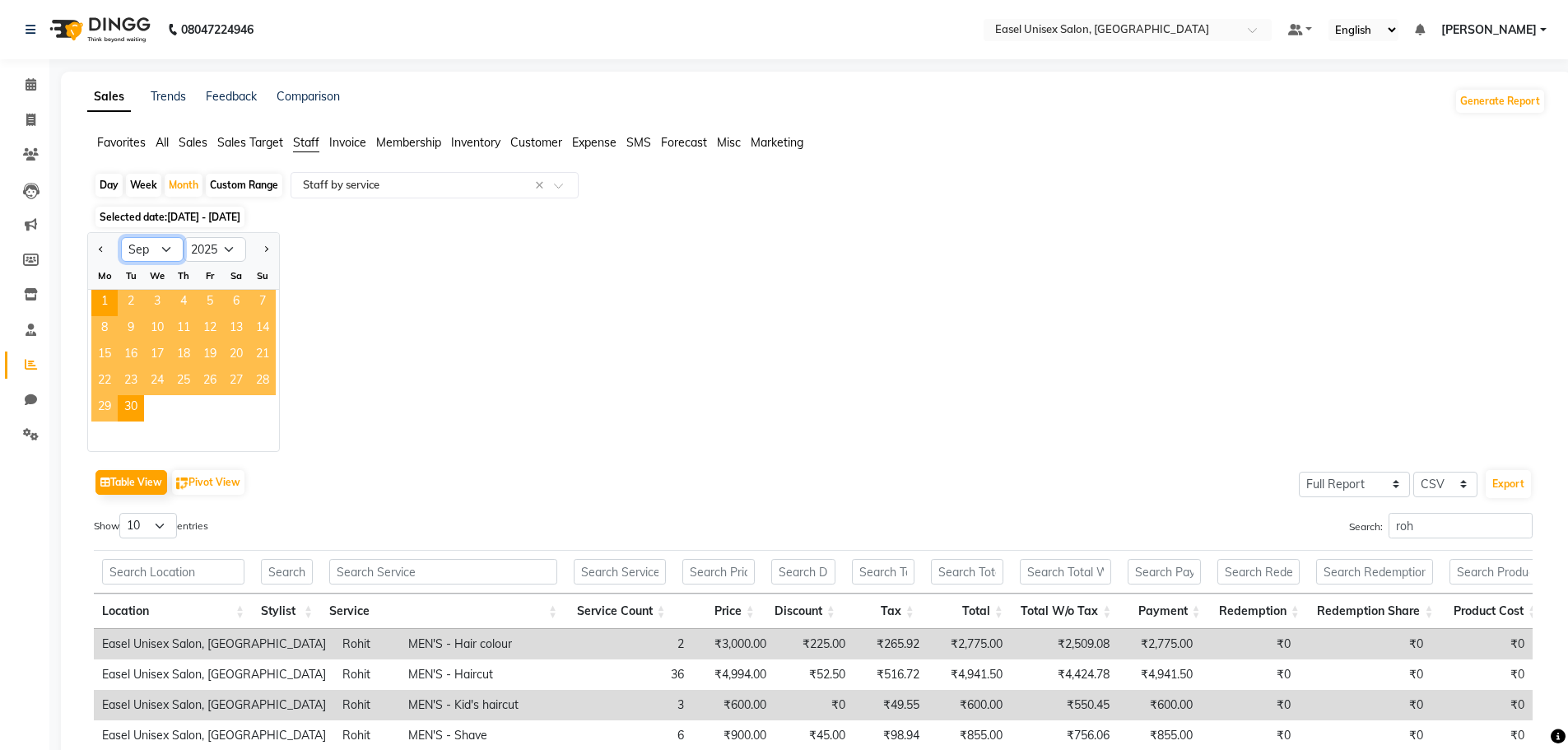
click at [168, 249] on select "Jan Feb Mar Apr May Jun [DATE] Aug Sep Oct Nov Dec" at bounding box center [152, 249] width 63 height 25
select select "8"
click at [121, 238] on select "Jan Feb Mar Apr May Jun [DATE] Aug Sep Oct Nov Dec" at bounding box center [152, 249] width 63 height 25
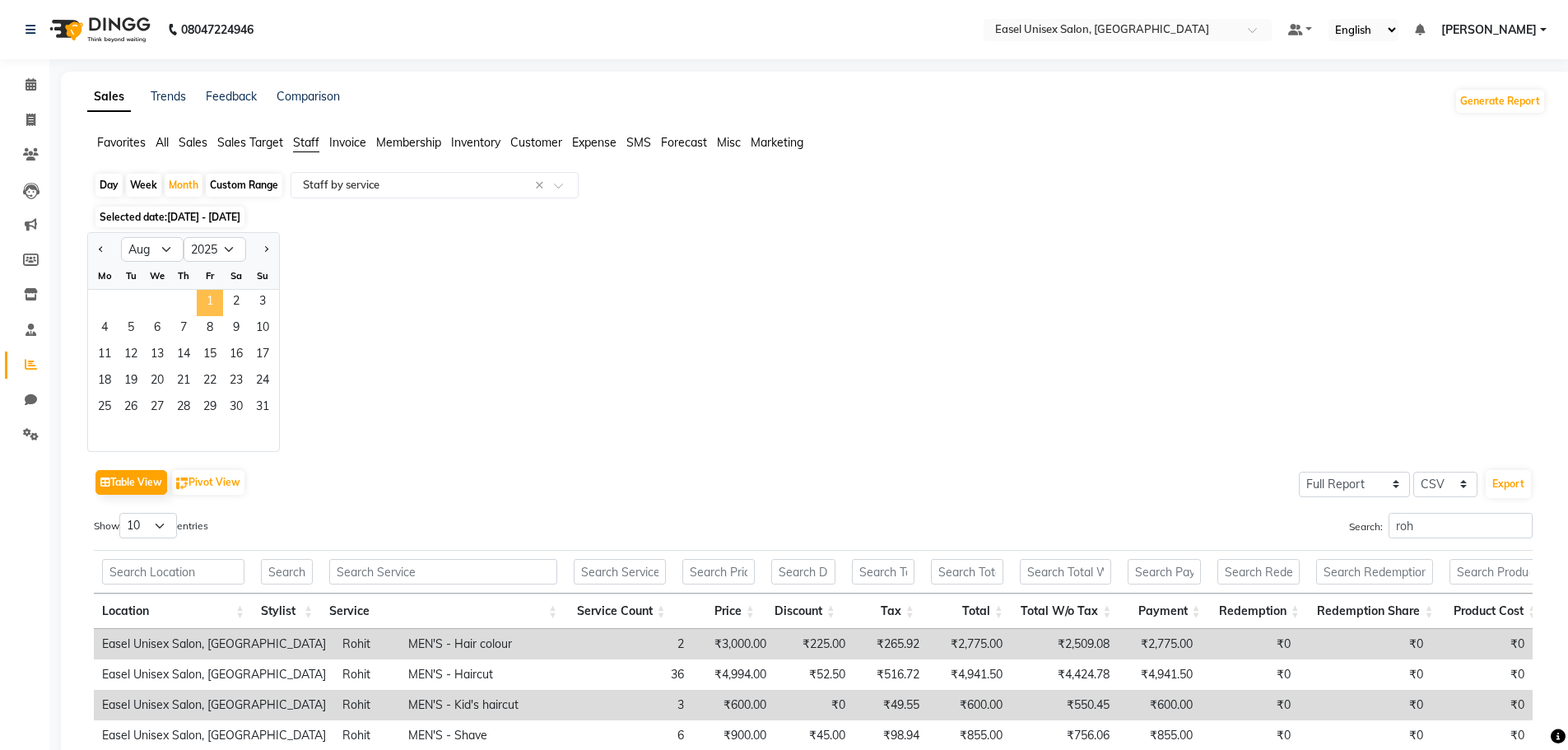
click at [202, 292] on span "1" at bounding box center [209, 302] width 26 height 26
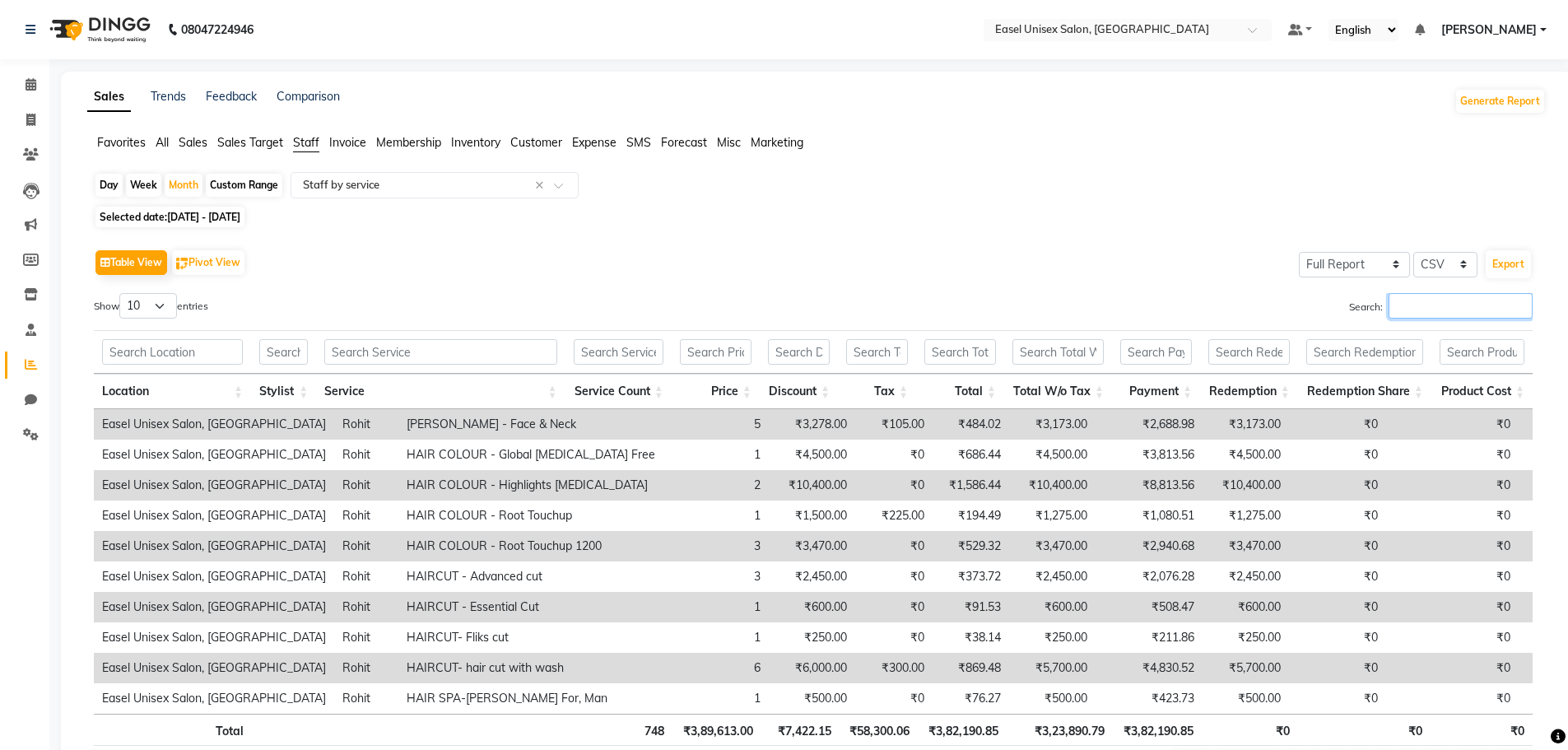
click at [1406, 312] on input "Search:" at bounding box center [1461, 306] width 144 height 26
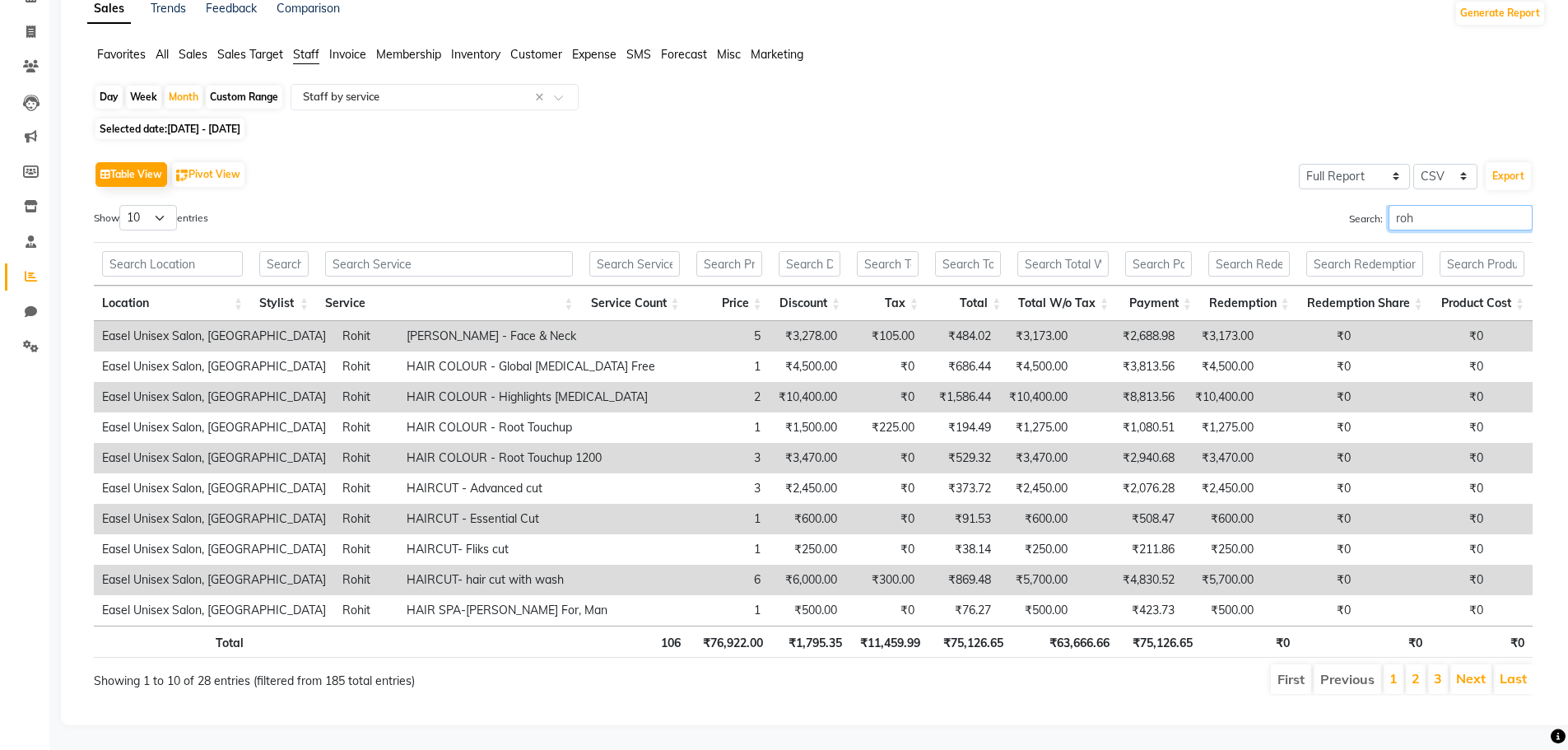
scroll to position [100, 0]
type input "roh"
click at [1417, 670] on link "2" at bounding box center [1416, 678] width 9 height 16
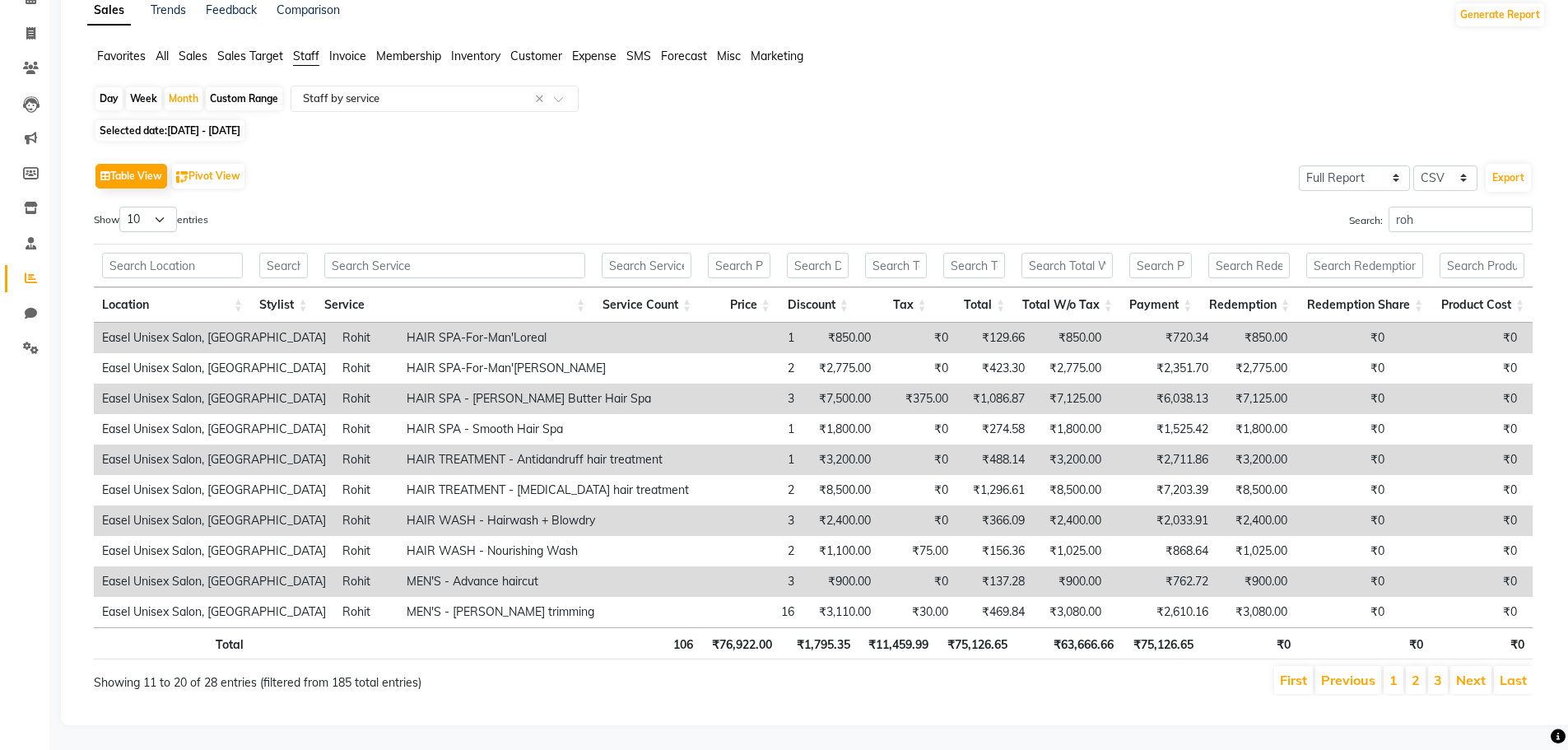
scroll to position [99, 0]
click at [1440, 672] on link "3" at bounding box center [1439, 679] width 9 height 16
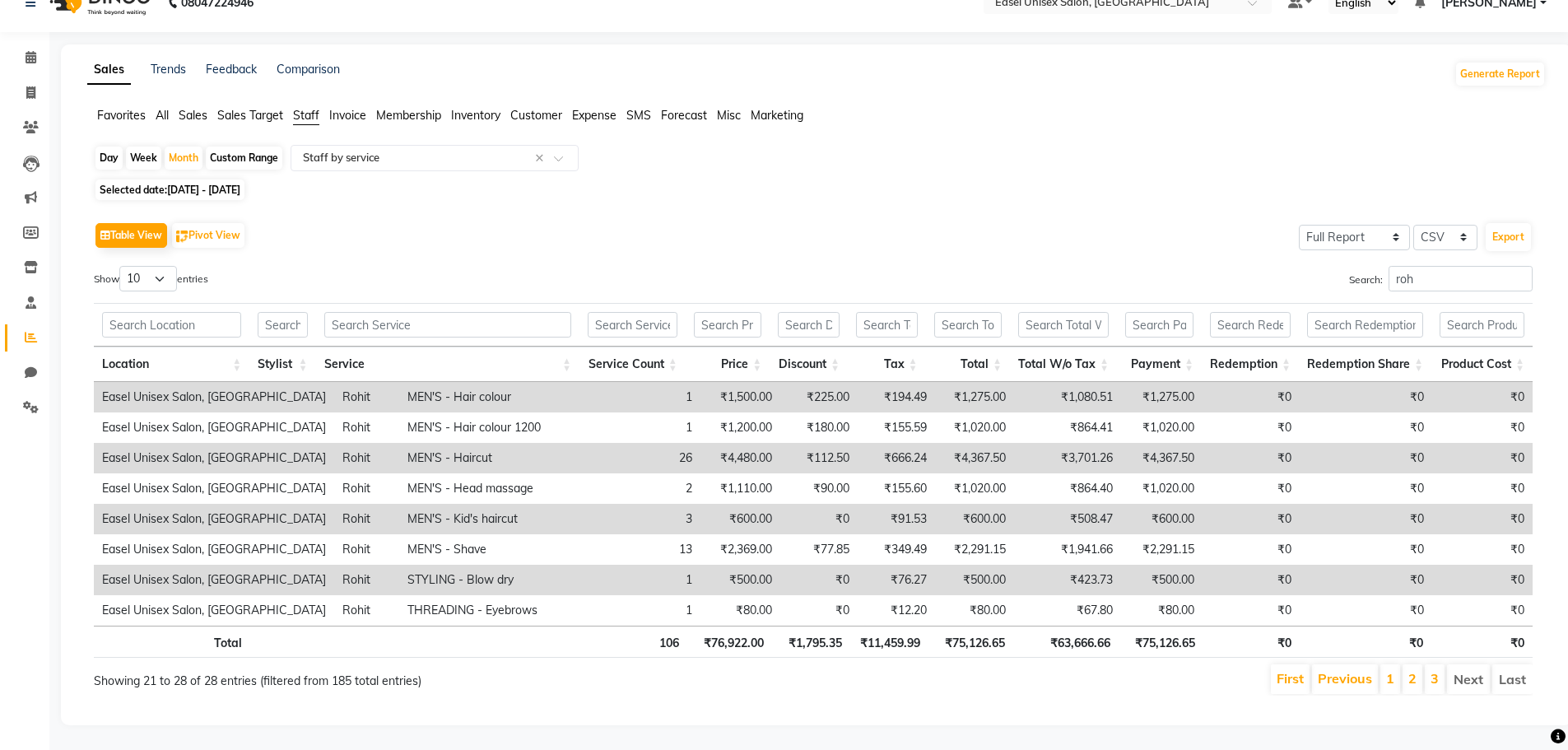
scroll to position [39, 0]
click at [30, 87] on icon at bounding box center [31, 93] width 9 height 13
select select "service"
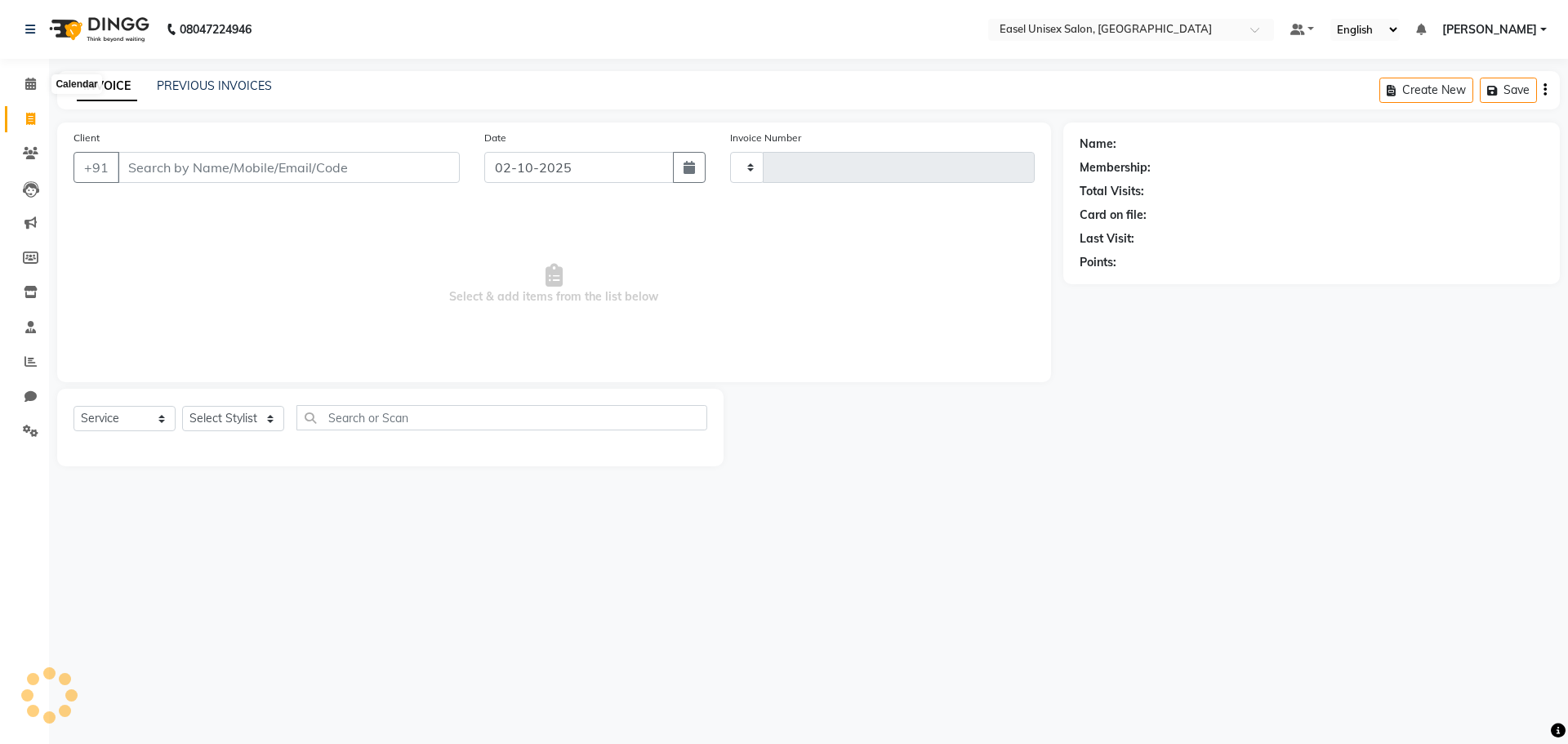
type input "1829"
select select "8639"
click at [231, 82] on link "PREVIOUS INVOICES" at bounding box center [214, 85] width 115 height 14
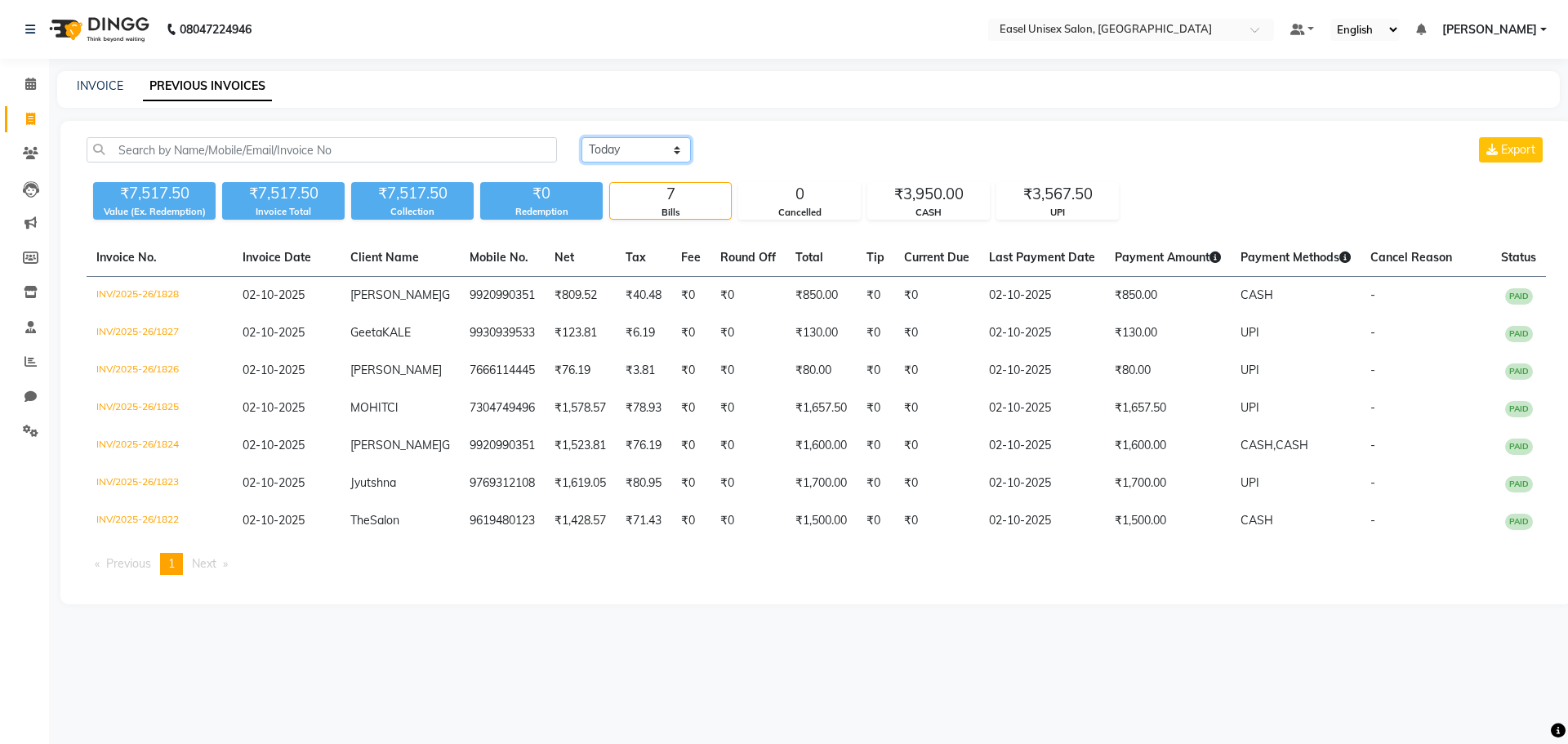
click at [670, 154] on select "[DATE] [DATE] Custom Range" at bounding box center [637, 149] width 110 height 25
select select "range"
click at [582, 137] on select "[DATE] [DATE] Custom Range" at bounding box center [637, 149] width 110 height 25
click at [800, 152] on input "02-10-2025" at bounding box center [768, 149] width 114 height 23
select select "10"
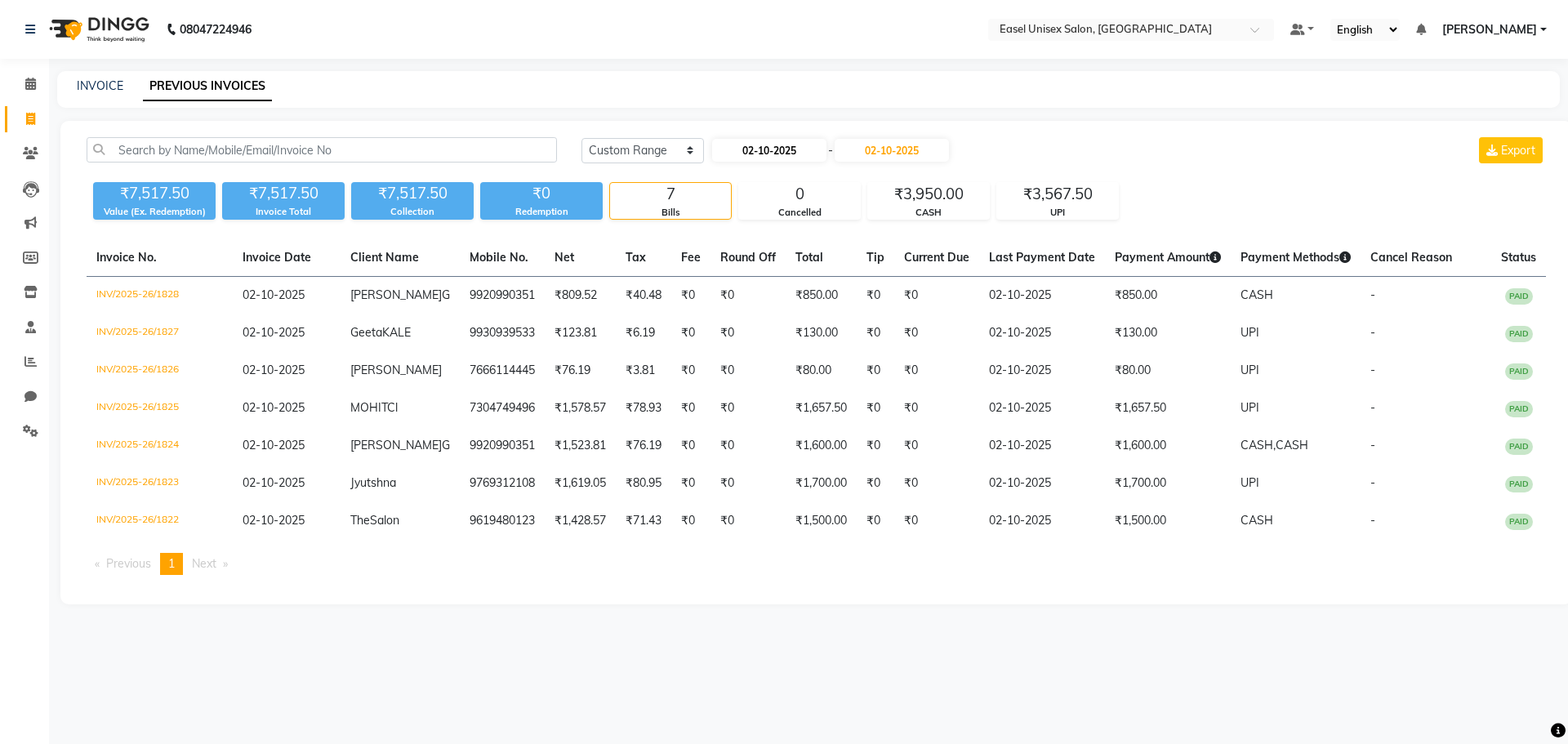
select select "2025"
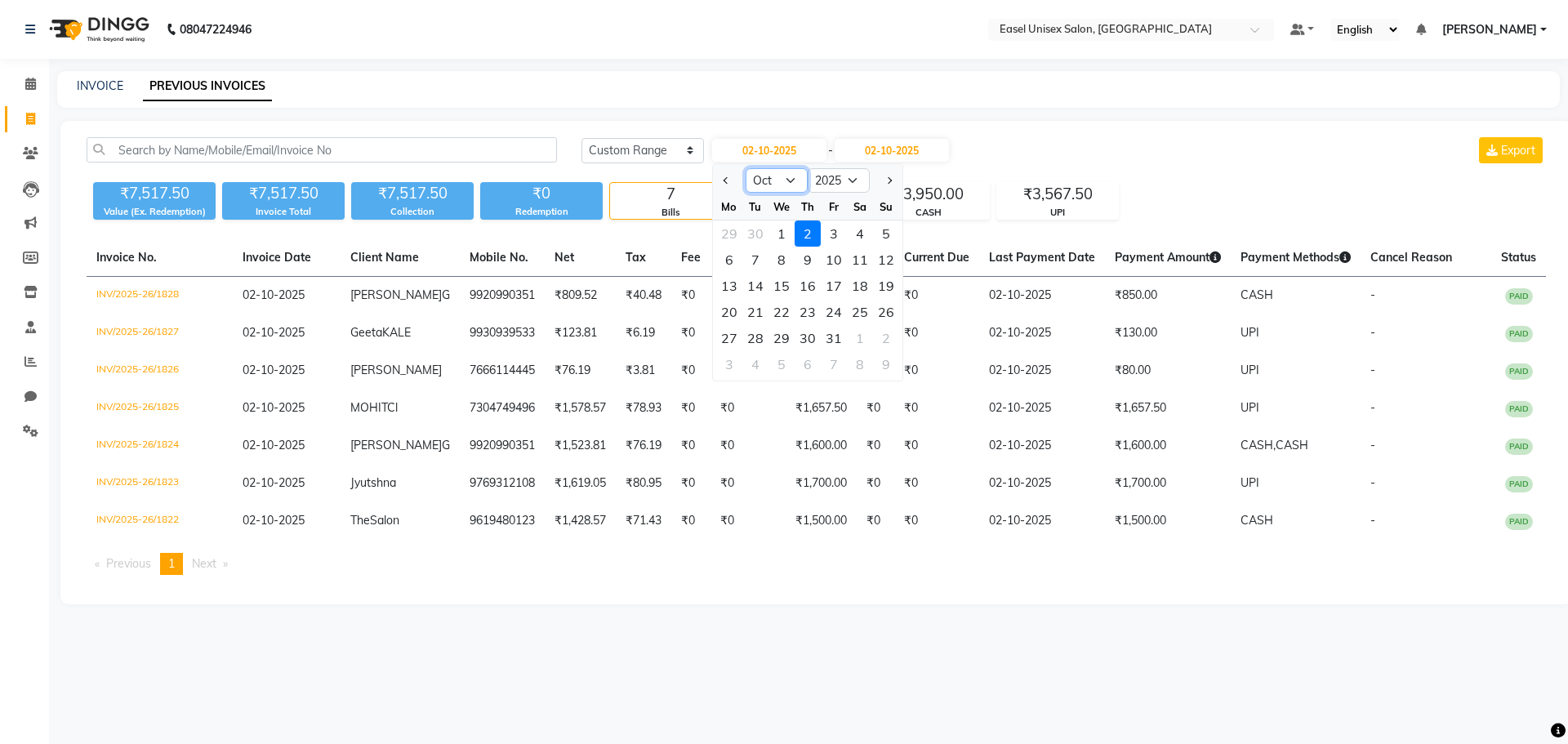
click at [789, 190] on select "Jan Feb Mar Apr May Jun [DATE] Aug Sep Oct Nov Dec" at bounding box center [777, 180] width 62 height 24
select select "9"
click at [746, 168] on select "Jan Feb Mar Apr May Jun [DATE] Aug Sep Oct Nov Dec" at bounding box center [777, 180] width 62 height 24
click at [730, 226] on div "1" at bounding box center [729, 233] width 26 height 26
type input "01-09-2025"
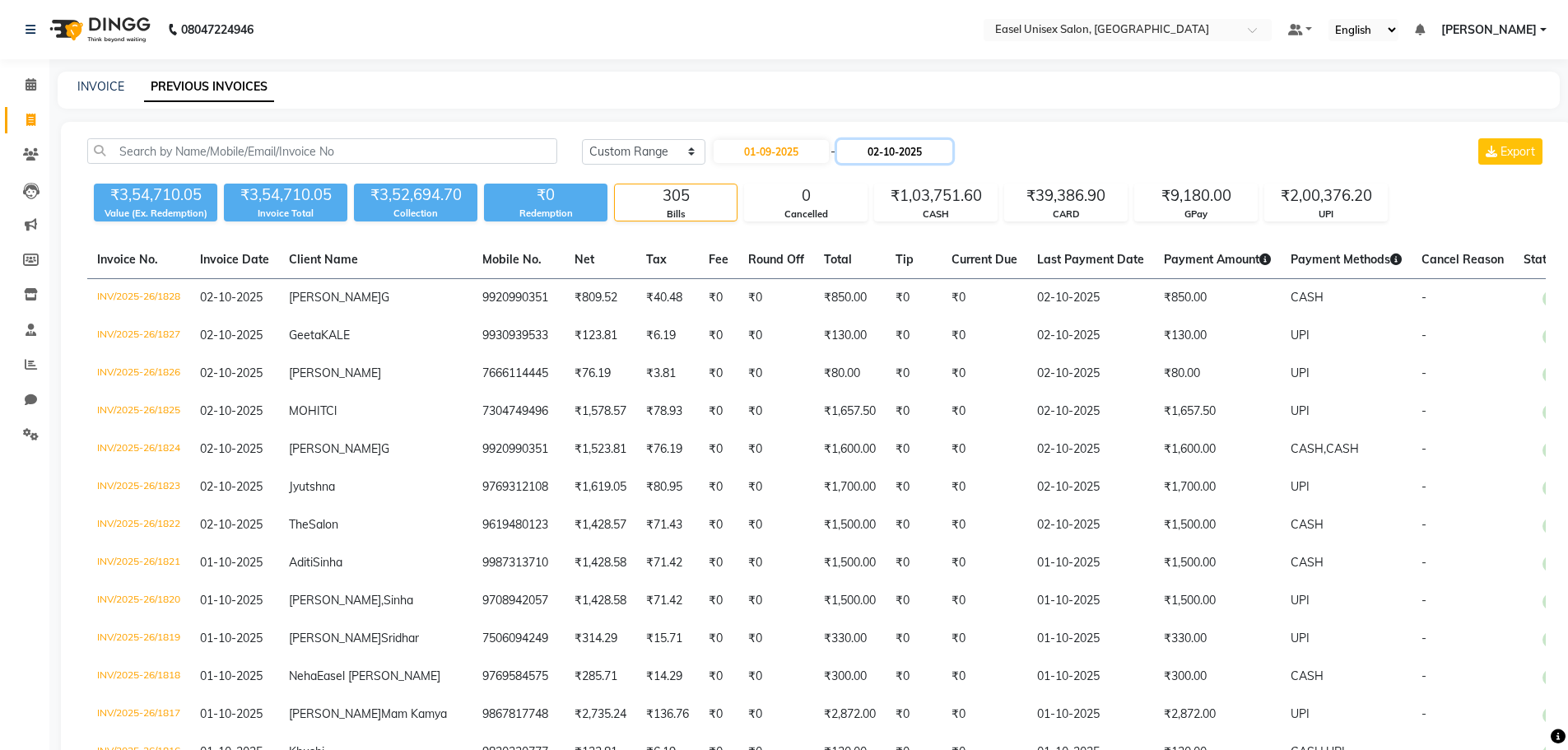
click at [929, 148] on input "02-10-2025" at bounding box center [895, 151] width 115 height 23
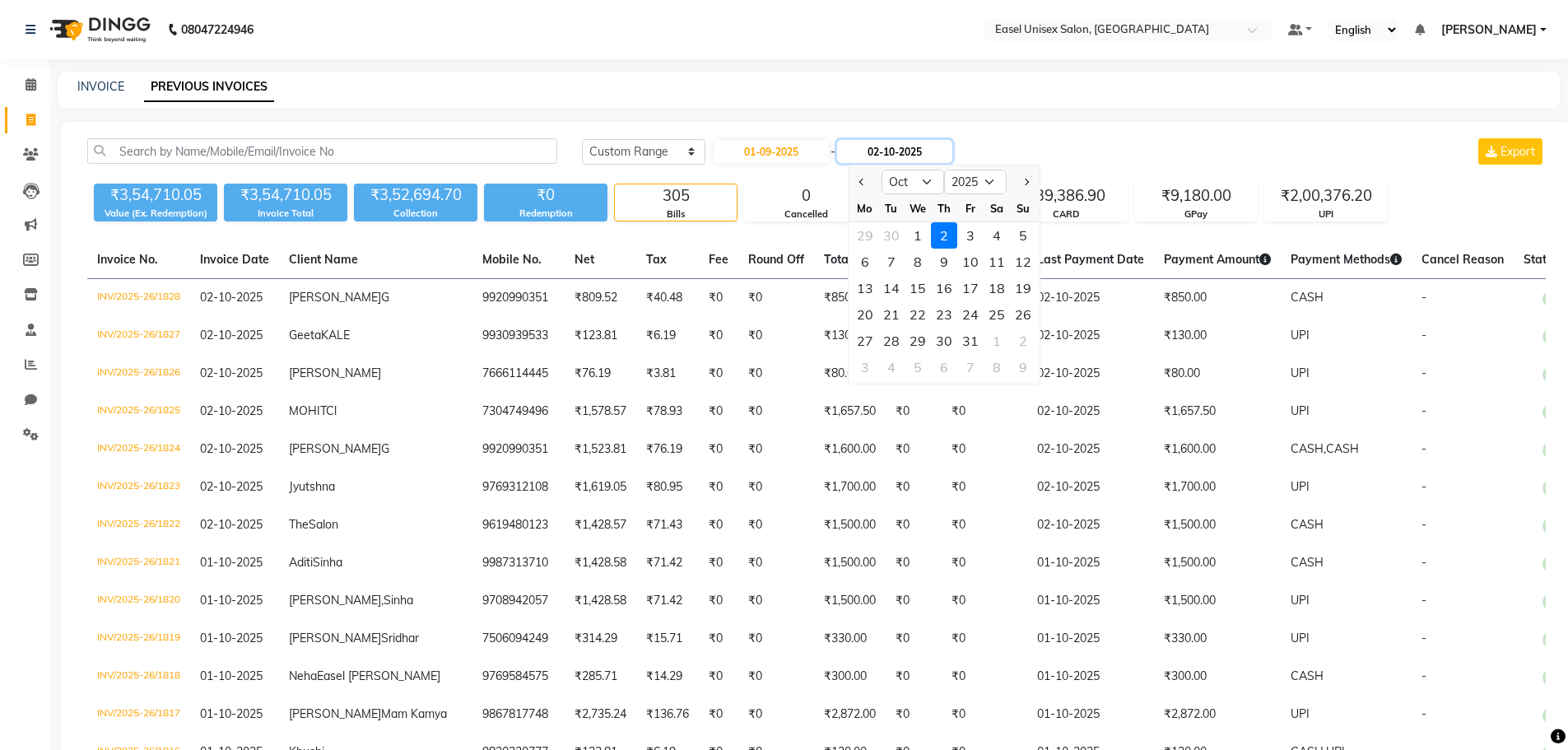
click at [903, 146] on input "02-10-2025" at bounding box center [895, 151] width 115 height 23
click at [928, 180] on select "Sep Oct Nov Dec" at bounding box center [913, 181] width 63 height 25
select select "9"
click at [882, 169] on select "Sep Oct Nov Dec" at bounding box center [913, 181] width 63 height 25
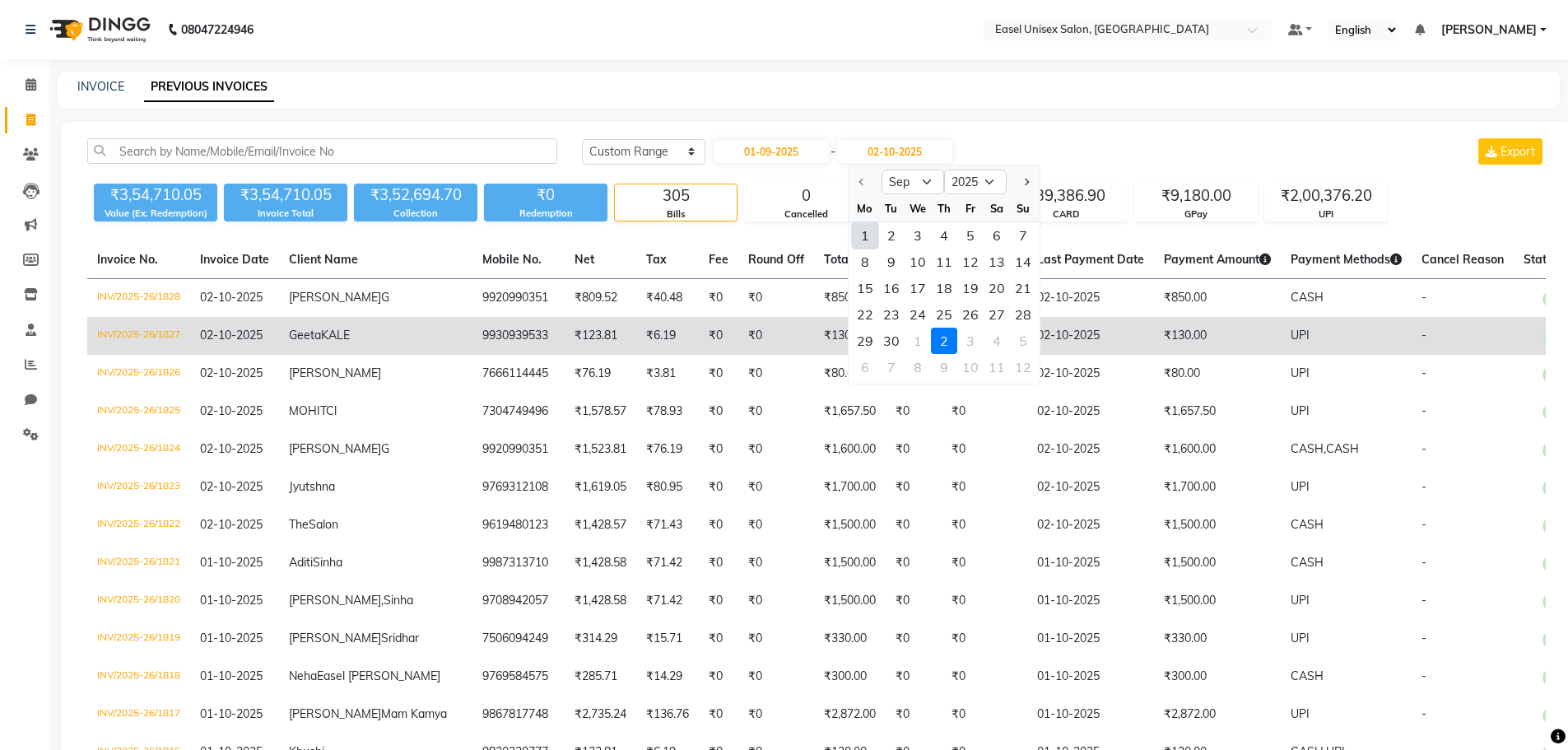
click at [890, 337] on div "30" at bounding box center [891, 341] width 26 height 26
type input "[DATE]"
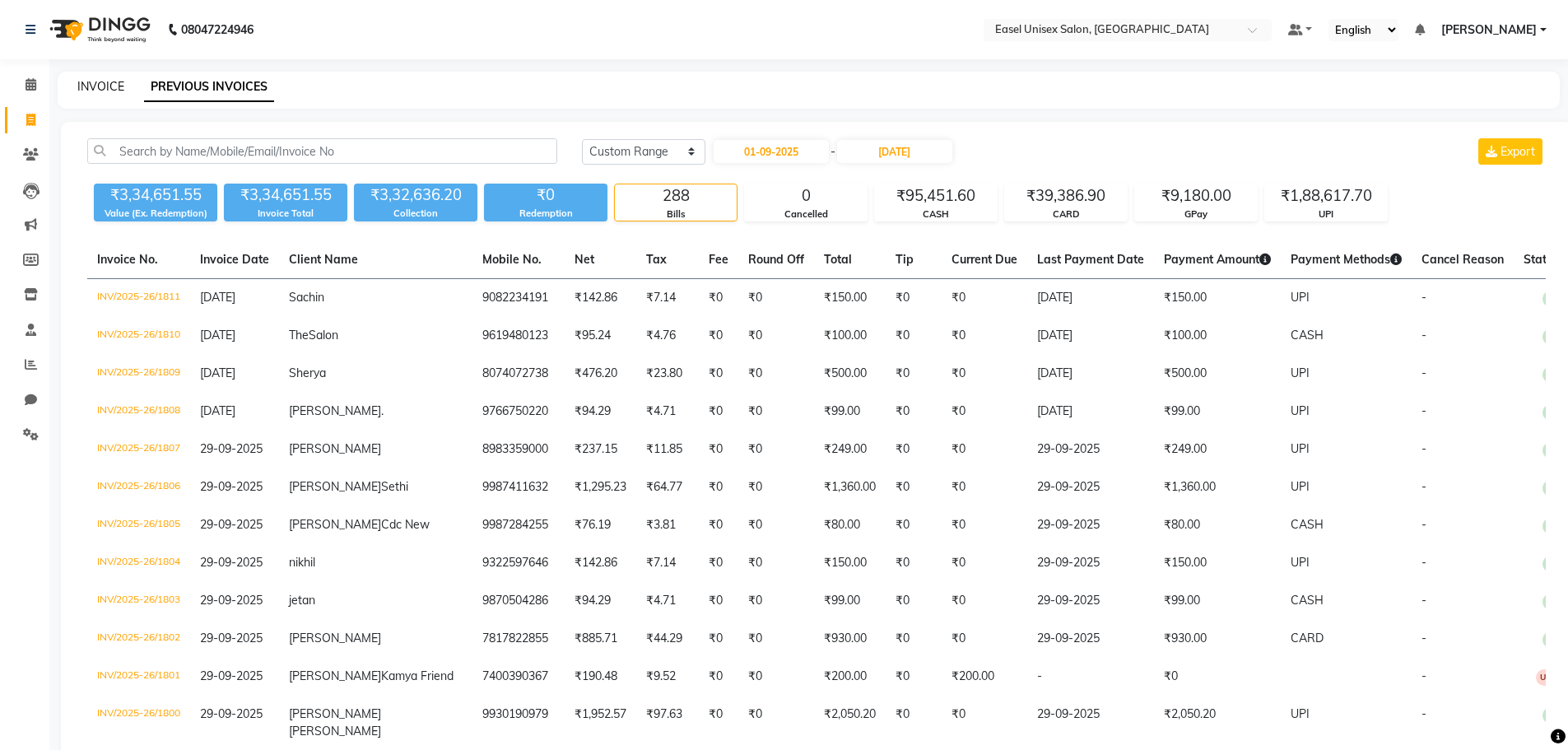
click at [95, 84] on link "INVOICE" at bounding box center [100, 86] width 47 height 14
select select "service"
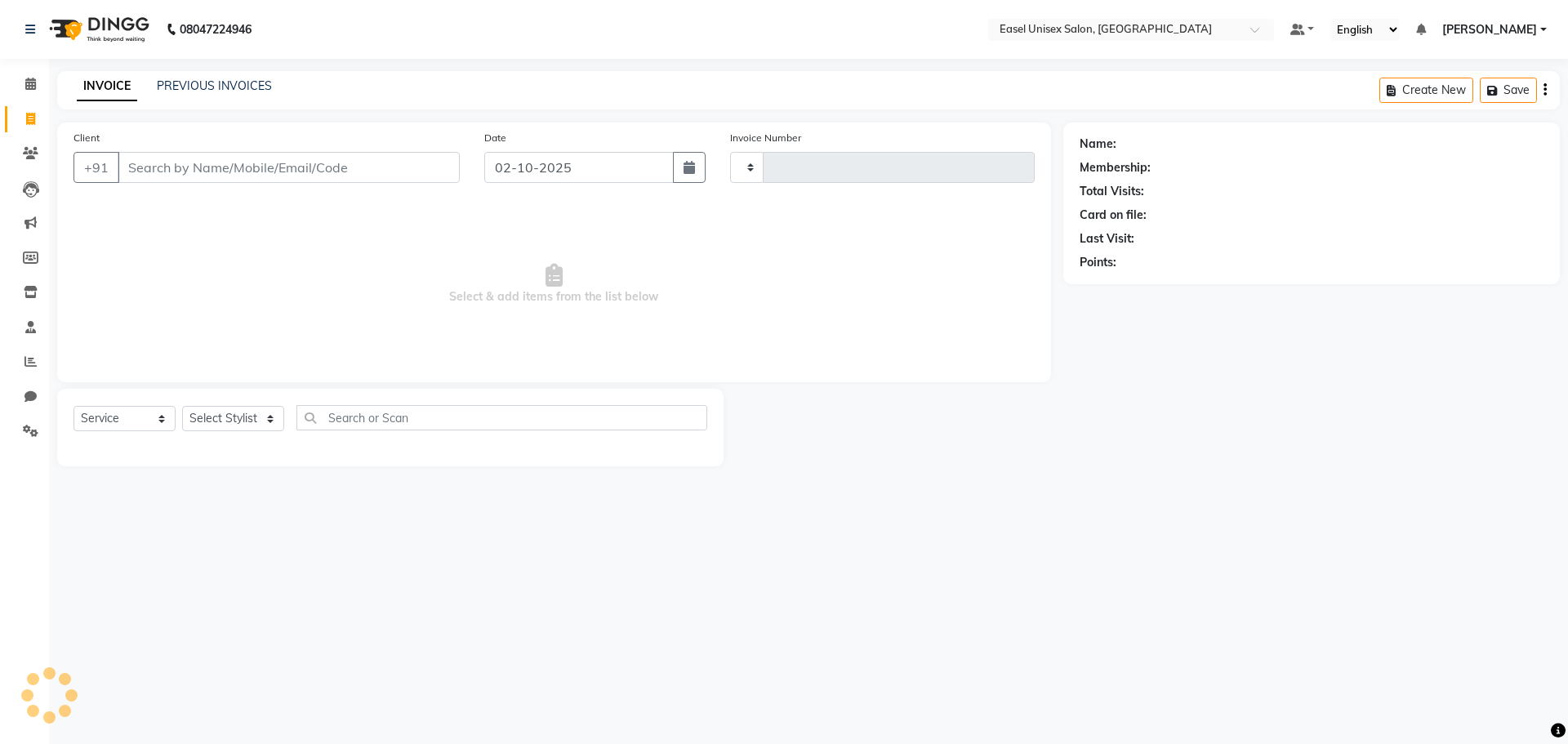
type input "1829"
select select "8639"
click at [30, 78] on icon at bounding box center [30, 84] width 11 height 13
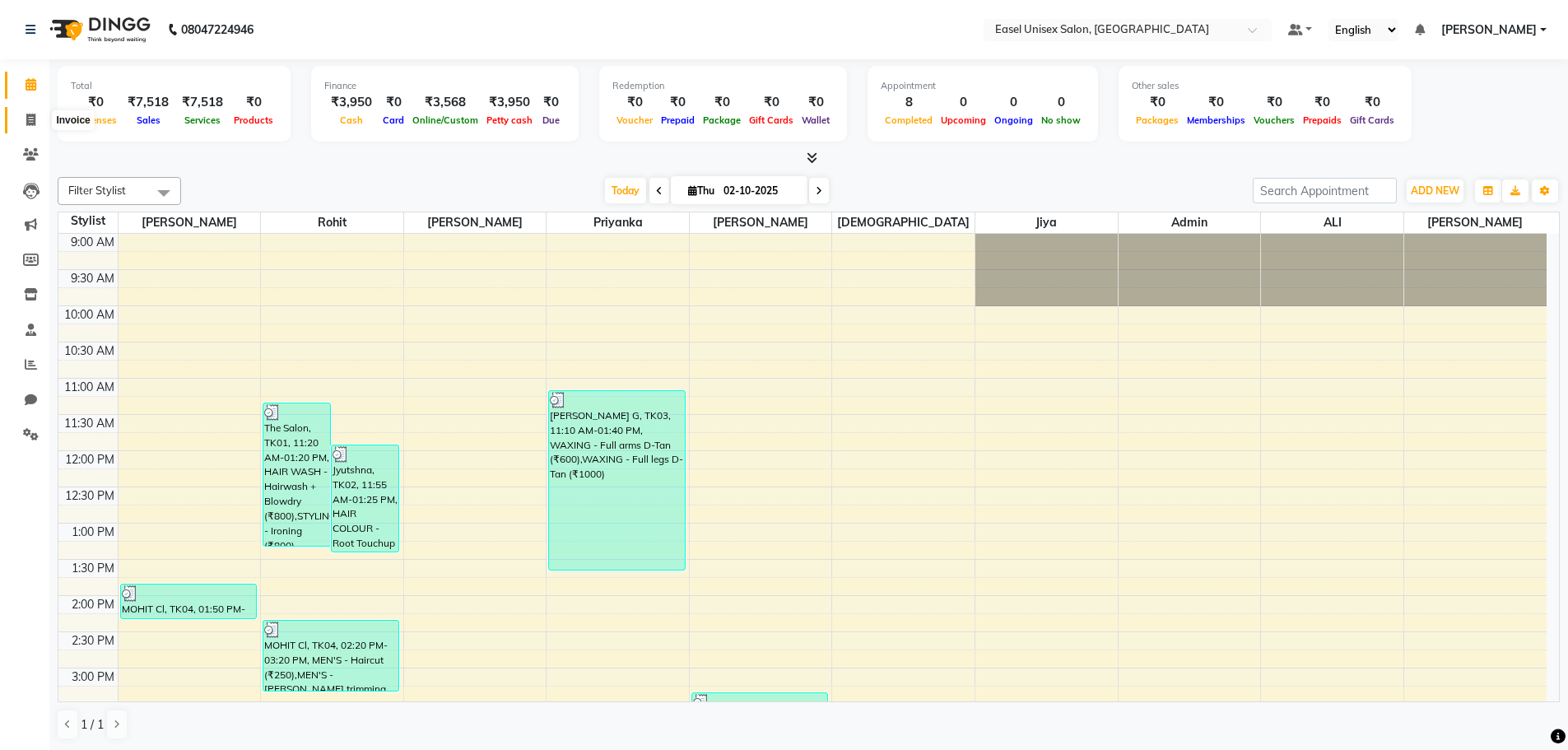
click at [29, 112] on span at bounding box center [31, 121] width 29 height 19
select select "service"
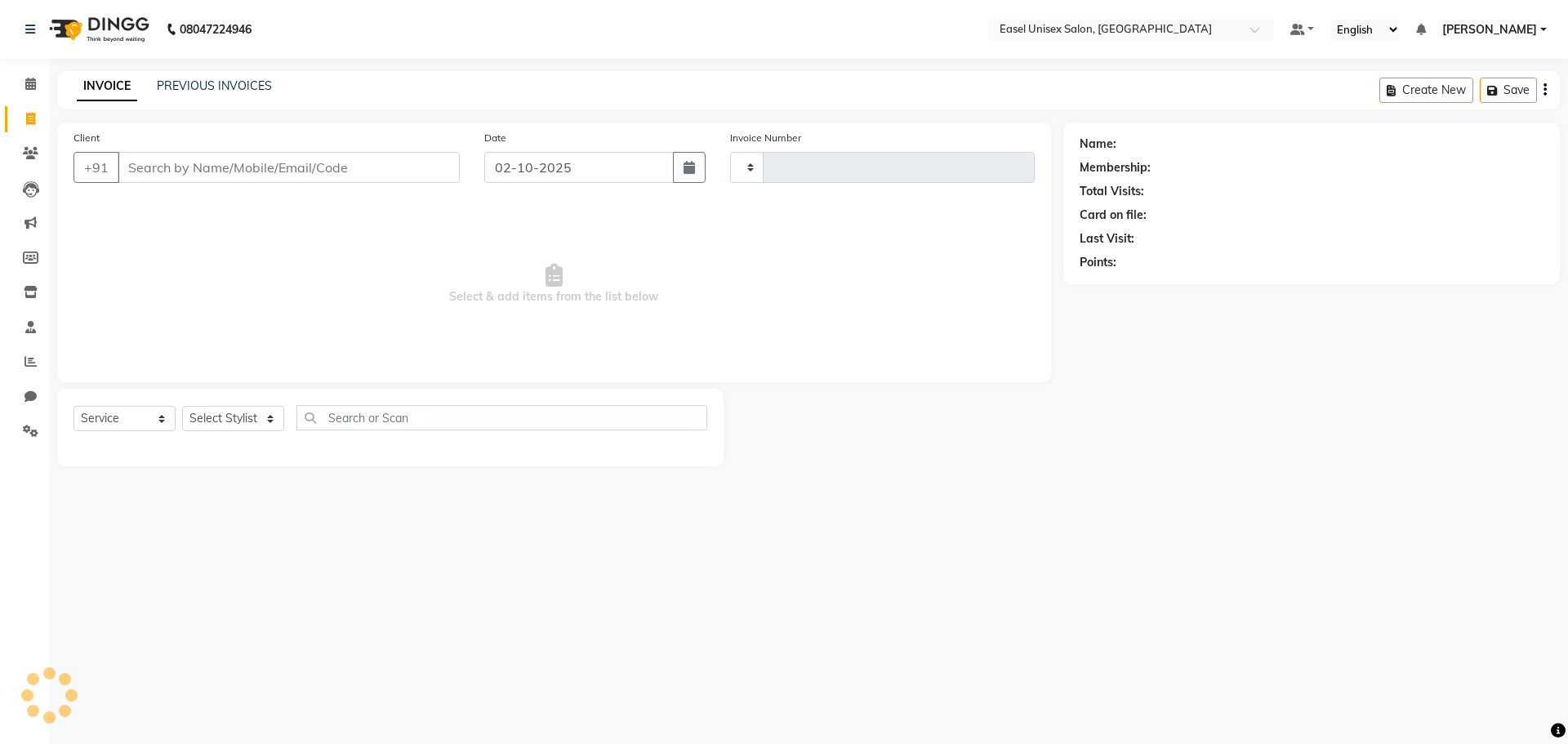
type input "1829"
select select "8639"
click at [225, 84] on link "PREVIOUS INVOICES" at bounding box center [214, 85] width 115 height 14
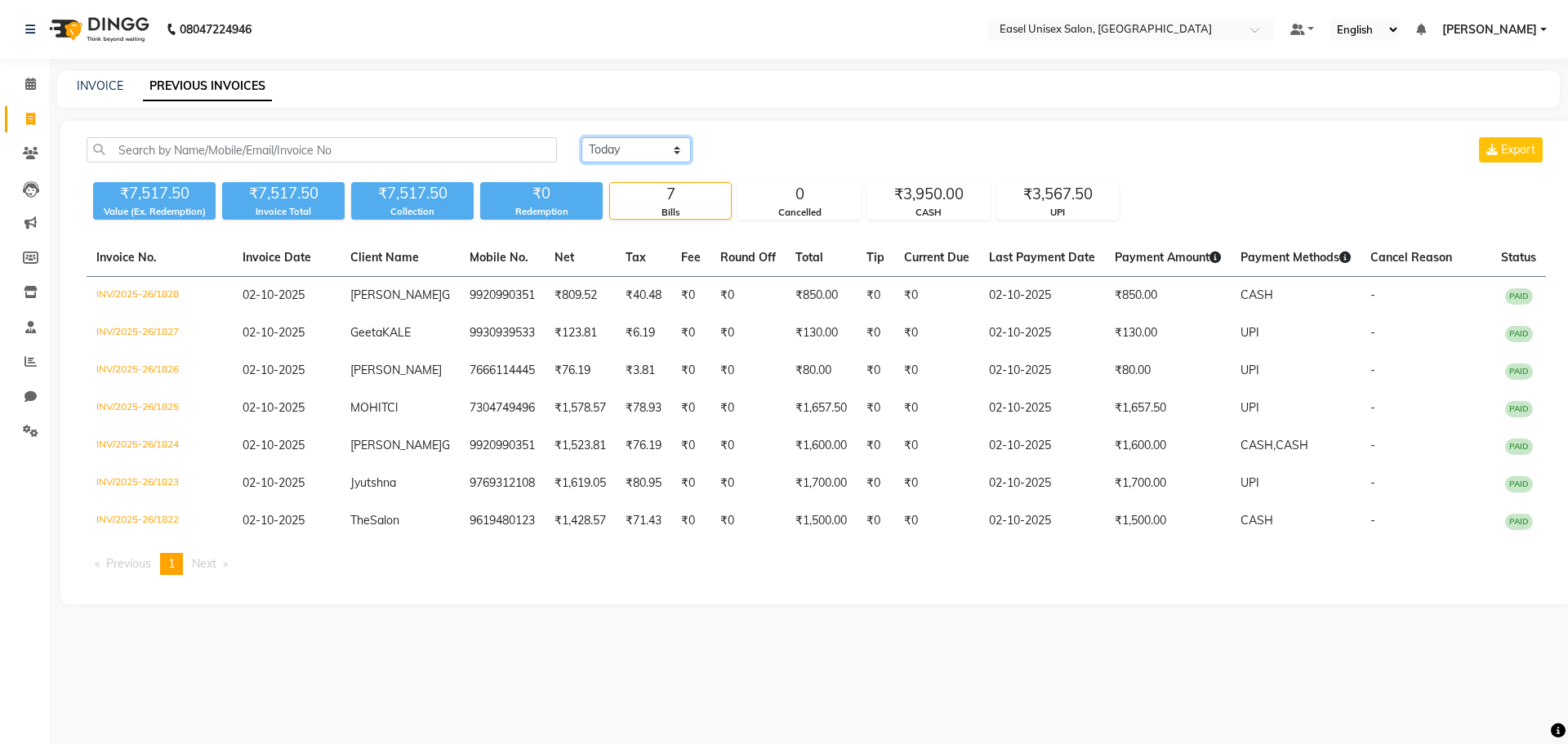
click at [675, 153] on select "[DATE] [DATE] Custom Range" at bounding box center [637, 149] width 110 height 25
select select "[DATE]"
click at [582, 137] on select "[DATE] [DATE] Custom Range" at bounding box center [637, 149] width 110 height 25
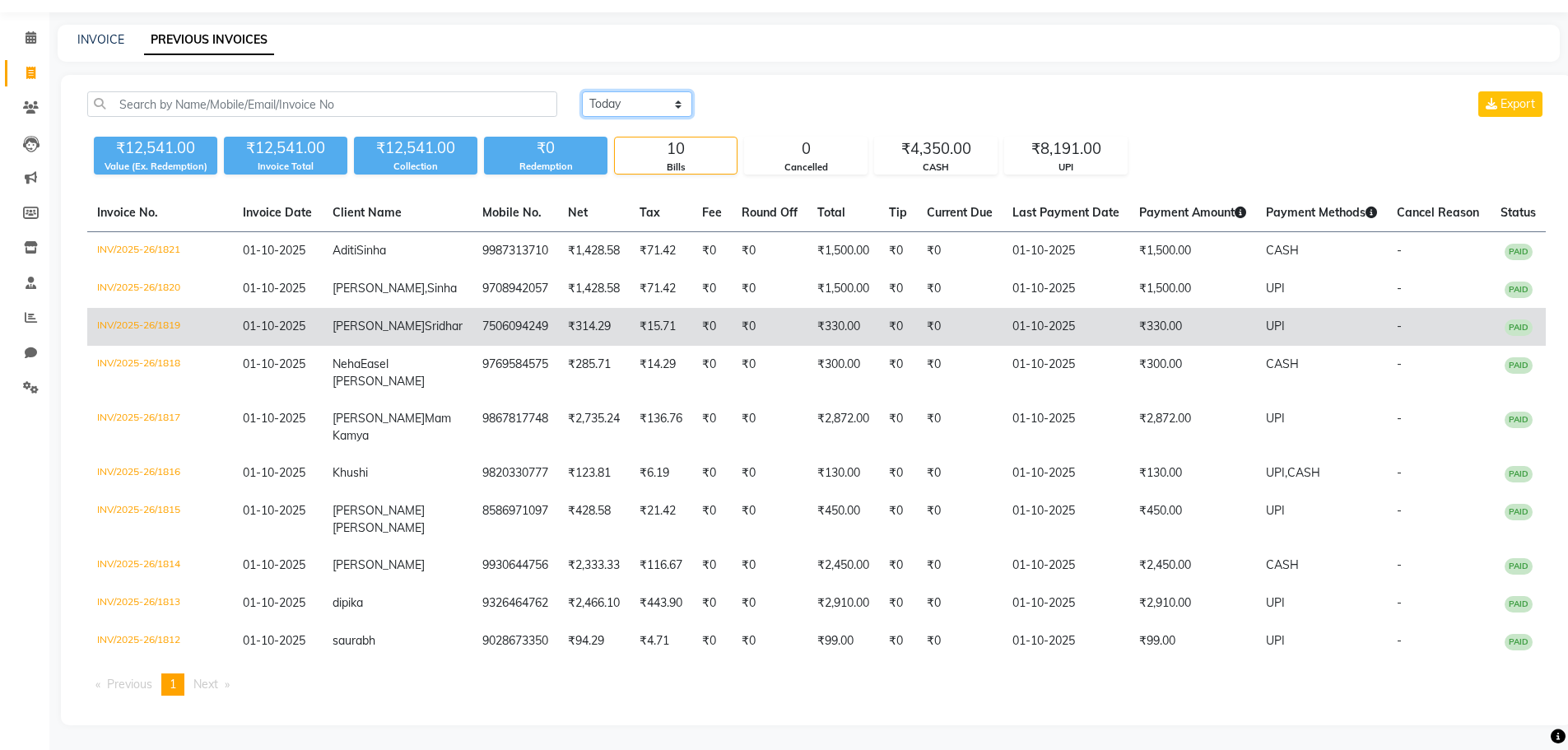
scroll to position [80, 0]
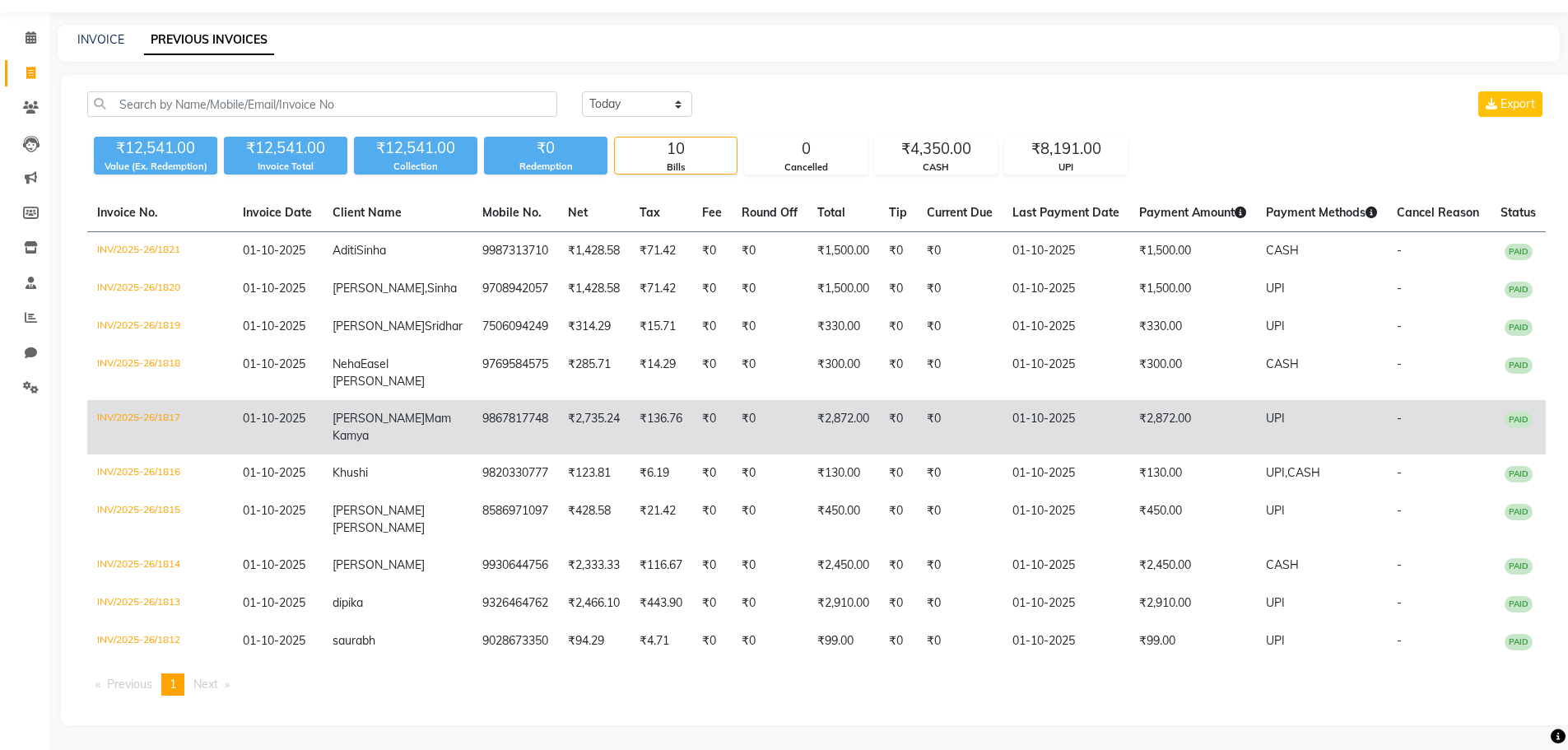
click at [815, 427] on td "₹2,872.00" at bounding box center [844, 427] width 72 height 54
click at [381, 440] on span "Mam Kamya" at bounding box center [392, 427] width 118 height 32
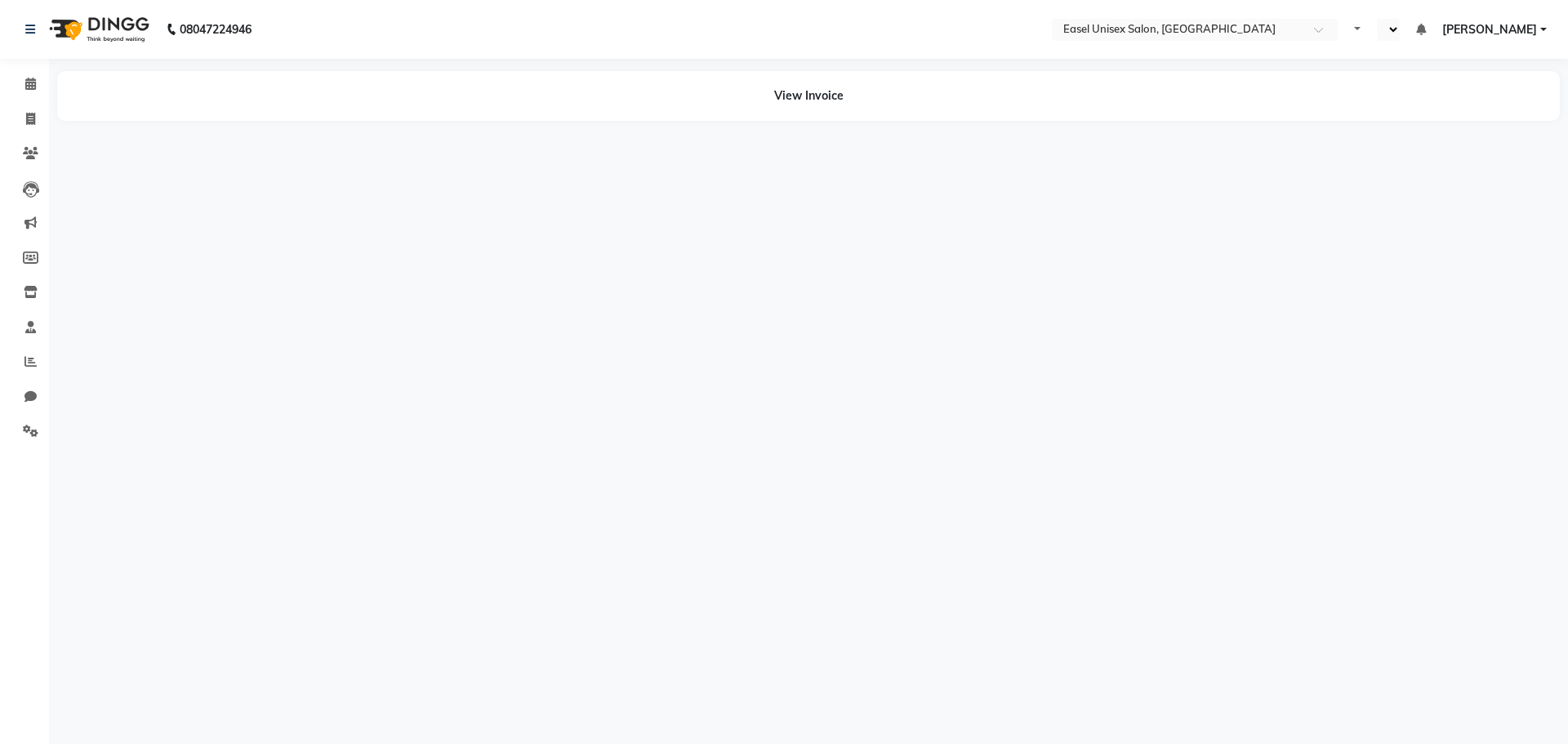
select select "en"
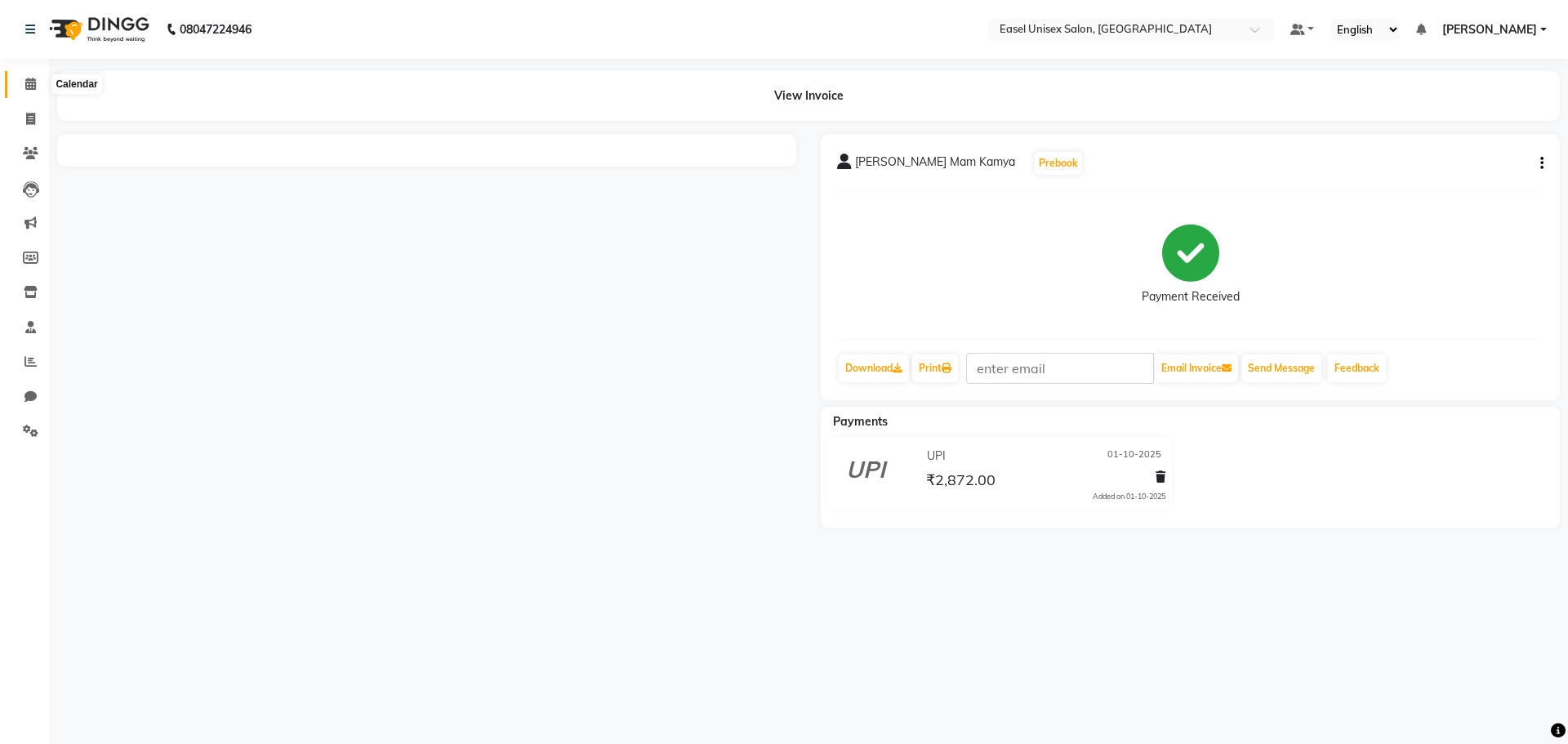
click at [35, 80] on icon at bounding box center [30, 84] width 11 height 13
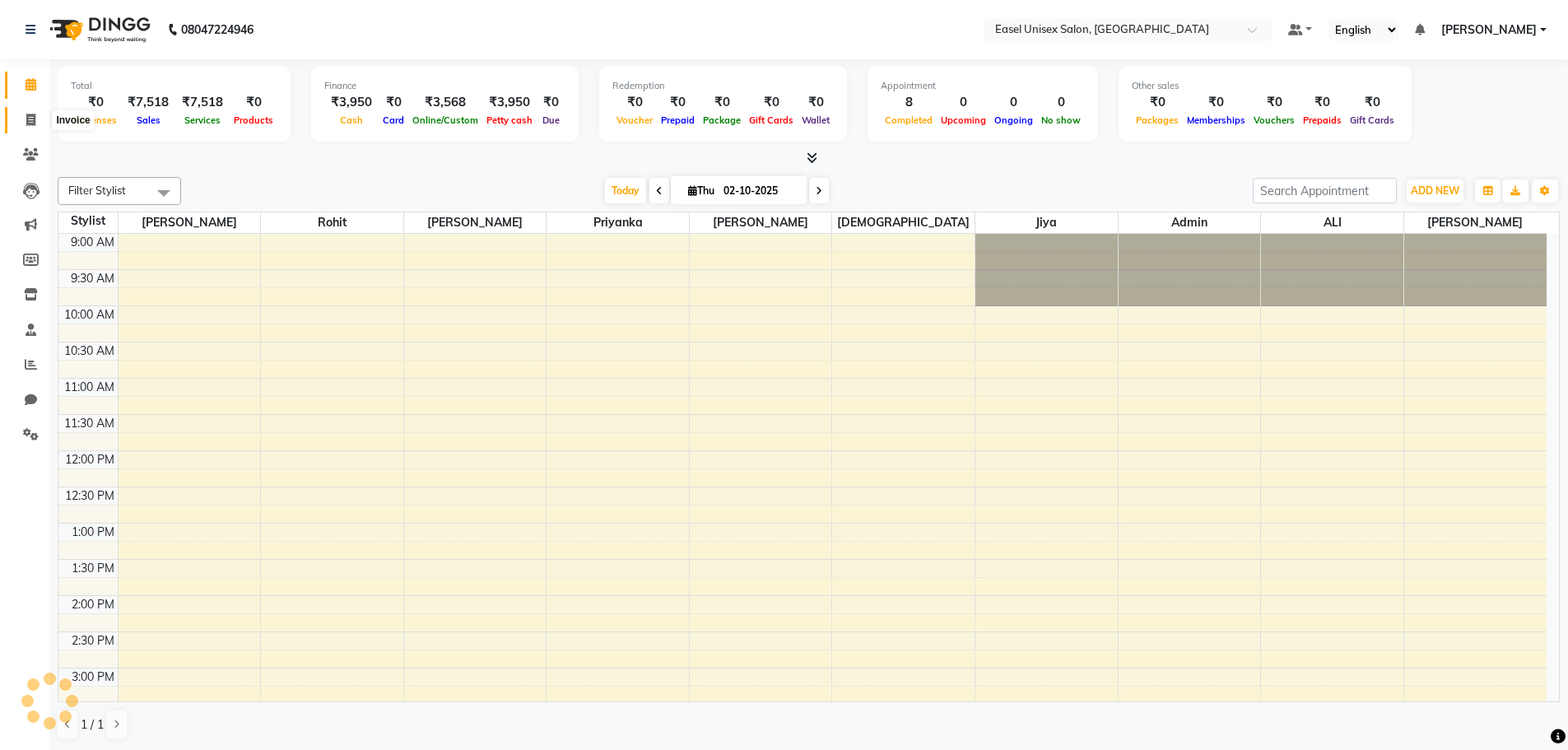
click at [26, 122] on icon at bounding box center [31, 119] width 9 height 13
select select "service"
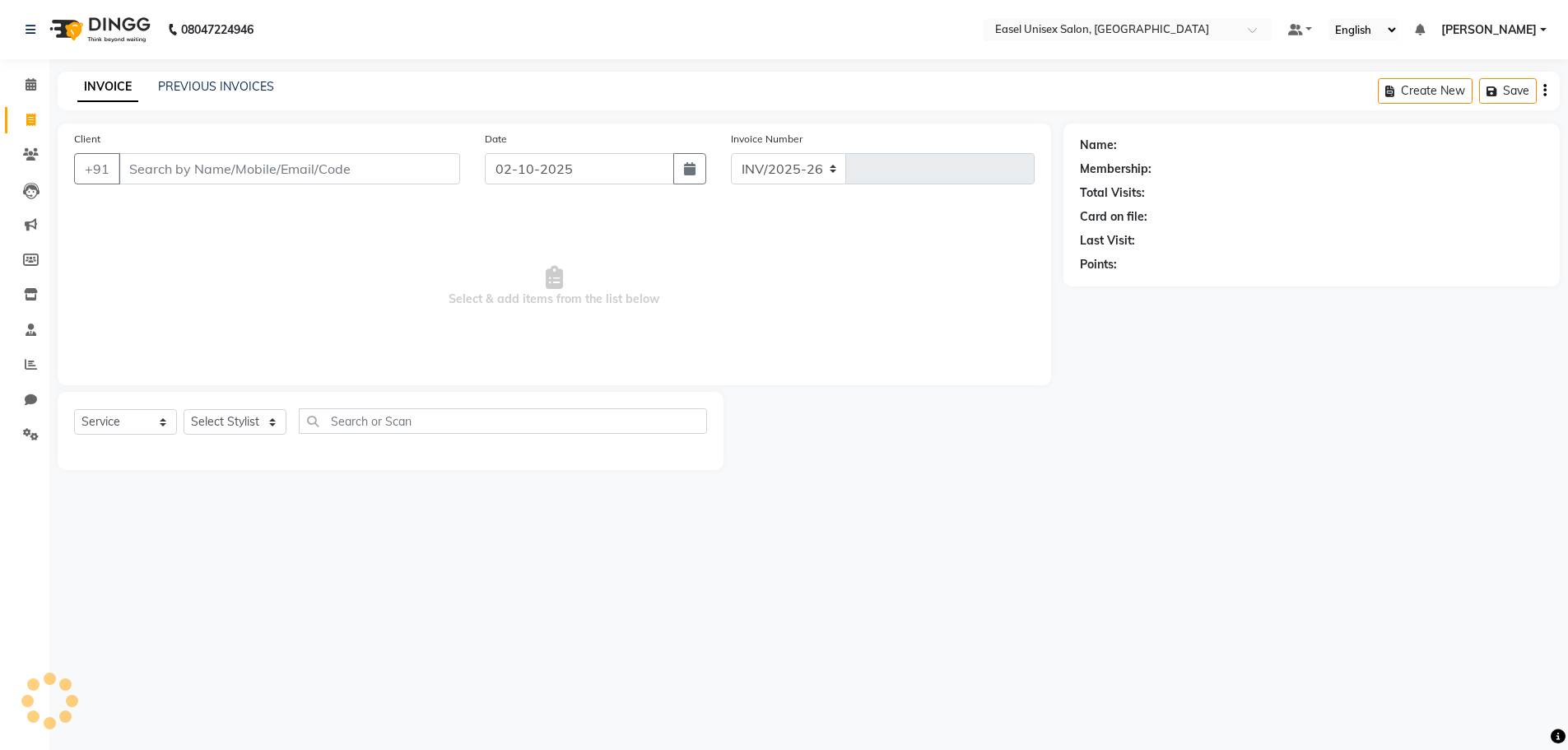
select select "8639"
type input "1829"
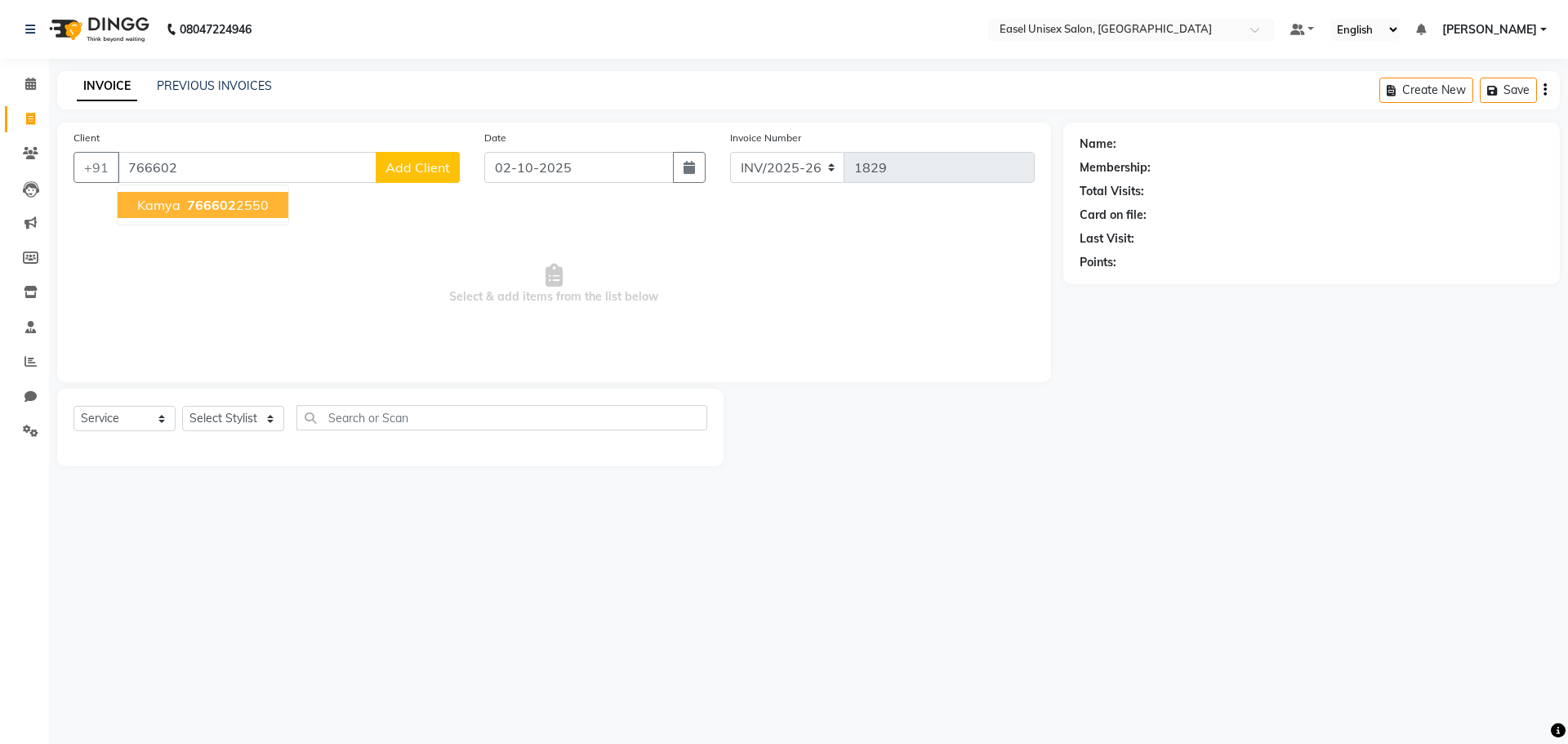
click at [240, 204] on ngb-highlight "766602 2550" at bounding box center [226, 204] width 85 height 16
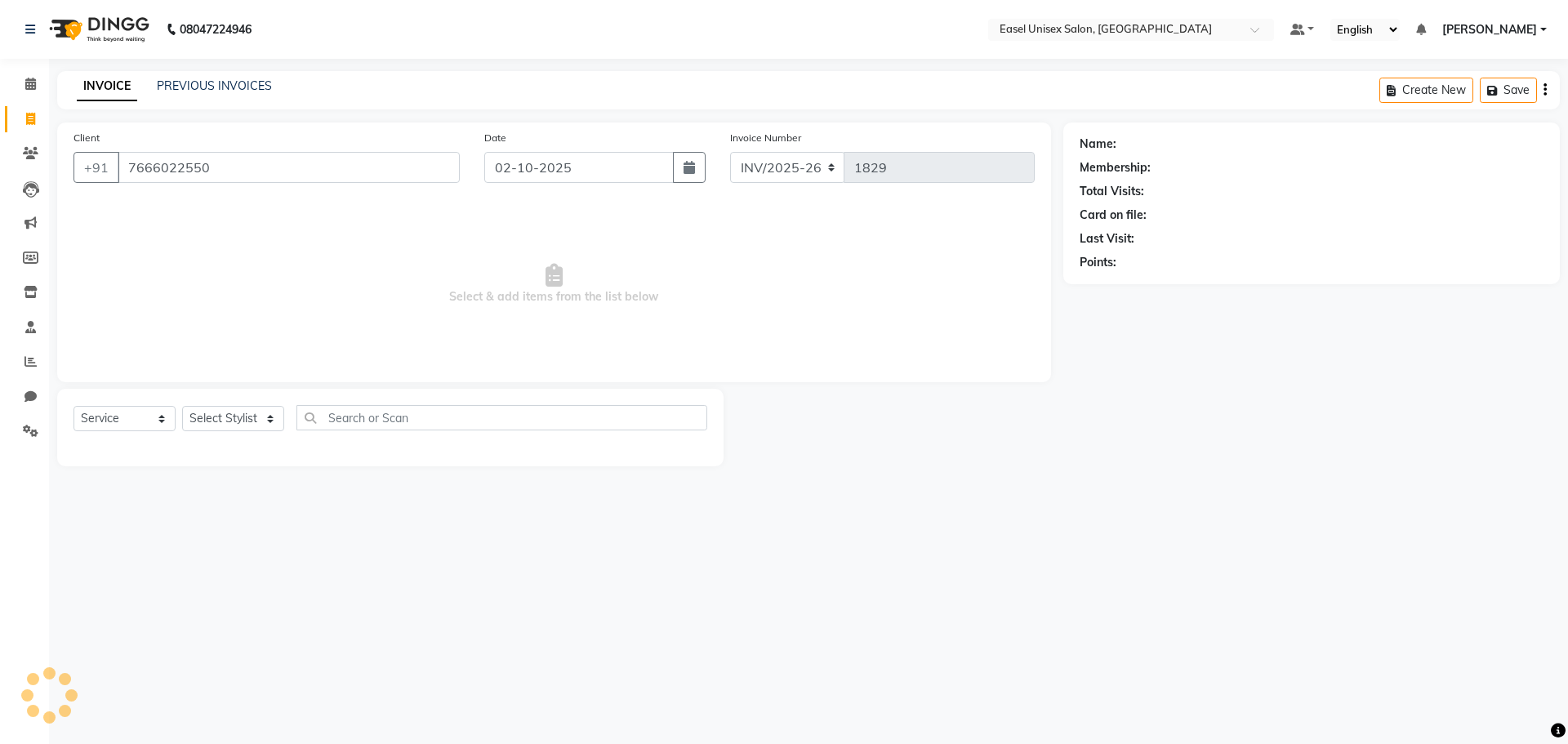
type input "7666022550"
click at [150, 415] on select "Select Service Product Membership Package Voucher Prepaid Gift Card" at bounding box center [124, 419] width 102 height 25
click at [73, 406] on select "Select Service Product Membership Package Voucher Prepaid Gift Card" at bounding box center [124, 419] width 102 height 25
click at [225, 418] on select "Select Stylist admin [PERSON_NAME] jiya [PERSON_NAME] Priyanka [PERSON_NAME] [P…" at bounding box center [233, 419] width 102 height 25
select select "86421"
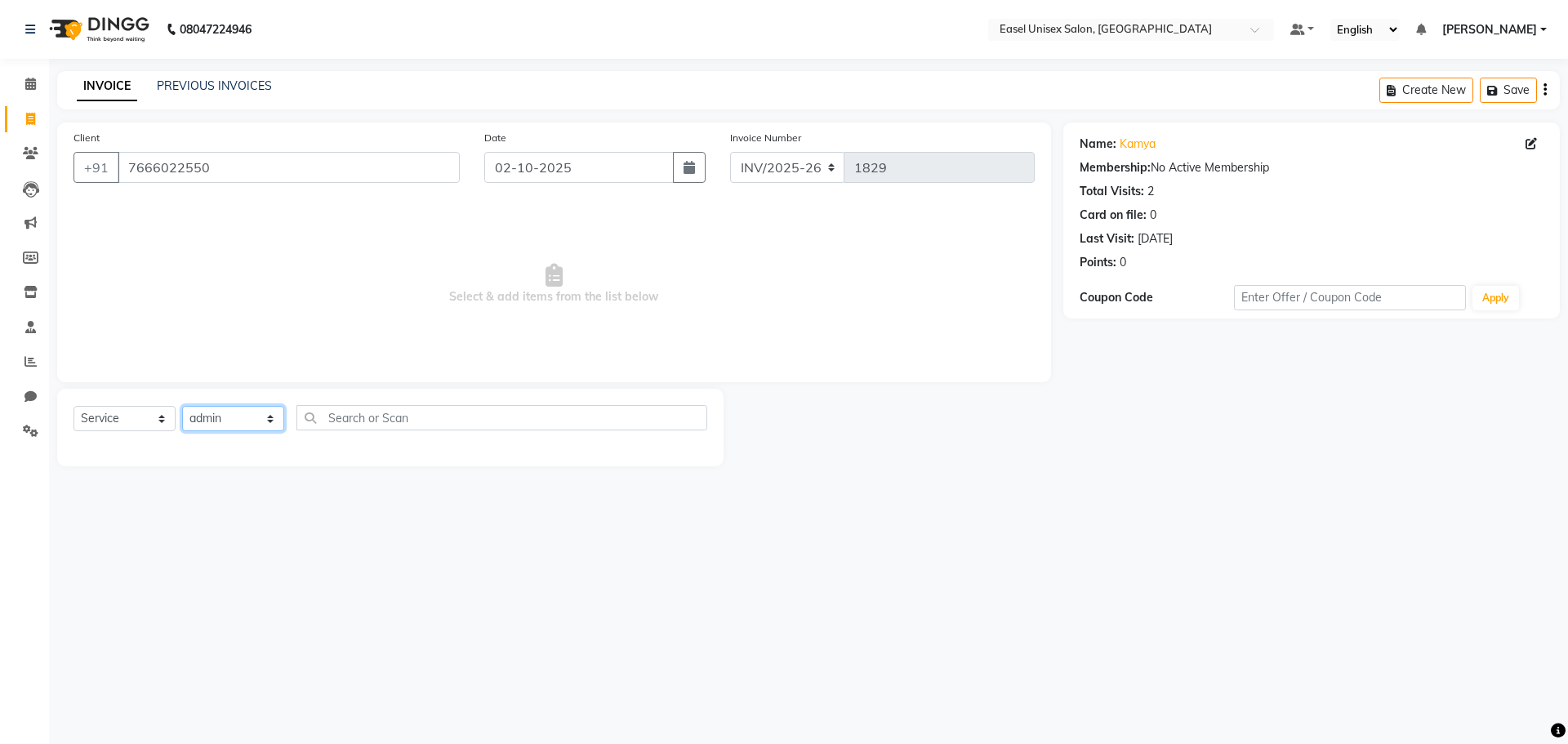
click at [182, 406] on select "Select Stylist admin [PERSON_NAME] jiya [PERSON_NAME] Priyanka [PERSON_NAME] [P…" at bounding box center [233, 419] width 102 height 25
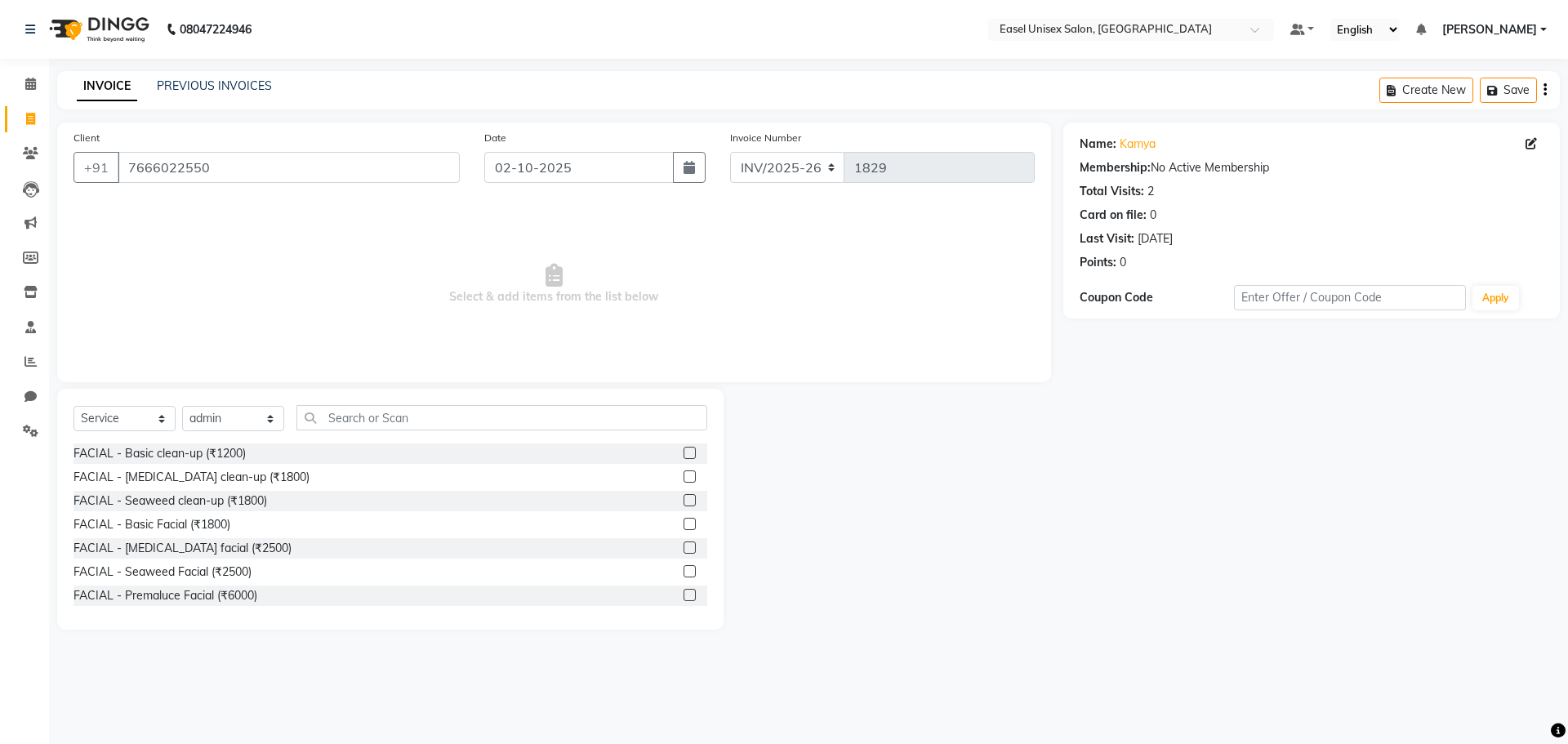
click at [684, 448] on label at bounding box center [690, 453] width 13 height 13
click at [684, 448] on input "checkbox" at bounding box center [689, 453] width 11 height 11
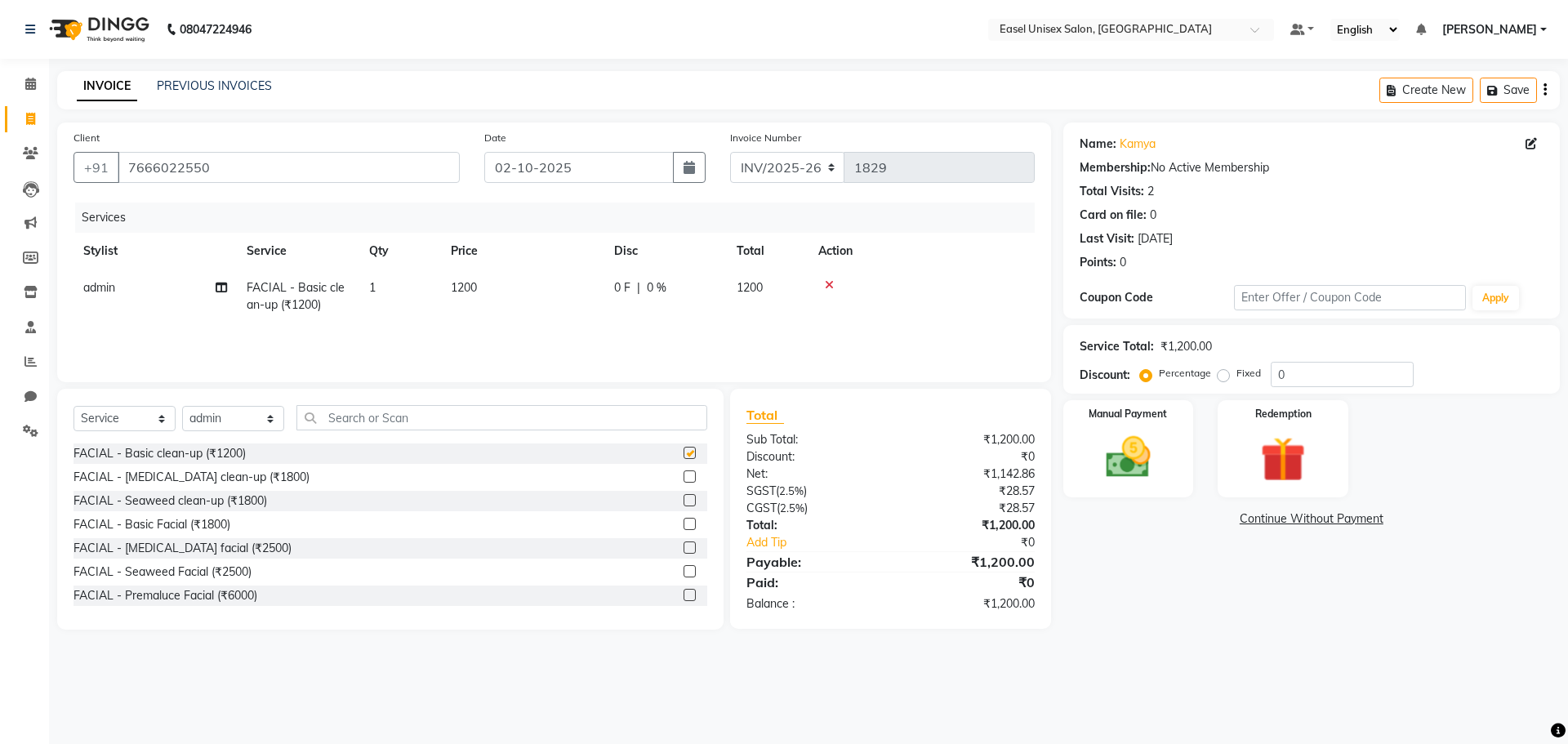
checkbox input "false"
click at [634, 291] on div "0 F | 0 %" at bounding box center [665, 288] width 103 height 17
click at [644, 289] on input "1200" at bounding box center [600, 292] width 144 height 25
click at [665, 292] on span "0 %" at bounding box center [656, 288] width 19 height 17
click at [784, 287] on input "0" at bounding box center [787, 292] width 49 height 25
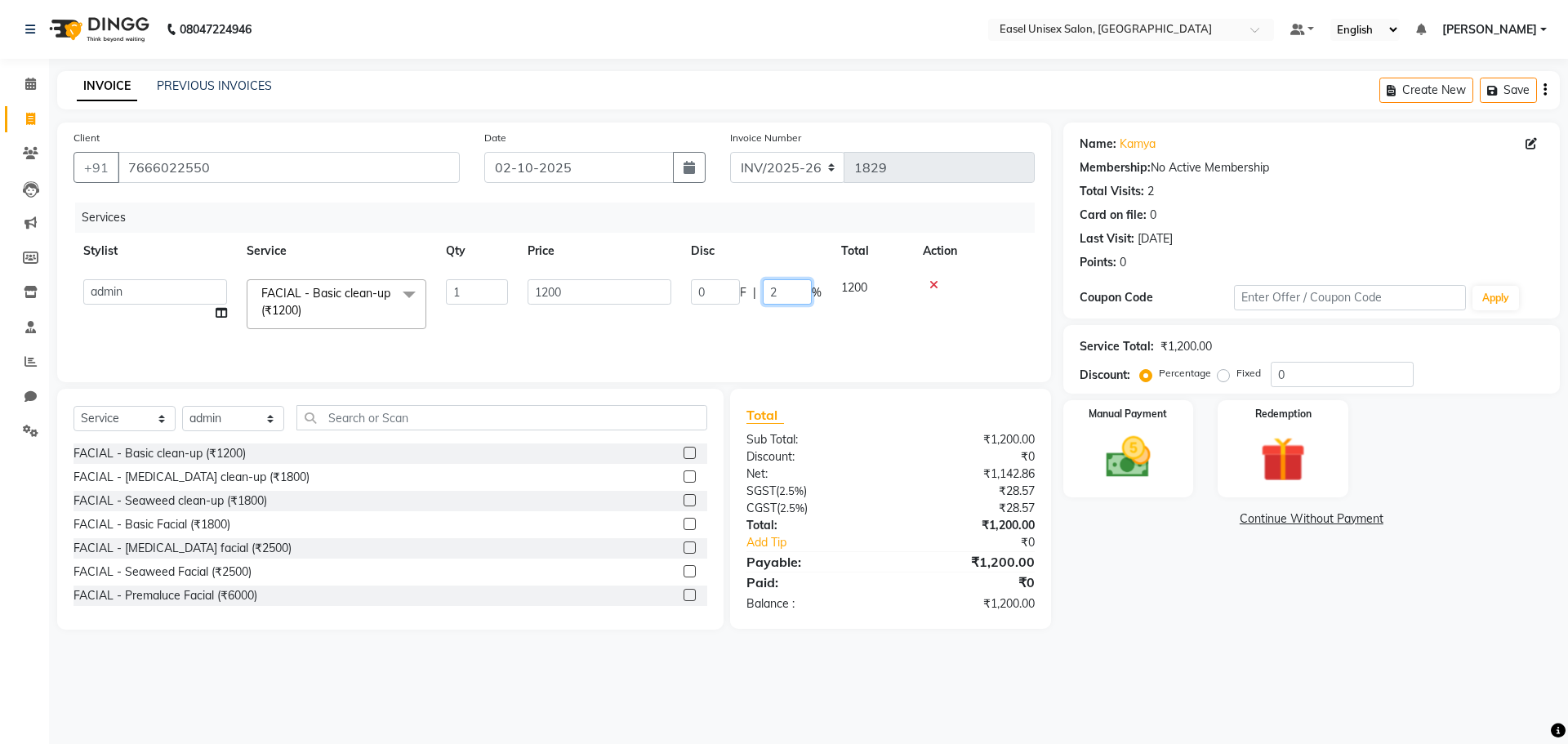
type input "25"
click at [848, 317] on tr "admin ALI Ayesha jiya Lakhan Pratiksha Priyanka Rajshree Rohit Sunita FACIAL - …" at bounding box center [554, 304] width 961 height 69
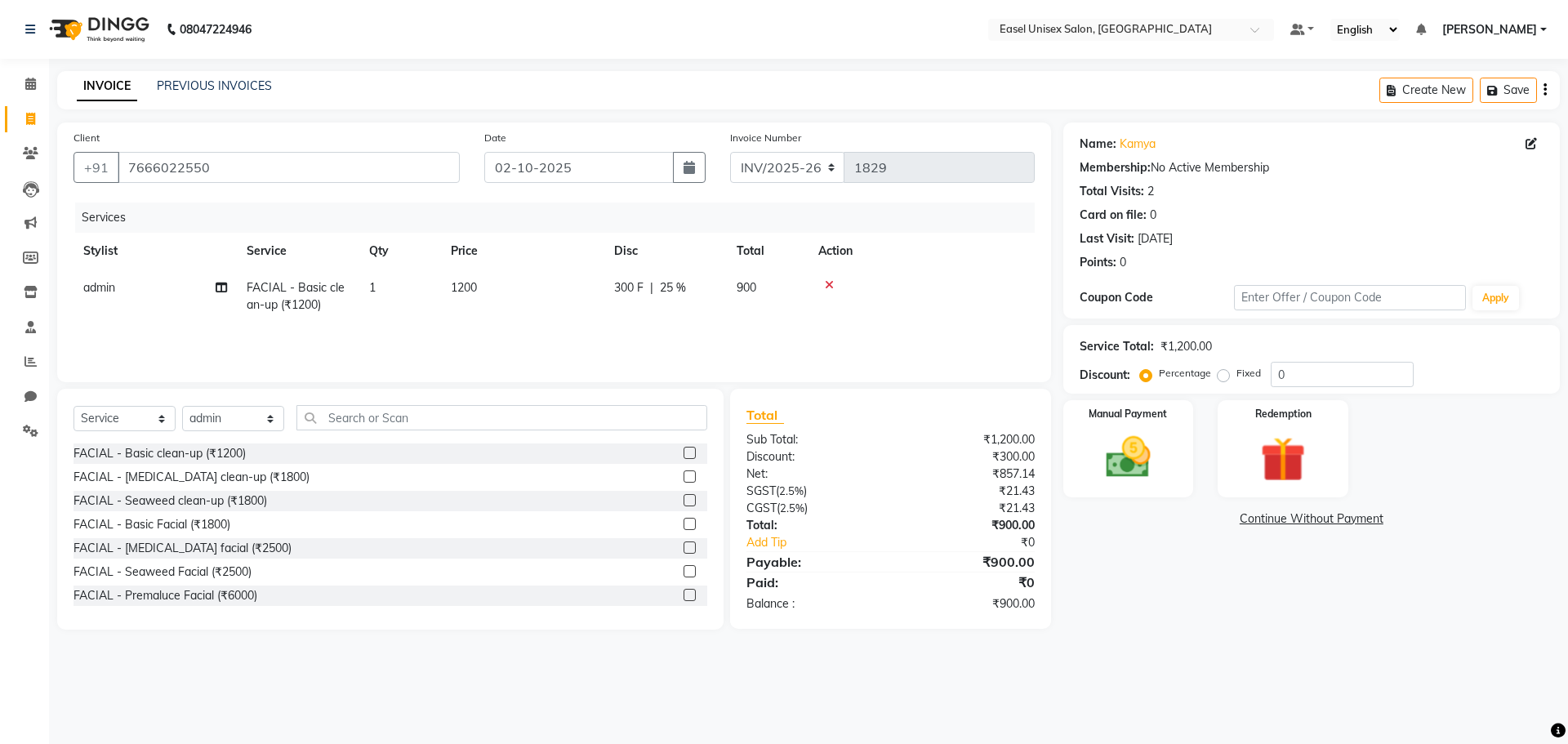
click at [827, 282] on icon at bounding box center [829, 285] width 9 height 12
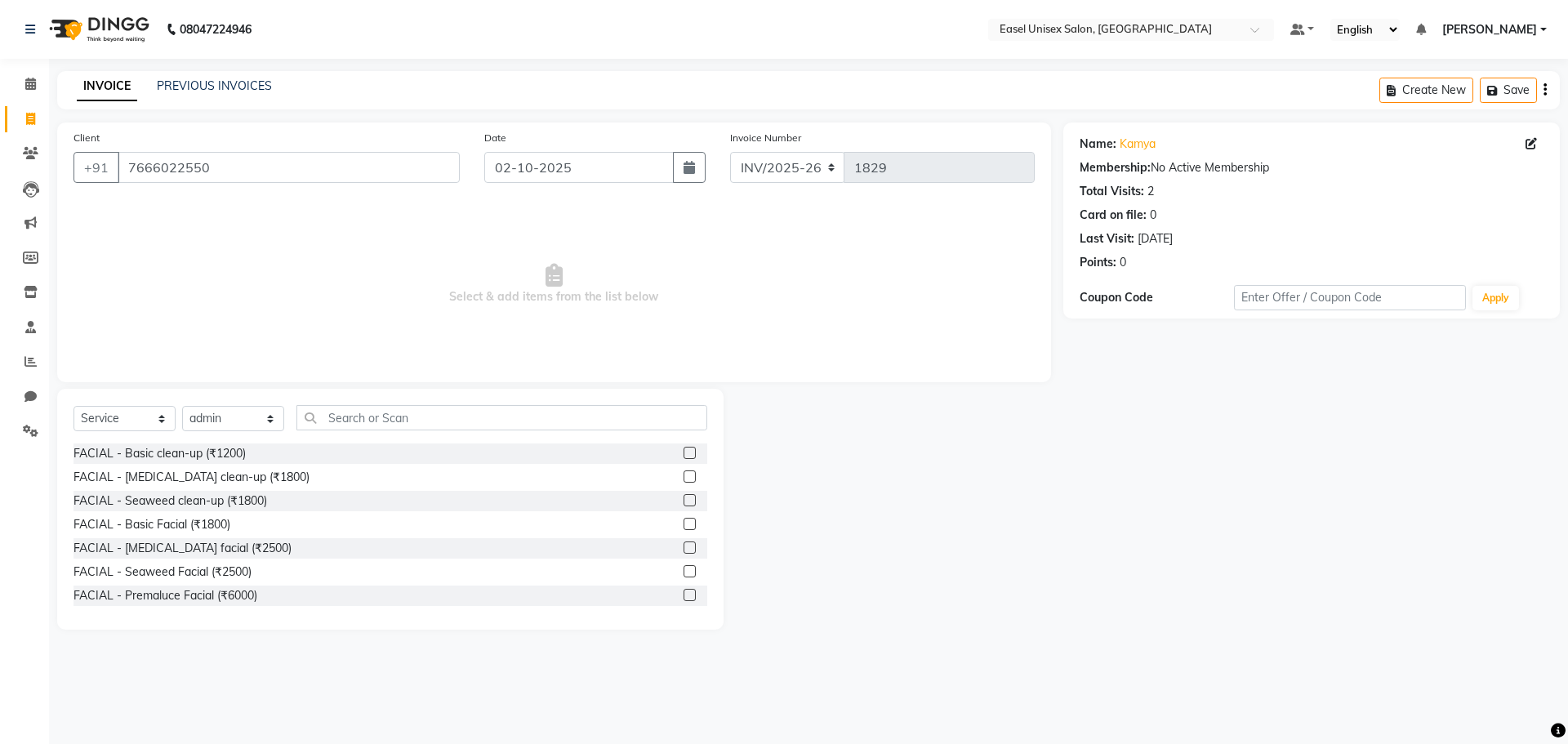
click at [684, 450] on label at bounding box center [690, 453] width 13 height 13
click at [684, 450] on input "checkbox" at bounding box center [689, 453] width 11 height 11
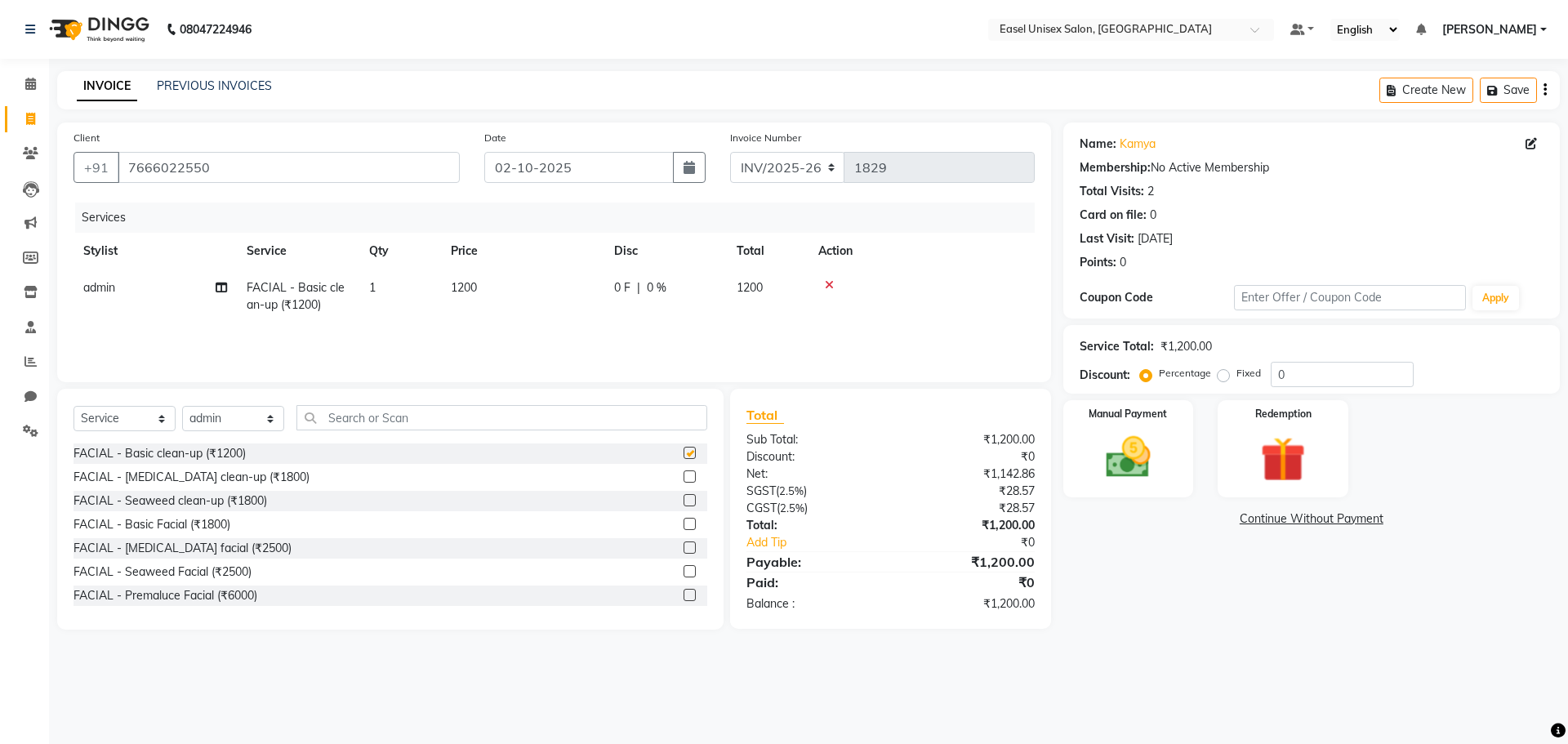
checkbox input "false"
click at [643, 285] on div "0 F | 0 %" at bounding box center [665, 288] width 103 height 17
click at [705, 296] on input "0" at bounding box center [715, 292] width 49 height 25
type input "015"
click at [887, 332] on div "Services Stylist Service Qty Price Disc Total Action admin FACIAL - Basic clean…" at bounding box center [554, 284] width 961 height 163
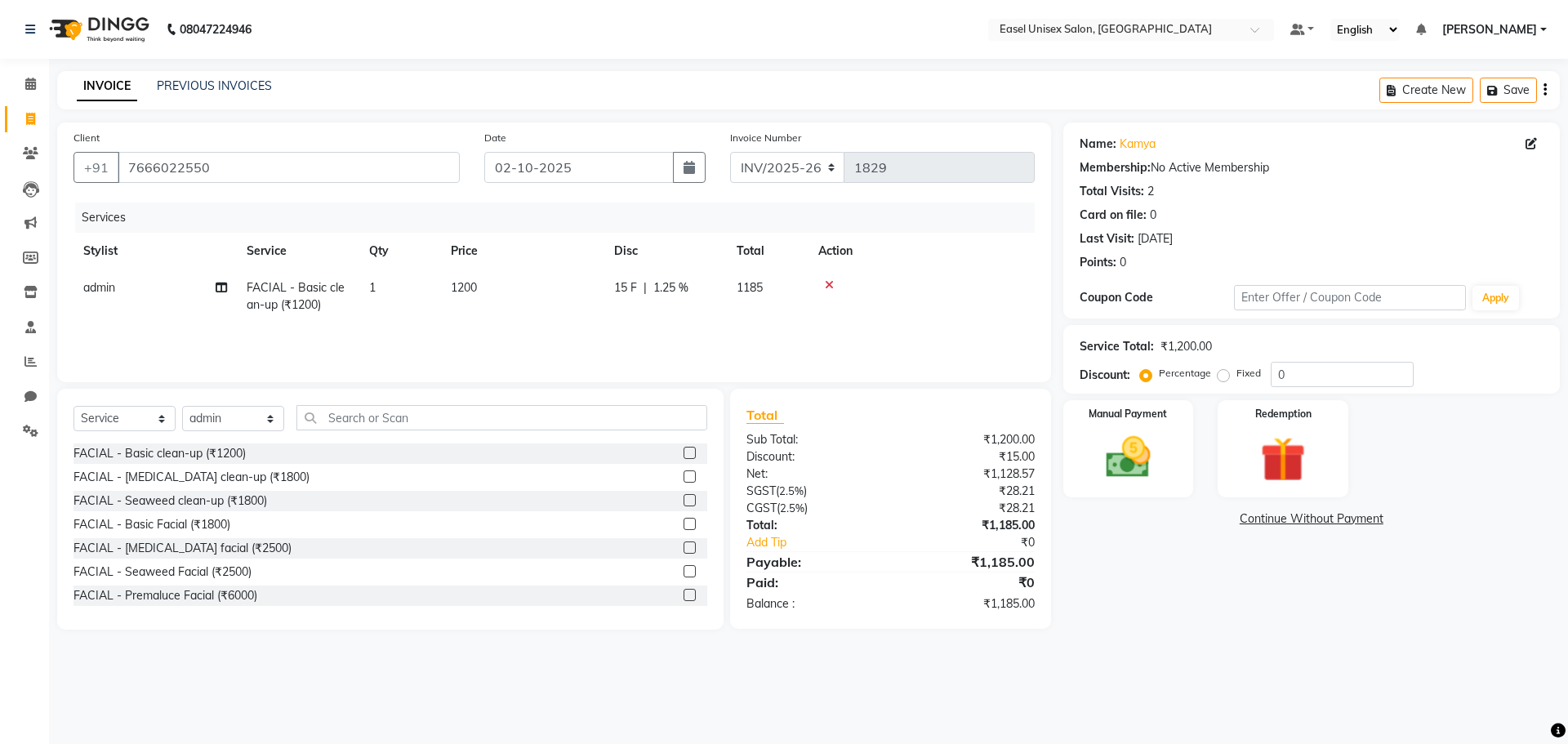
click at [693, 284] on div "15 F | 1.25 %" at bounding box center [665, 288] width 103 height 17
click at [719, 296] on input "15" at bounding box center [715, 292] width 49 height 25
type input "1"
type input "25"
click at [898, 323] on tr "admin FACIAL - Basic clean-up (₹1200) 1 1200 25 F | 2.08 % 1175" at bounding box center [554, 296] width 961 height 54
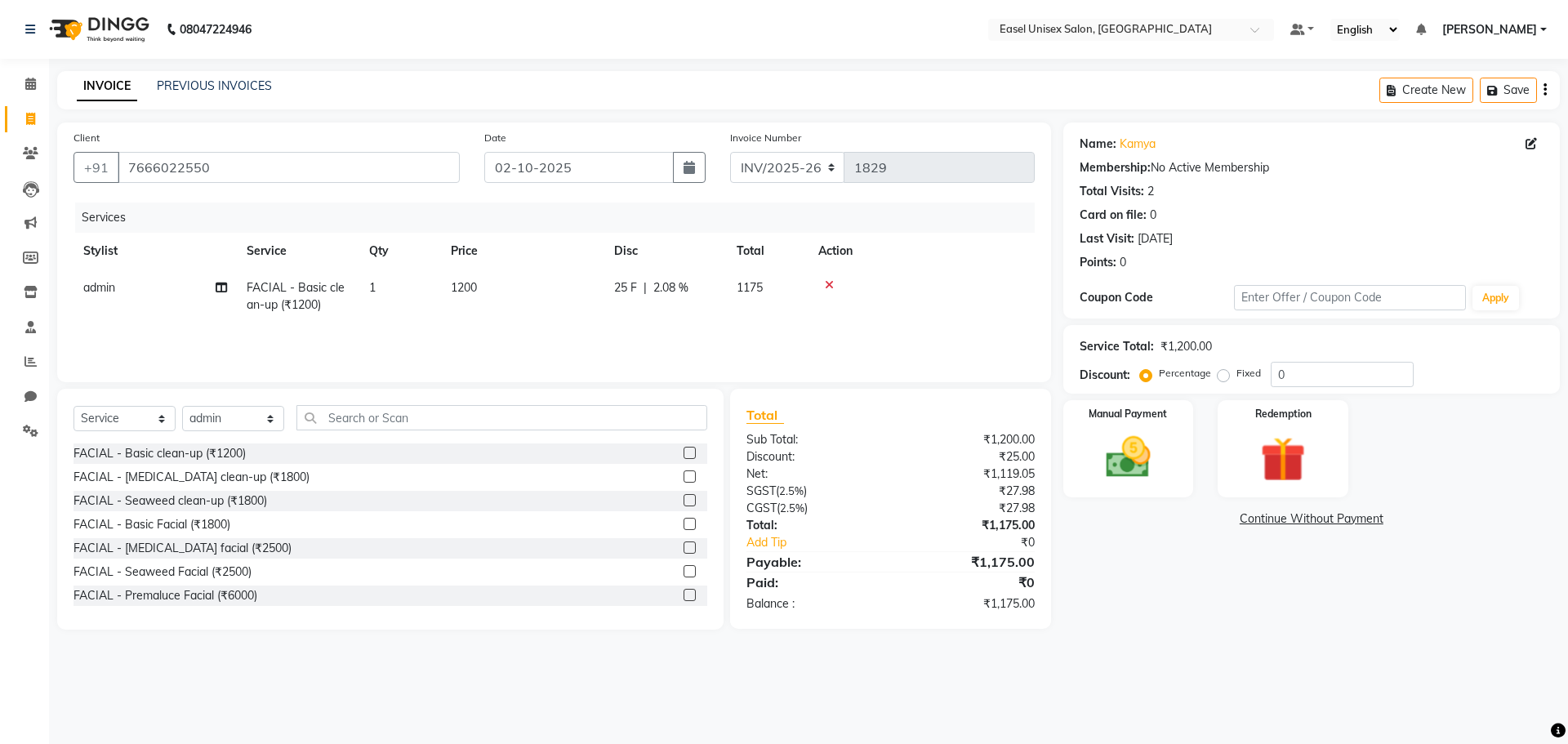
click at [687, 286] on span "2.08 %" at bounding box center [671, 288] width 35 height 17
click at [713, 296] on input "25" at bounding box center [715, 292] width 49 height 25
type input "2"
click at [680, 288] on div "0 F | 0 %" at bounding box center [665, 288] width 103 height 17
click at [784, 288] on input "0" at bounding box center [787, 292] width 49 height 25
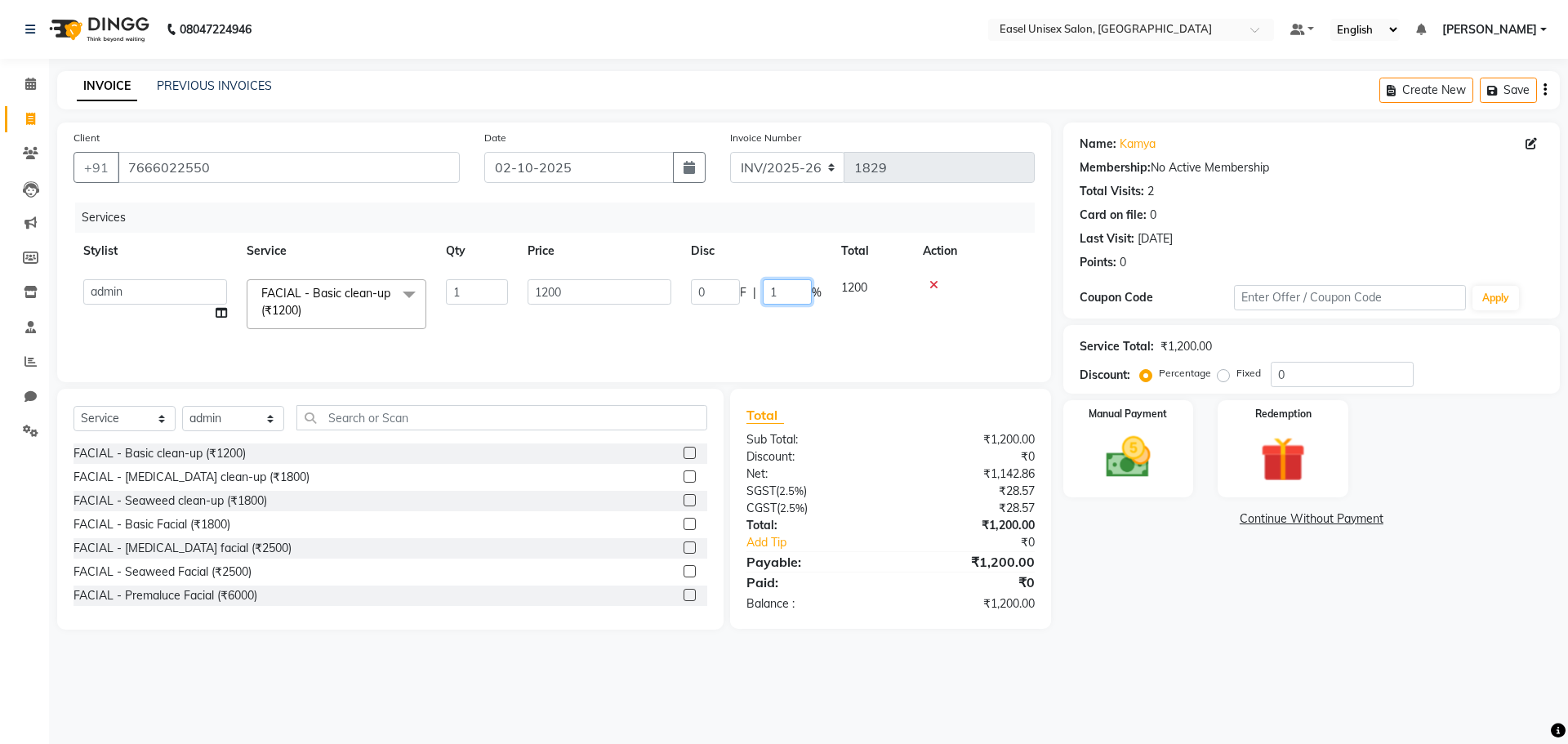
type input "15"
click at [935, 330] on div "Services Stylist Service Qty Price Disc Total Action admin ALI Ayesha jiya Lakh…" at bounding box center [554, 284] width 961 height 163
click at [681, 286] on span "15 %" at bounding box center [672, 288] width 26 height 17
click at [930, 285] on icon at bounding box center [934, 285] width 9 height 12
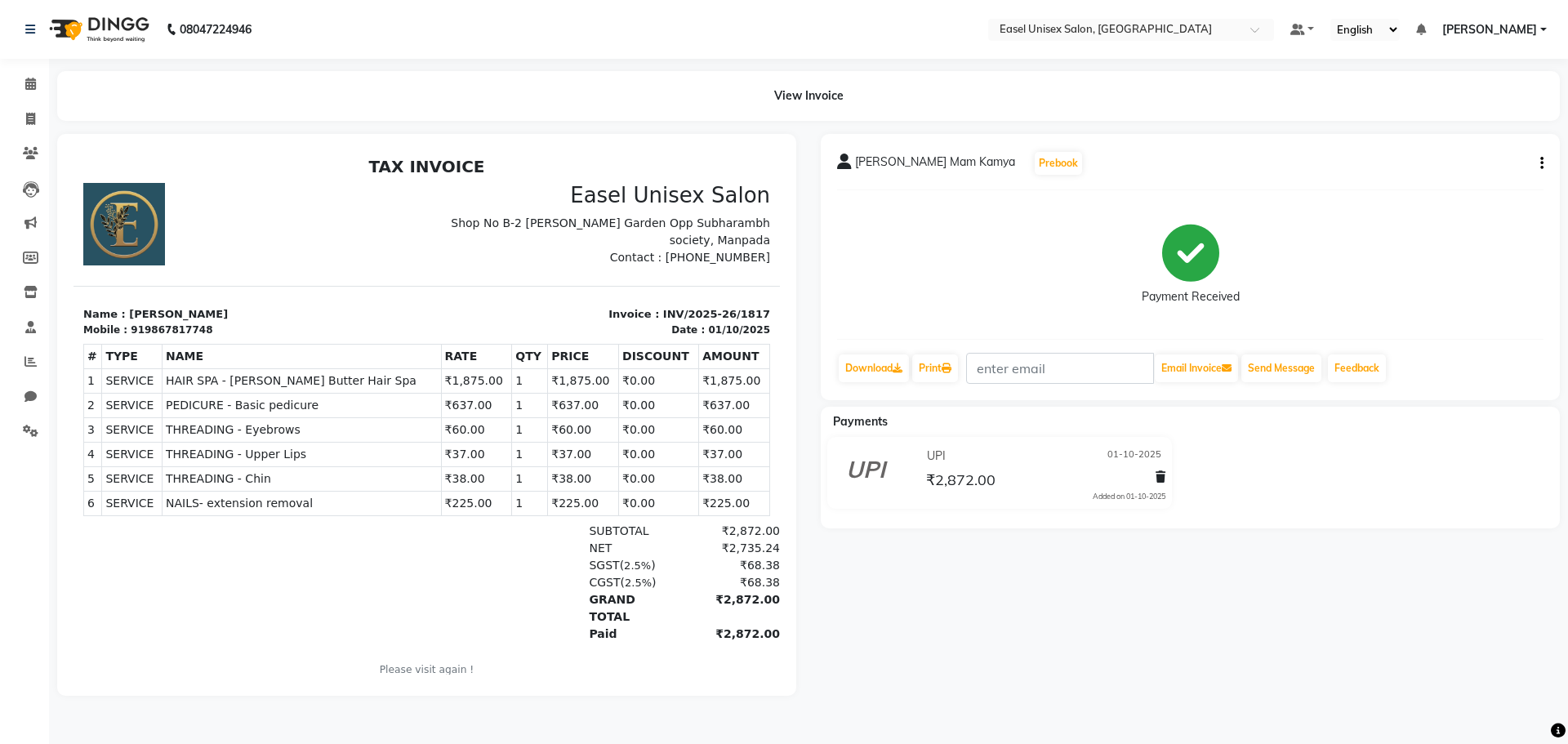
click at [465, 436] on tbody "1 SERVICE SERVICE HAIR SPA - [PERSON_NAME] Butter Hair Spa ₹1,875.00 2 3 4" at bounding box center [427, 442] width 686 height 147
click at [459, 550] on div "NET ₹2,735.24" at bounding box center [541, 548] width 478 height 17
